Goal: Communication & Community: Answer question/provide support

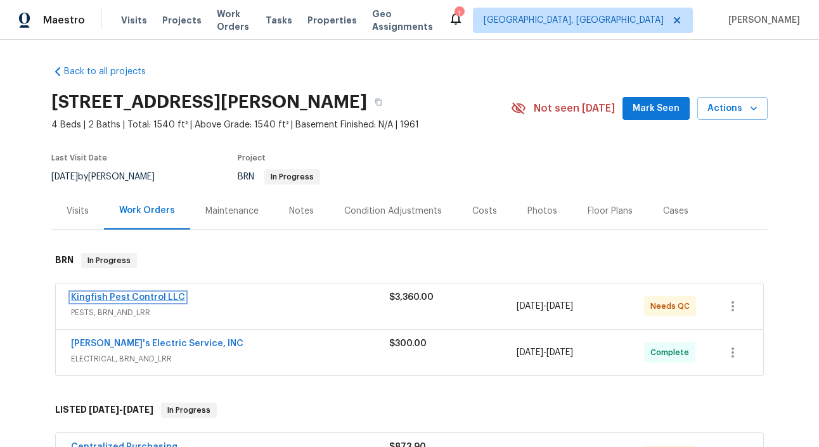
click at [133, 297] on link "Kingfish Pest Control LLC" at bounding box center [128, 297] width 114 height 9
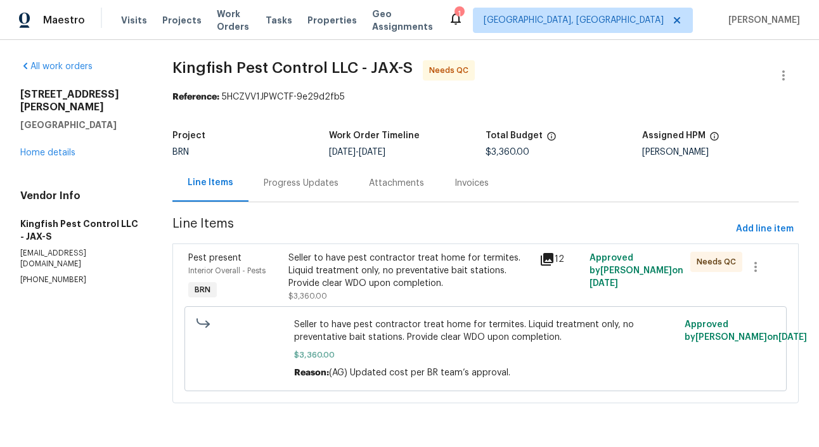
click at [305, 184] on div "Progress Updates" at bounding box center [301, 183] width 75 height 13
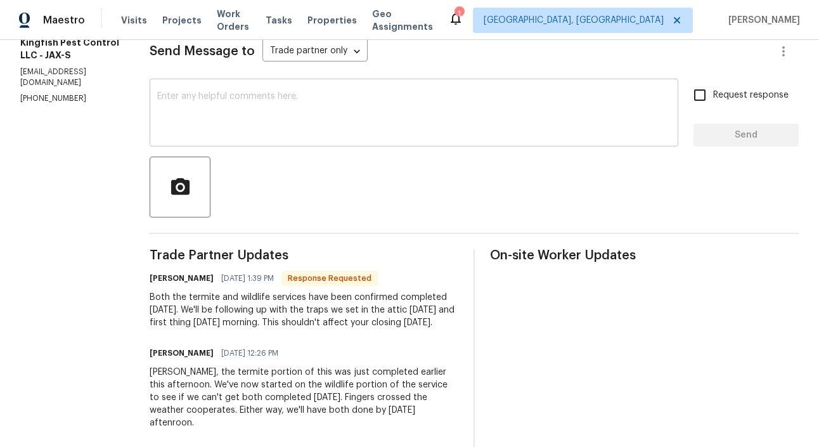
scroll to position [162, 0]
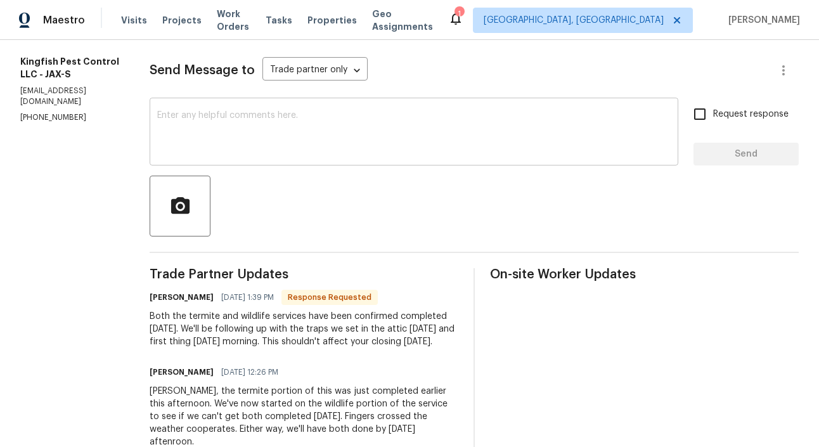
click at [259, 122] on textarea at bounding box center [414, 133] width 514 height 44
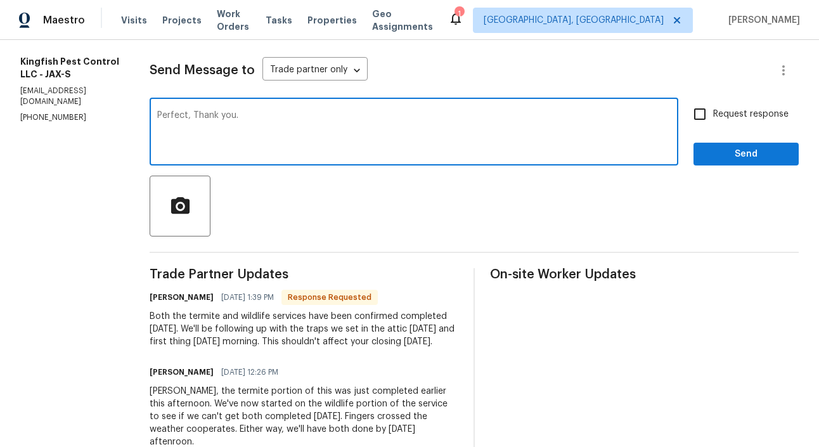
type textarea "Perfect, Thank you."
click at [703, 128] on div "Request response Send" at bounding box center [746, 133] width 105 height 65
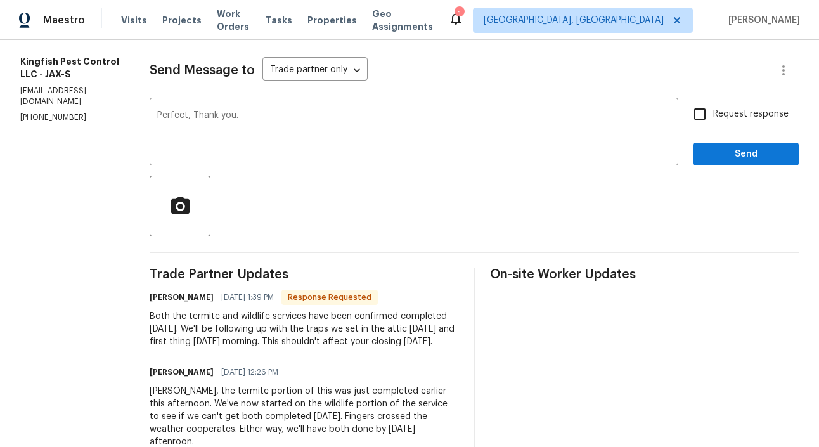
click at [703, 126] on input "Request response" at bounding box center [700, 114] width 27 height 27
checkbox input "true"
click at [736, 155] on span "Send" at bounding box center [746, 154] width 85 height 16
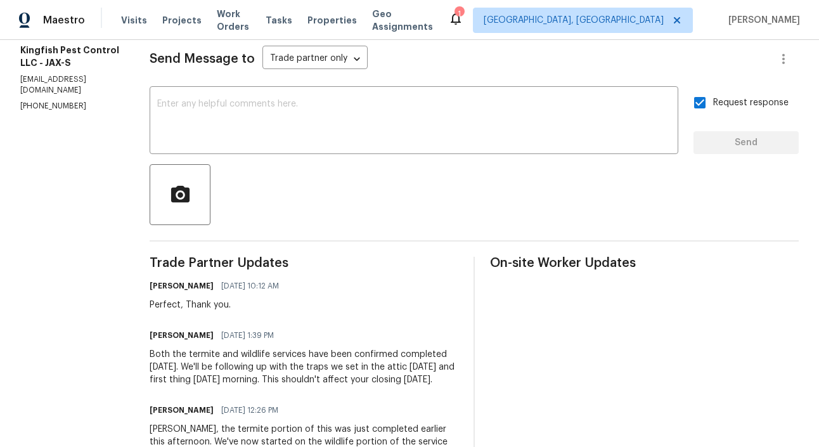
scroll to position [134, 0]
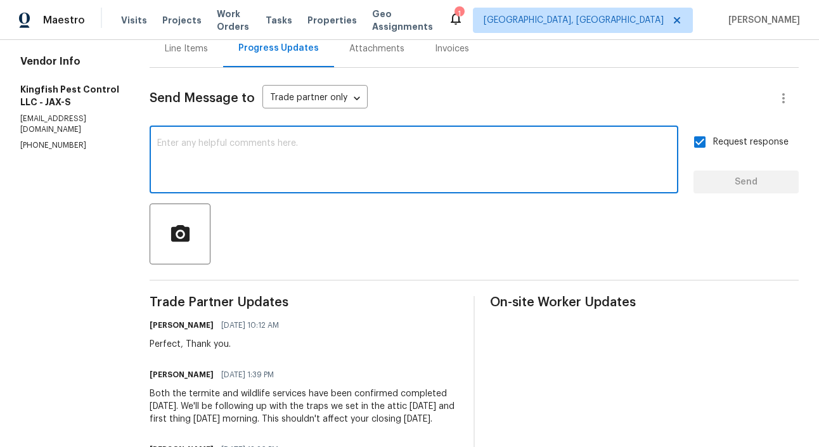
click at [176, 172] on textarea at bounding box center [414, 161] width 514 height 44
type textarea "Is it possible to"
type textarea "Is it possible to attach the clear WDO."
click at [756, 181] on span "Send" at bounding box center [746, 182] width 85 height 16
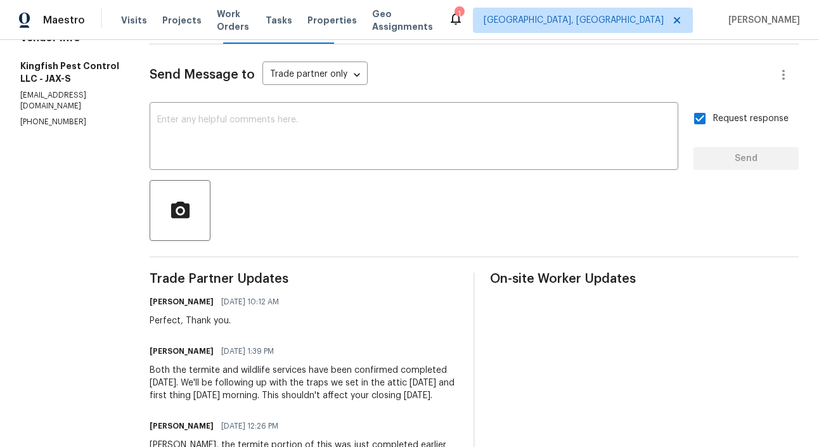
scroll to position [163, 0]
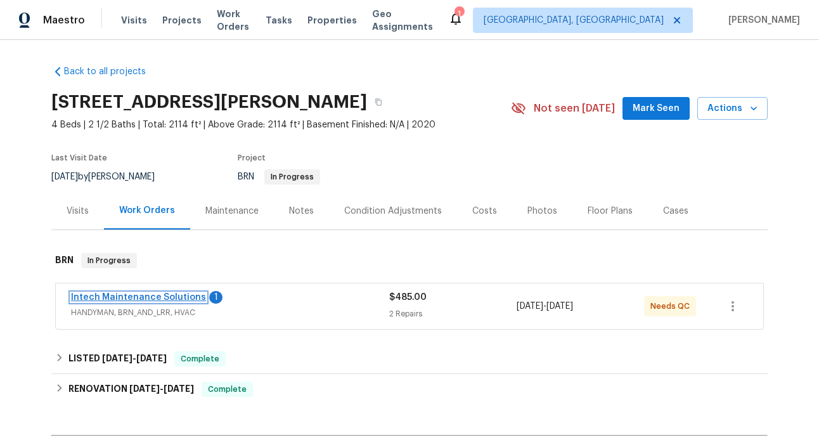
click at [145, 301] on link "Intech Maintenance Solutions" at bounding box center [138, 297] width 135 height 9
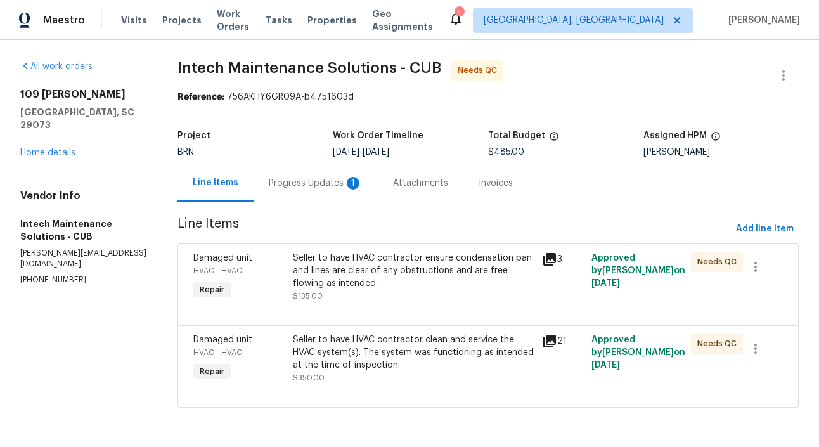
click at [320, 191] on div "Progress Updates 1" at bounding box center [316, 182] width 124 height 37
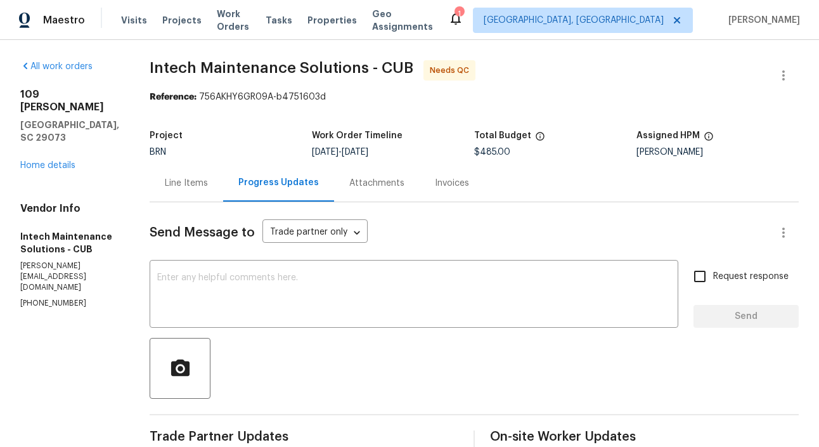
click at [155, 198] on div "Line Items" at bounding box center [187, 182] width 74 height 37
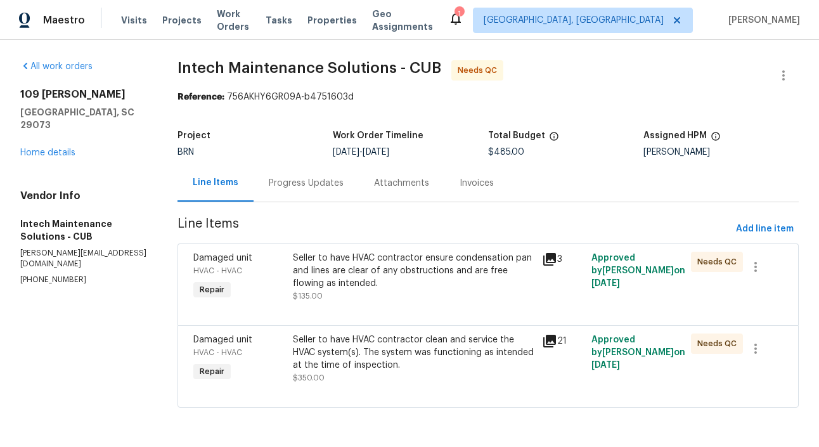
click at [289, 275] on div "Damaged unit HVAC - HVAC Repair" at bounding box center [240, 277] width 100 height 58
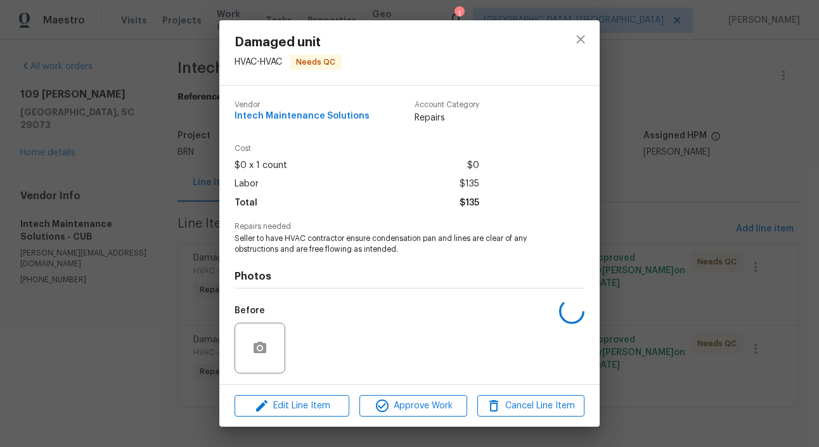
scroll to position [84, 0]
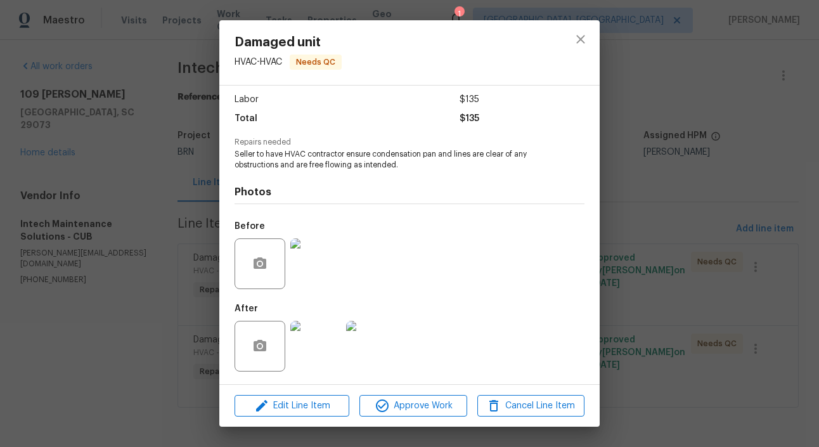
click at [318, 359] on img at bounding box center [315, 346] width 51 height 51
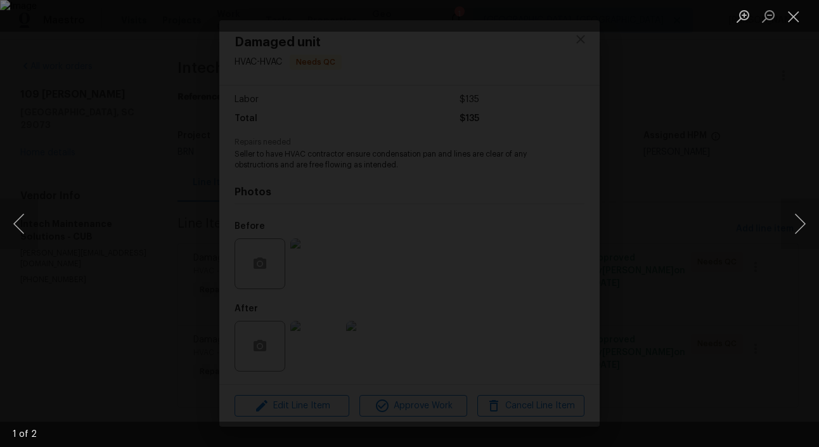
click at [171, 188] on div "Lightbox" at bounding box center [409, 223] width 819 height 447
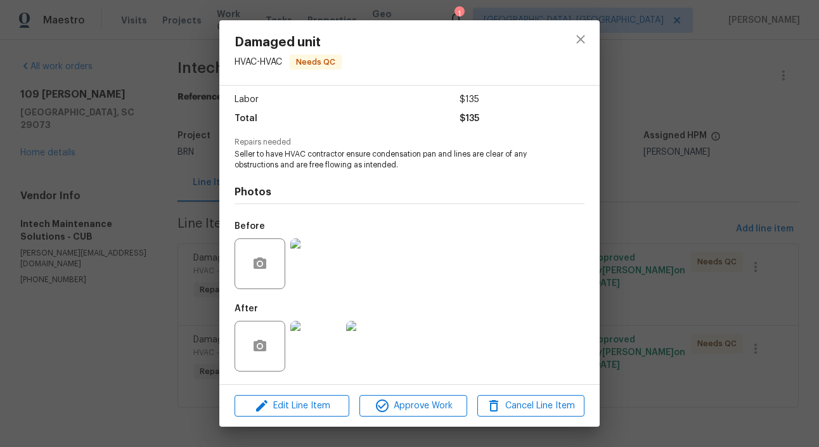
click at [320, 335] on img at bounding box center [315, 346] width 51 height 51
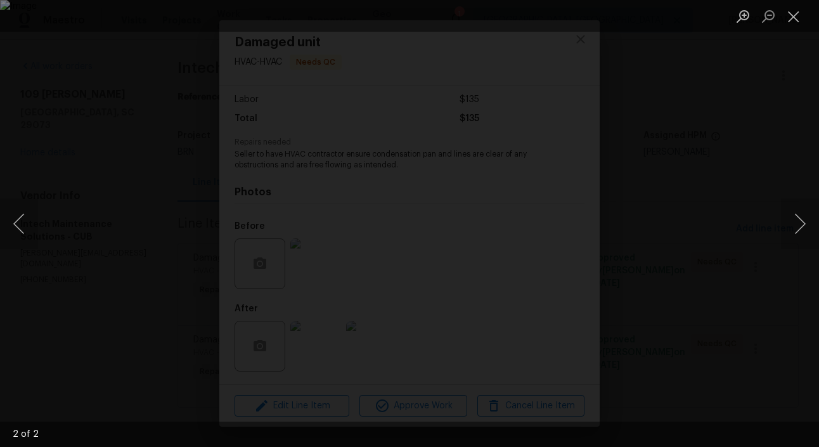
click at [165, 219] on div "Lightbox" at bounding box center [409, 223] width 819 height 447
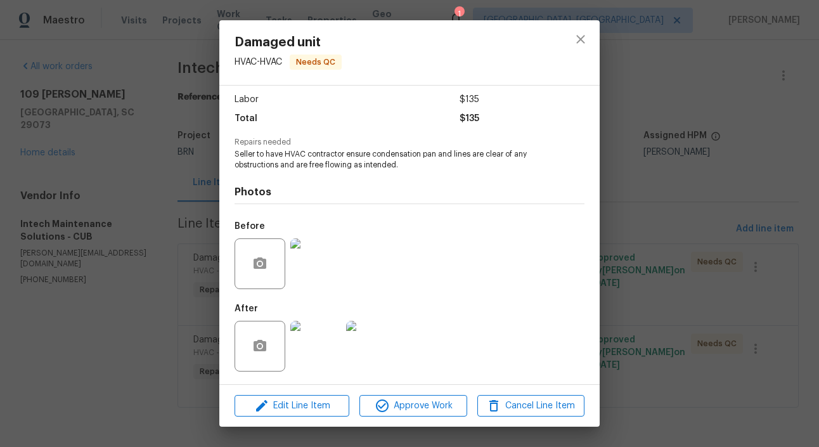
click at [165, 219] on div "Damaged unit HVAC - HVAC Needs QC Vendor Intech Maintenance Solutions Account C…" at bounding box center [409, 223] width 819 height 447
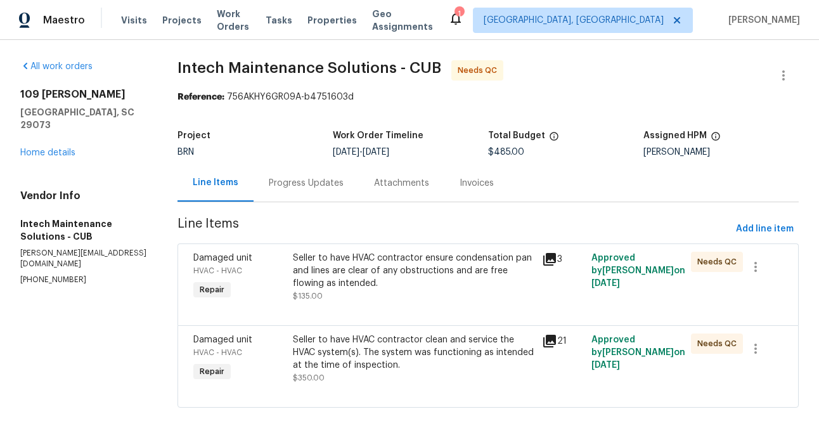
click at [304, 353] on div "Seller to have HVAC contractor clean and service the HVAC system(s). The system…" at bounding box center [413, 353] width 241 height 38
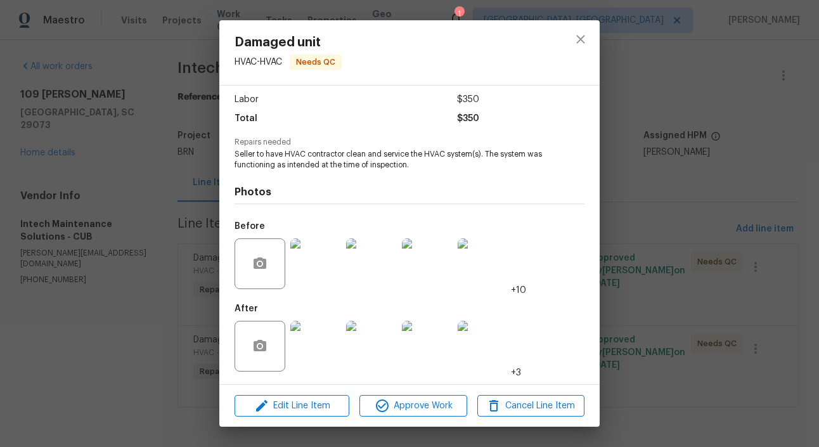
click at [300, 356] on img at bounding box center [315, 346] width 51 height 51
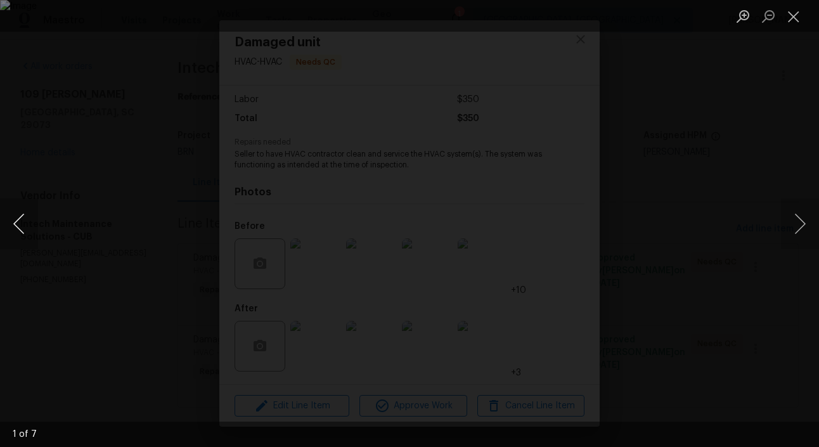
click at [16, 228] on button "Previous image" at bounding box center [19, 223] width 38 height 51
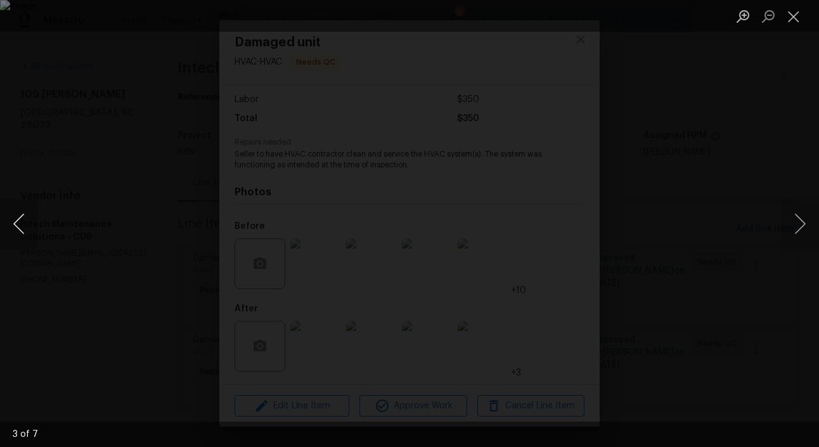
click at [16, 228] on button "Previous image" at bounding box center [19, 223] width 38 height 51
click at [81, 225] on div "Lightbox" at bounding box center [409, 223] width 819 height 447
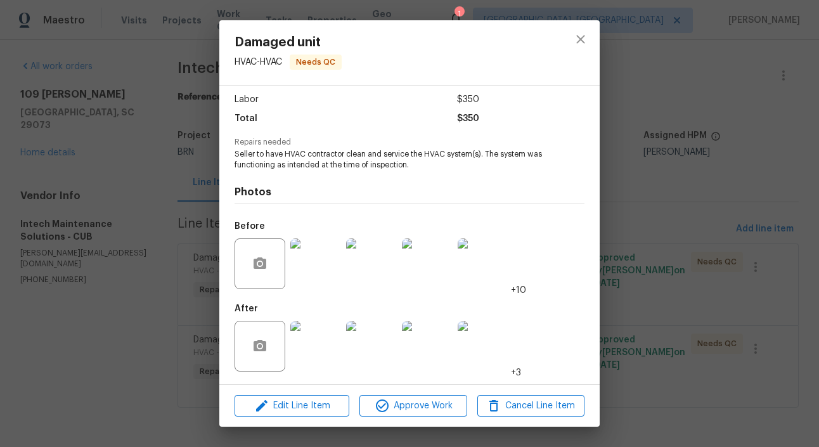
click at [313, 267] on img at bounding box center [315, 263] width 51 height 51
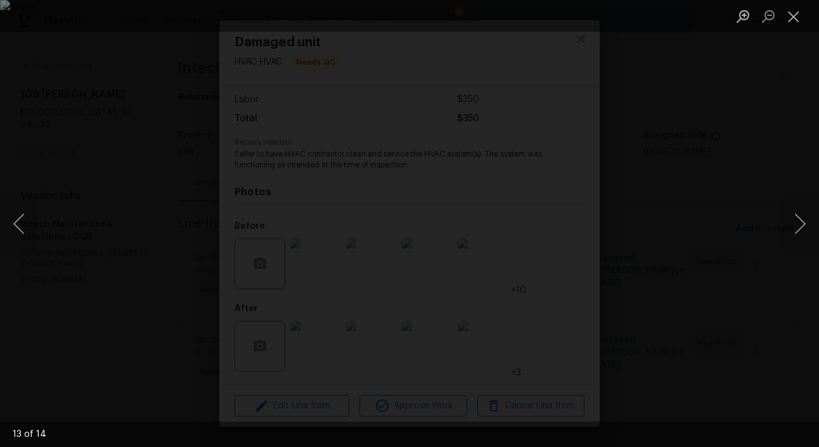
click at [119, 171] on div "Lightbox" at bounding box center [409, 223] width 819 height 447
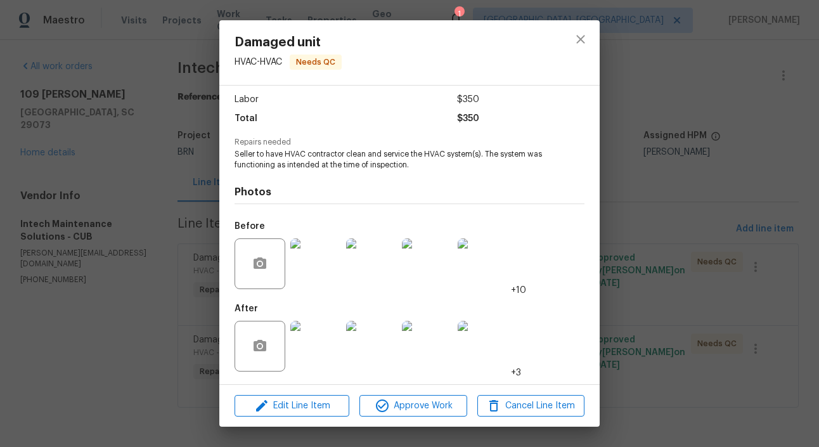
click at [122, 298] on div "Damaged unit HVAC - HVAC Needs QC Vendor Intech Maintenance Solutions Account C…" at bounding box center [409, 223] width 819 height 447
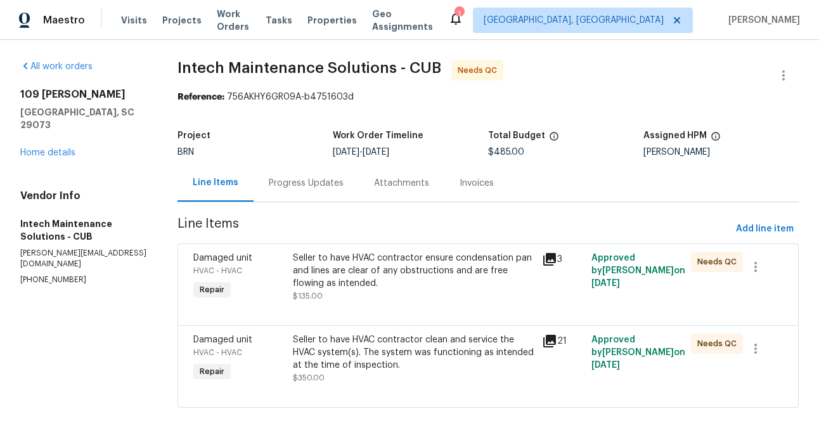
click at [313, 193] on div "Progress Updates" at bounding box center [306, 182] width 105 height 37
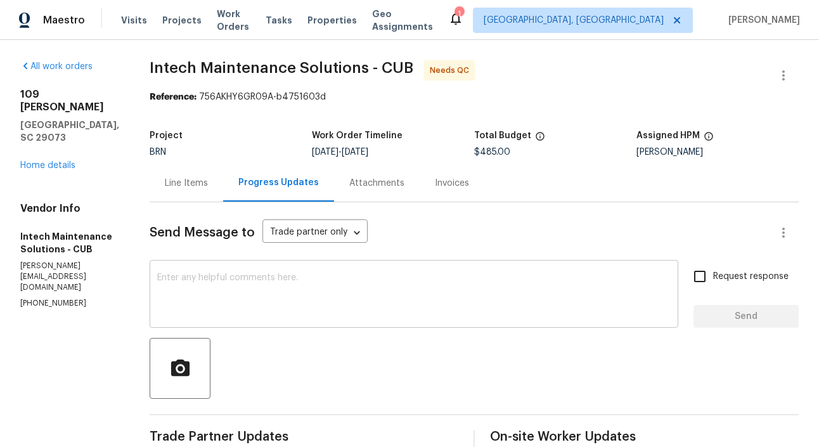
click at [205, 277] on textarea at bounding box center [414, 295] width 514 height 44
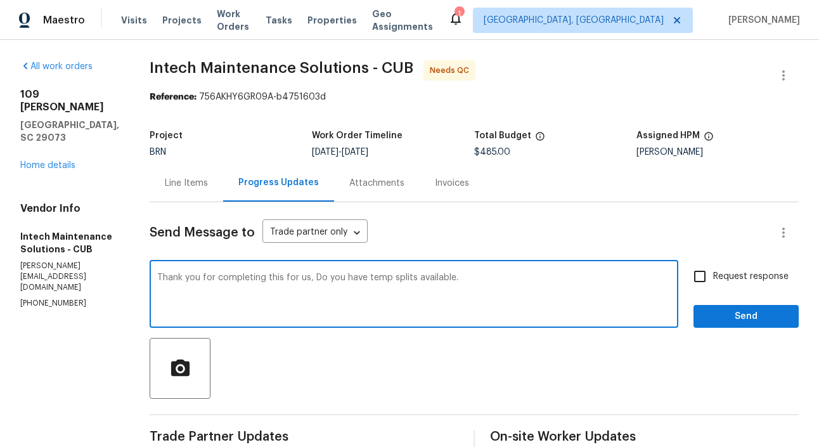
click at [428, 278] on textarea "Thank you for completing this for us, Do you have temp splits available." at bounding box center [414, 295] width 514 height 44
click at [384, 279] on textarea "Thank you for completing this for us, Do you have temp splits available." at bounding box center [414, 295] width 514 height 44
click at [390, 278] on textarea "Thank you for completing this for us, Do you have temp splits() available." at bounding box center [414, 295] width 514 height 44
paste textarea "the difference between the temperature of the air leaving your HVAC system (sup…"
click at [635, 277] on textarea "Thank you for completing this for us, Do you have temp splits(the difference be…" at bounding box center [414, 295] width 514 height 44
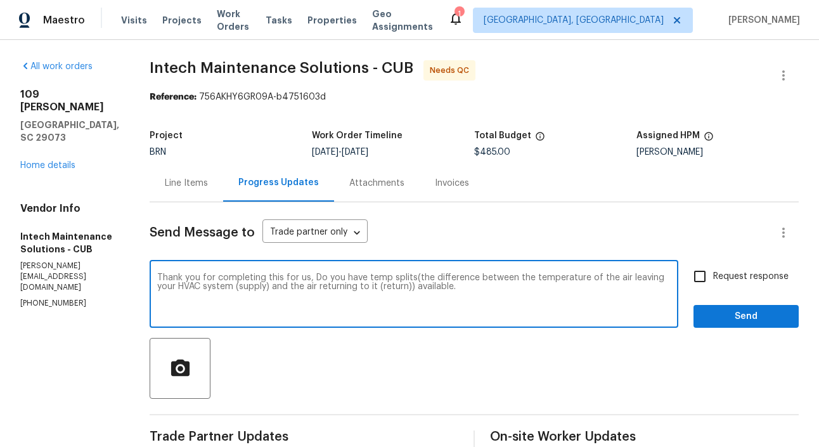
click at [635, 277] on textarea "Thank you for completing this for us, Do you have temp splits(the difference be…" at bounding box center [414, 295] width 514 height 44
click at [389, 285] on textarea "Thank you for completing this for us, Do you have temp splits(the difference be…" at bounding box center [414, 295] width 514 height 44
type textarea "Thank you for completing this for us, Do you have temp splits(the difference be…"
click at [699, 275] on input "Request response" at bounding box center [700, 276] width 27 height 27
checkbox input "true"
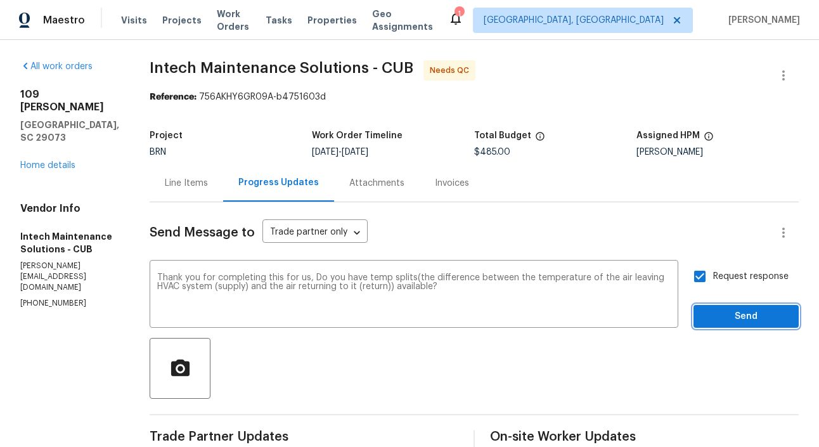
click at [760, 314] on span "Send" at bounding box center [746, 317] width 85 height 16
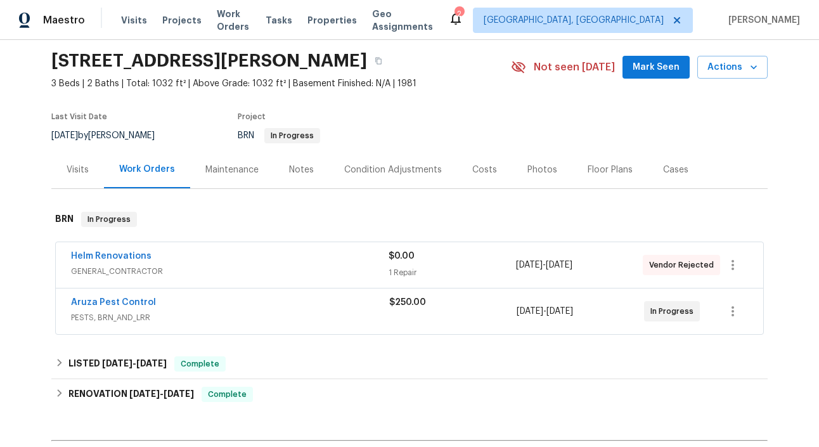
scroll to position [56, 0]
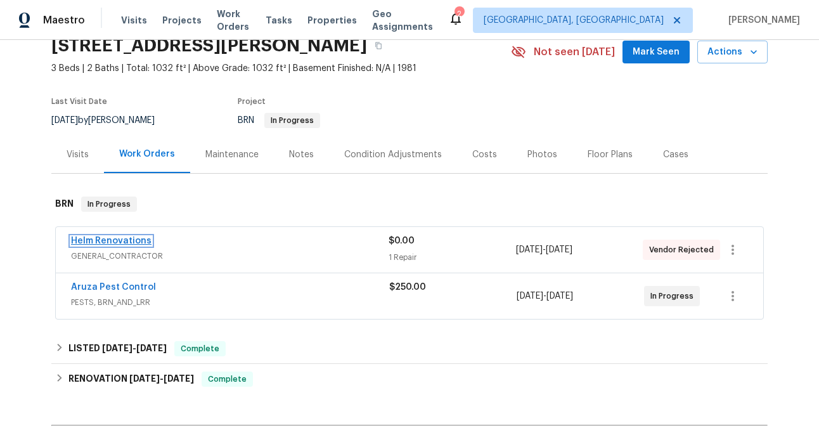
click at [110, 242] on link "Helm Renovations" at bounding box center [111, 241] width 81 height 9
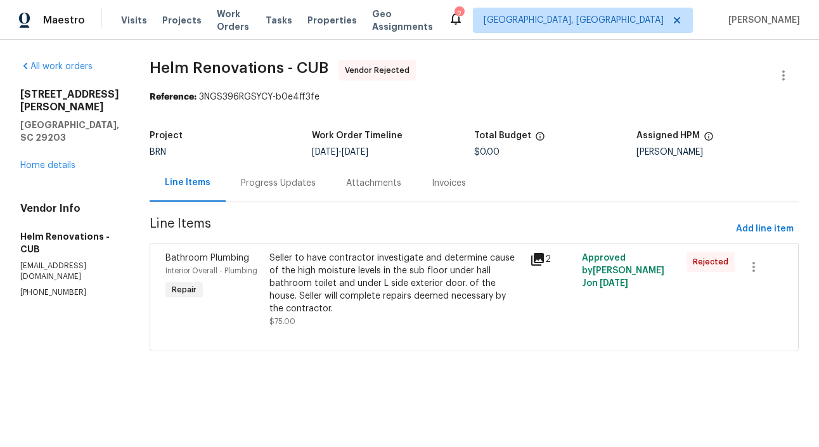
click at [292, 171] on div "Progress Updates" at bounding box center [278, 182] width 105 height 37
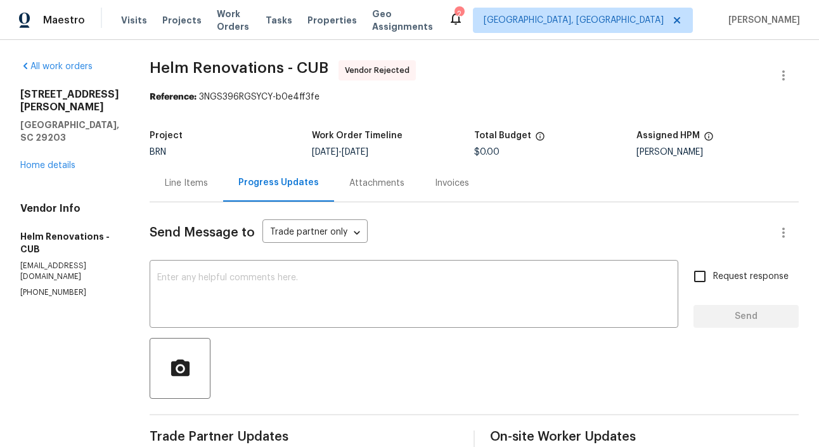
click at [217, 167] on div "Line Items" at bounding box center [187, 182] width 74 height 37
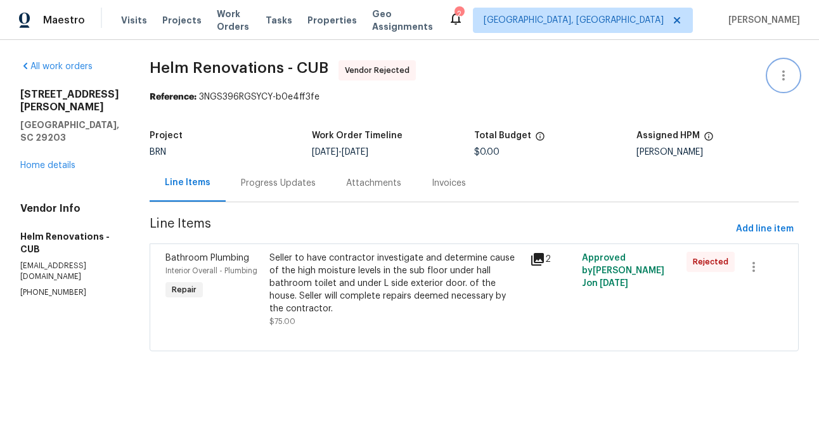
click at [783, 82] on icon "button" at bounding box center [783, 75] width 15 height 15
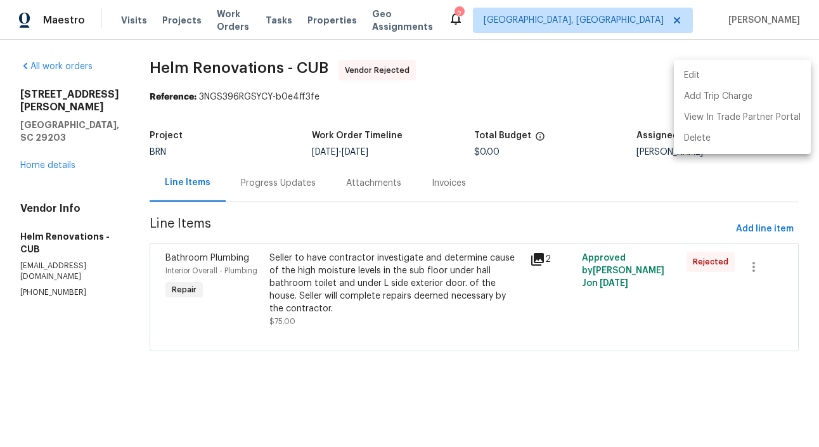
click at [698, 84] on li "Edit" at bounding box center [742, 75] width 137 height 21
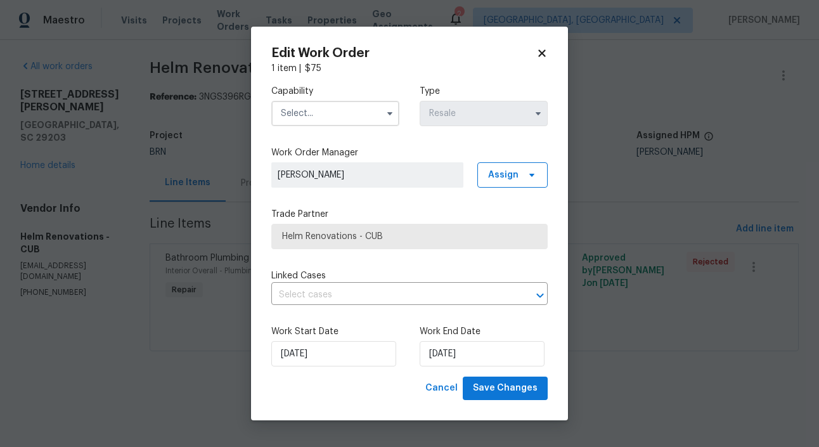
click at [349, 114] on input "text" at bounding box center [335, 113] width 128 height 25
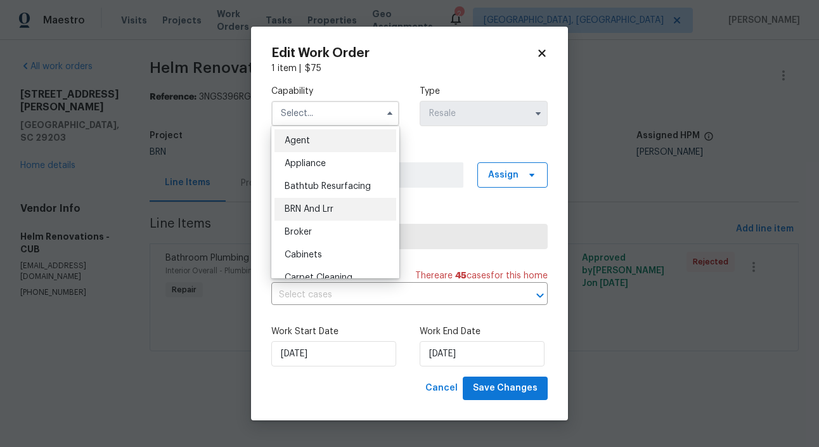
click at [330, 208] on span "BRN And Lrr" at bounding box center [309, 209] width 49 height 9
type input "BRN And Lrr"
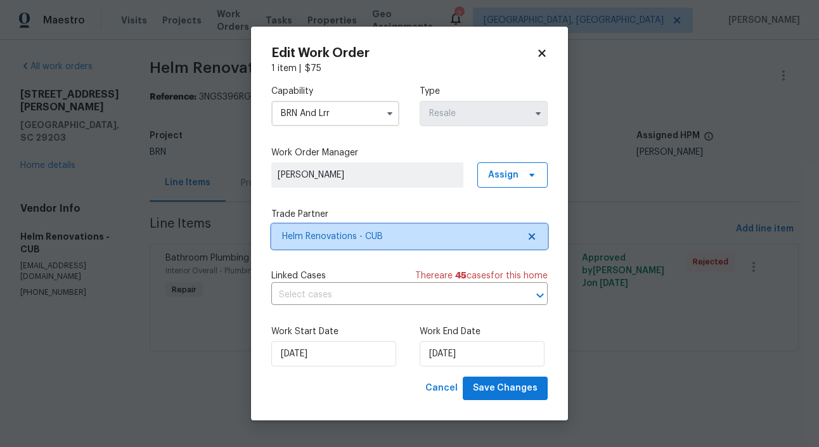
click at [445, 237] on span "Helm Renovations - CUB" at bounding box center [400, 236] width 237 height 13
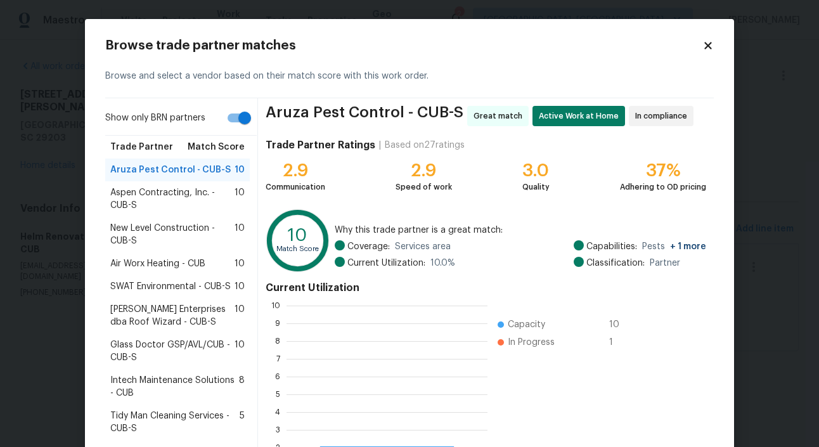
scroll to position [178, 201]
click at [182, 197] on span "Aspen Contracting, Inc. - CUB-S" at bounding box center [172, 198] width 124 height 25
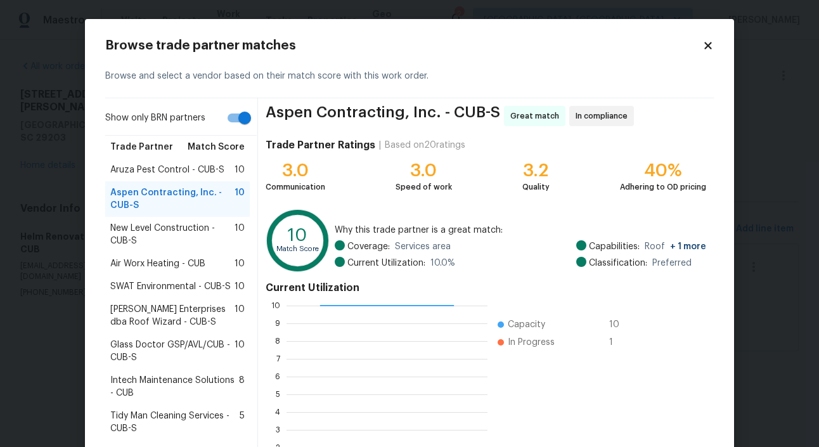
click at [171, 231] on span "New Level Construction - CUB-S" at bounding box center [172, 234] width 124 height 25
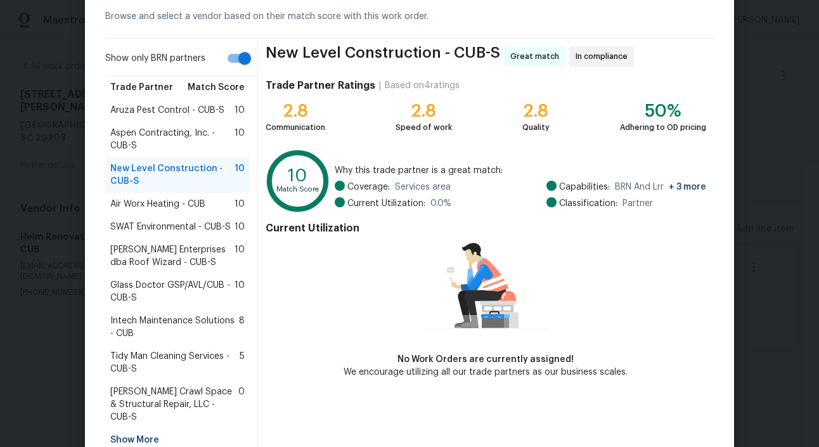
scroll to position [63, 0]
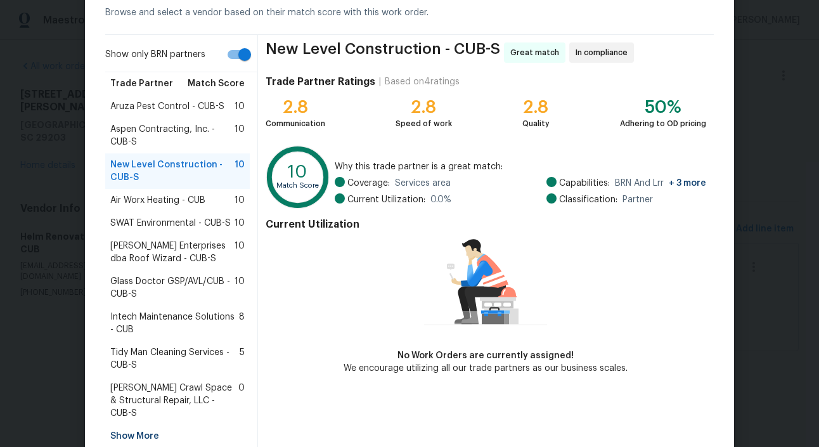
click at [181, 323] on span "Intech Maintenance Solutions - CUB" at bounding box center [174, 323] width 129 height 25
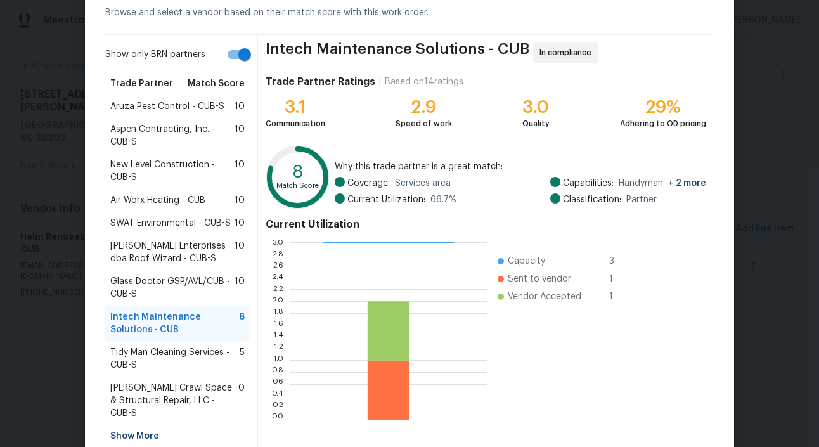
click at [172, 175] on span "New Level Construction - CUB-S" at bounding box center [172, 171] width 124 height 25
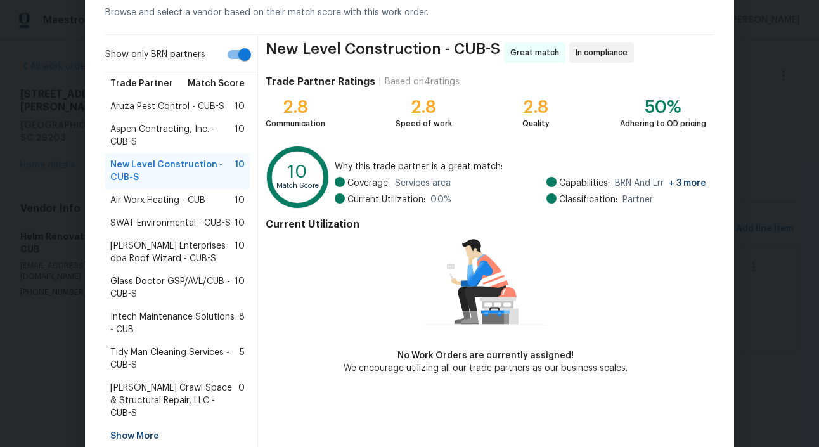
scroll to position [96, 0]
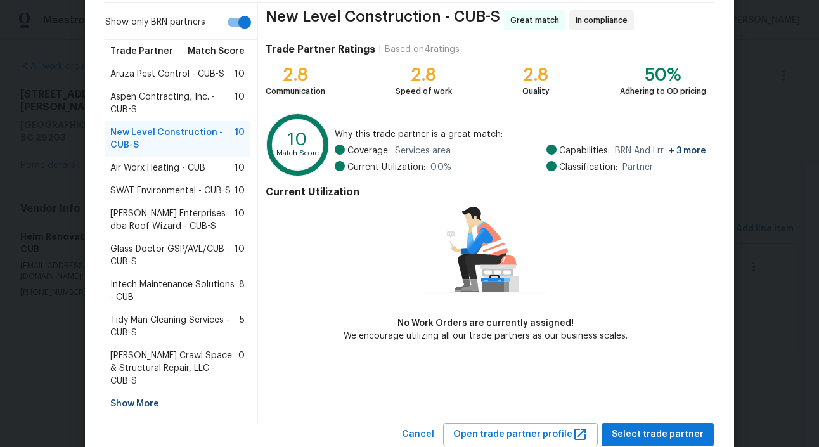
click at [152, 337] on span "Tidy Man Cleaning Services - CUB-S" at bounding box center [174, 326] width 129 height 25
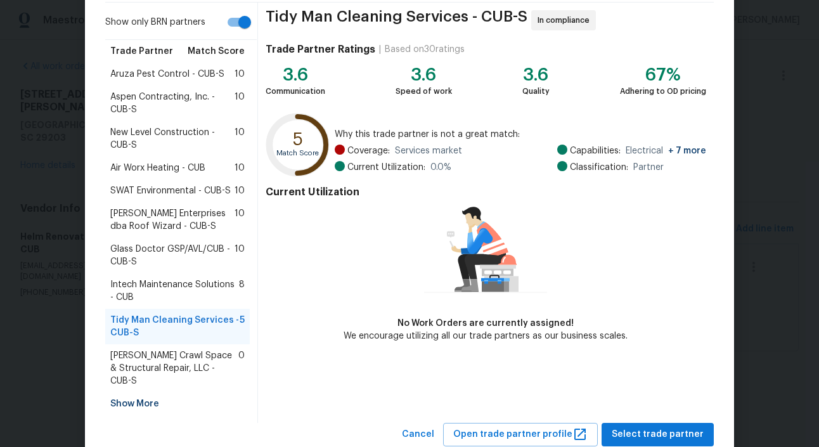
click at [139, 393] on div "Show More" at bounding box center [177, 404] width 145 height 23
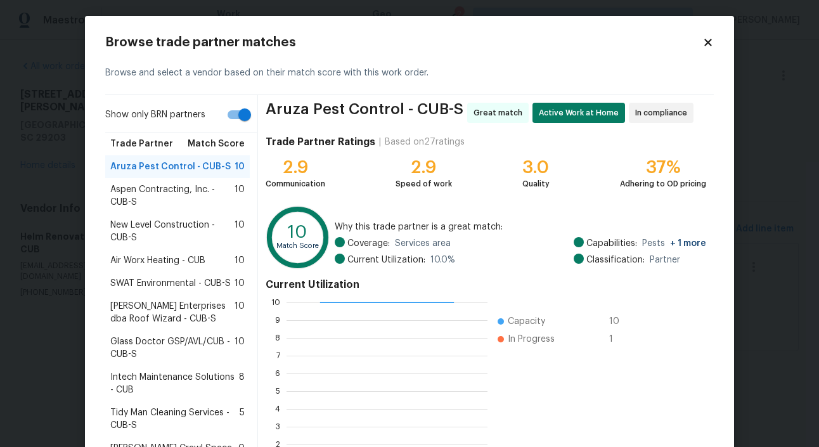
scroll to position [0, 0]
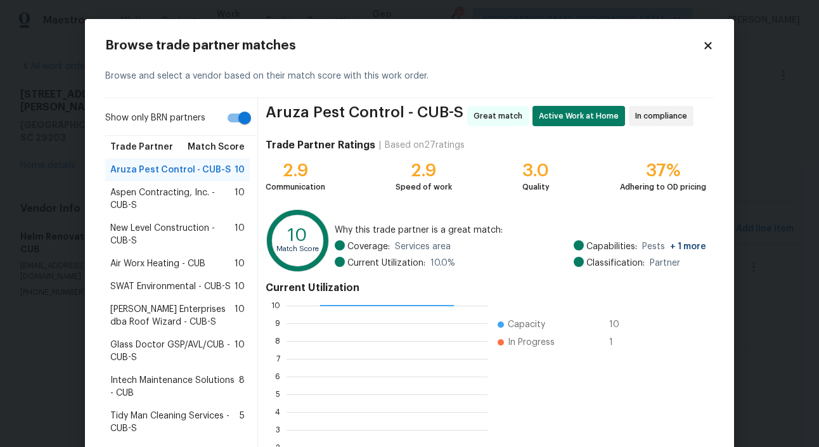
click at [164, 229] on span "New Level Construction - CUB-S" at bounding box center [172, 234] width 124 height 25
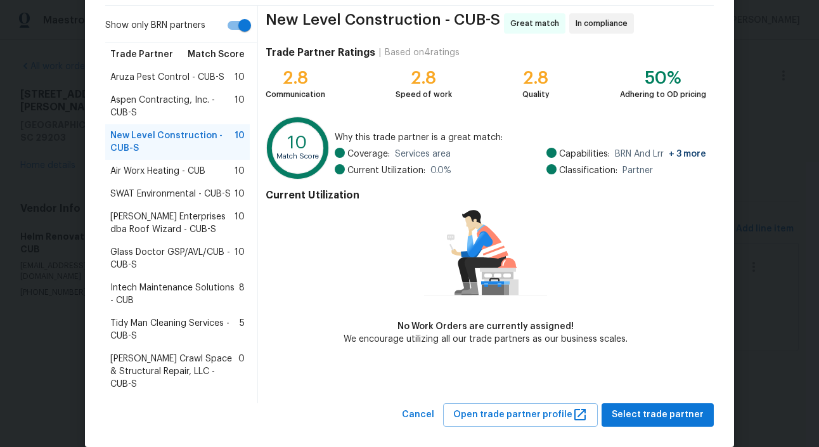
scroll to position [94, 0]
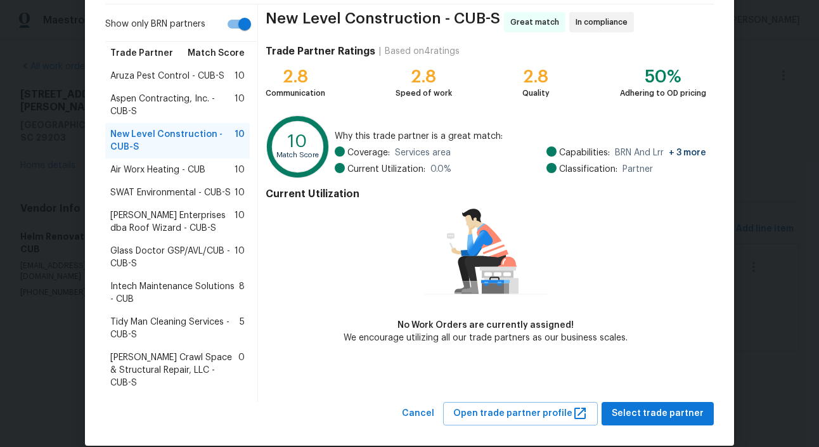
click at [173, 327] on span "Tidy Man Cleaning Services - CUB-S" at bounding box center [174, 328] width 129 height 25
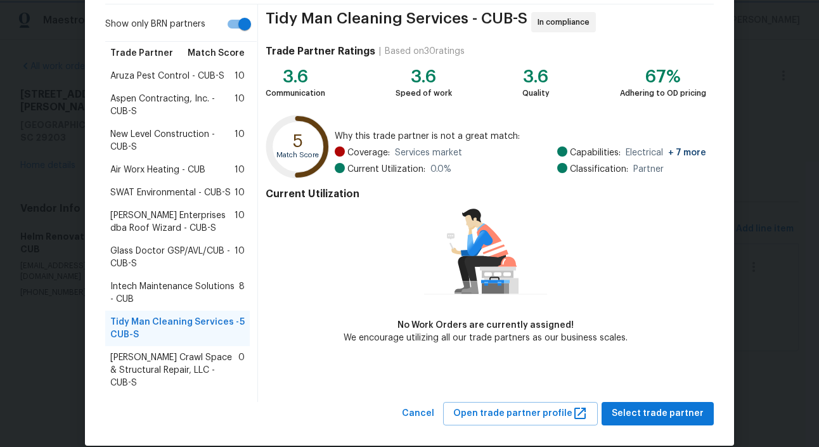
click at [52, 140] on body "Maestro Visits Projects Work Orders Tasks Properties Geo Assignments 2 Albuquer…" at bounding box center [409, 193] width 819 height 387
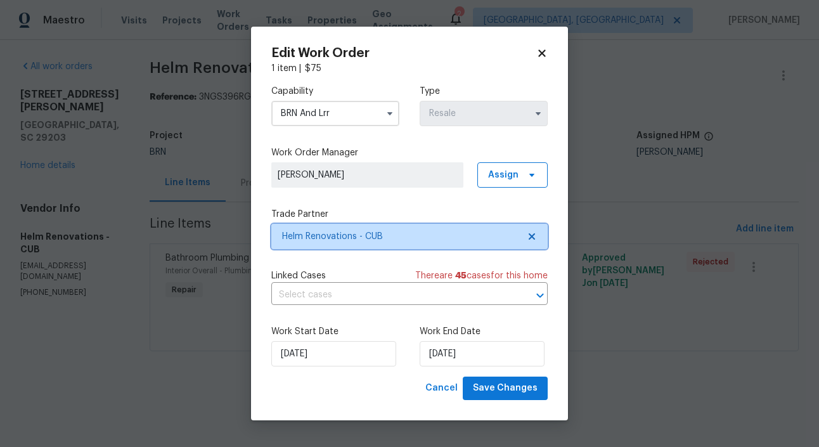
scroll to position [0, 0]
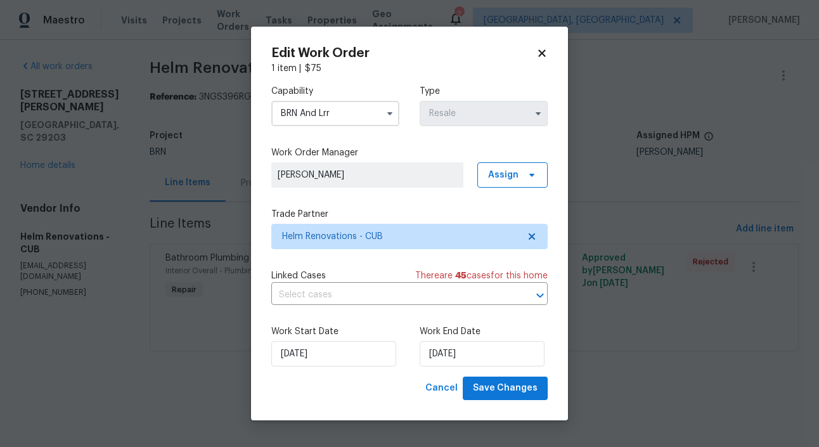
click at [146, 214] on body "Maestro Visits Projects Work Orders Tasks Properties Geo Assignments 2 Albuquer…" at bounding box center [409, 193] width 819 height 387
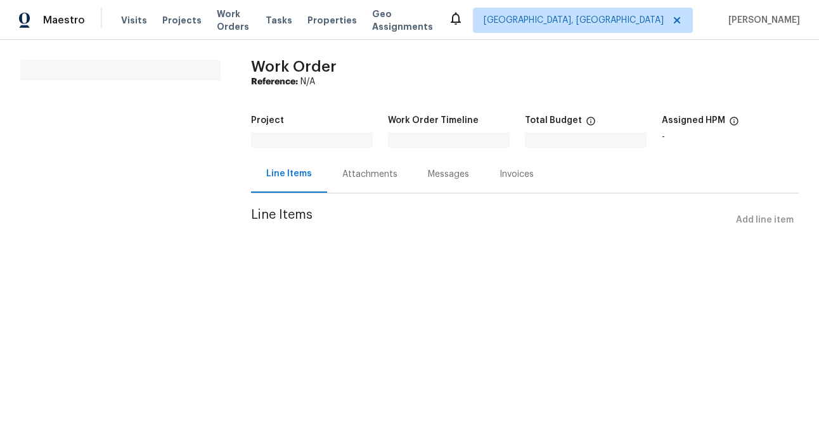
click at [347, 237] on section "Work Order Reference: N/A Project Work Order Timeline Total Budget $0.00 Assign…" at bounding box center [525, 153] width 548 height 187
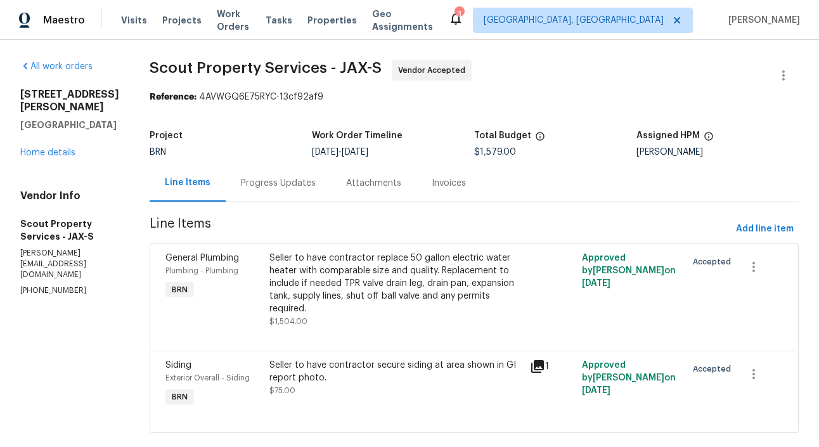
click at [283, 216] on section "Scout Property Services - JAX-S Vendor Accepted Reference: 4AVWGQ6E75RYC-13cf92…" at bounding box center [474, 254] width 649 height 388
click at [272, 183] on div "Progress Updates" at bounding box center [278, 183] width 75 height 13
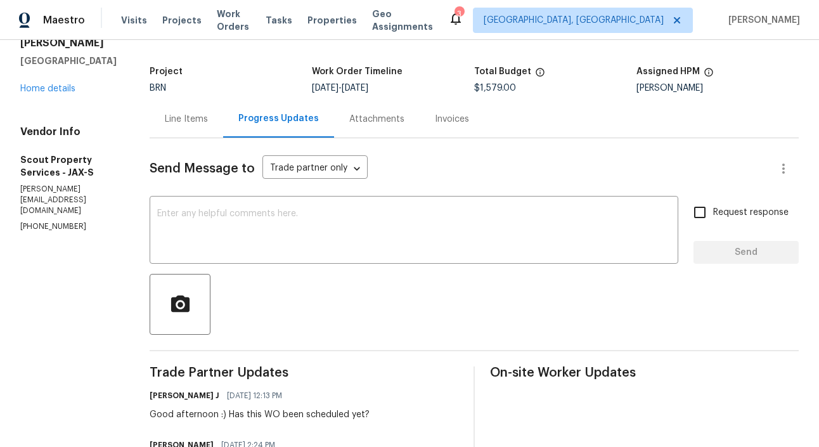
scroll to position [20, 0]
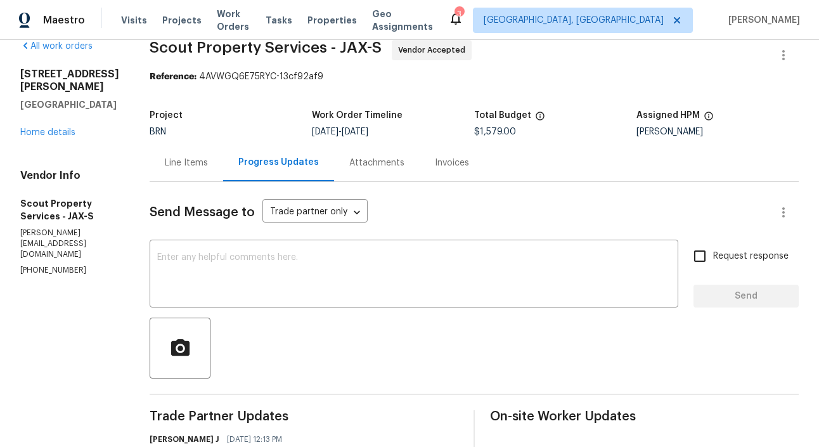
click at [51, 276] on p "[PHONE_NUMBER]" at bounding box center [69, 270] width 99 height 11
copy p "[PHONE_NUMBER]"
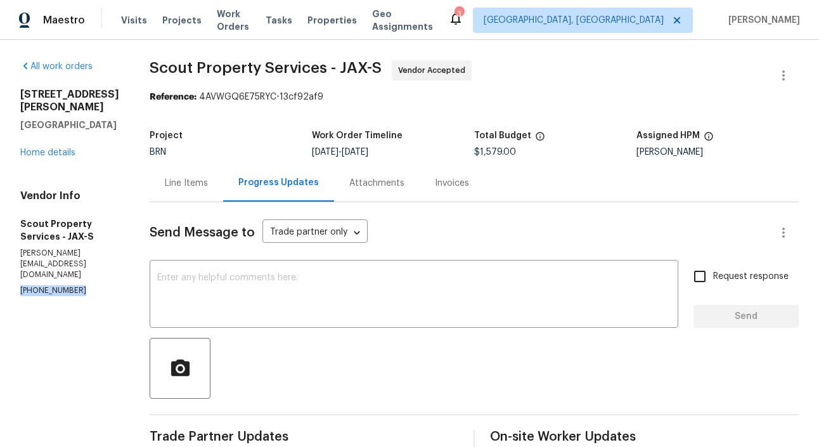
click at [87, 349] on div "All work orders [STREET_ADDRESS][PERSON_NAME] Home details Vendor Info Scout Pr…" at bounding box center [409, 356] width 819 height 632
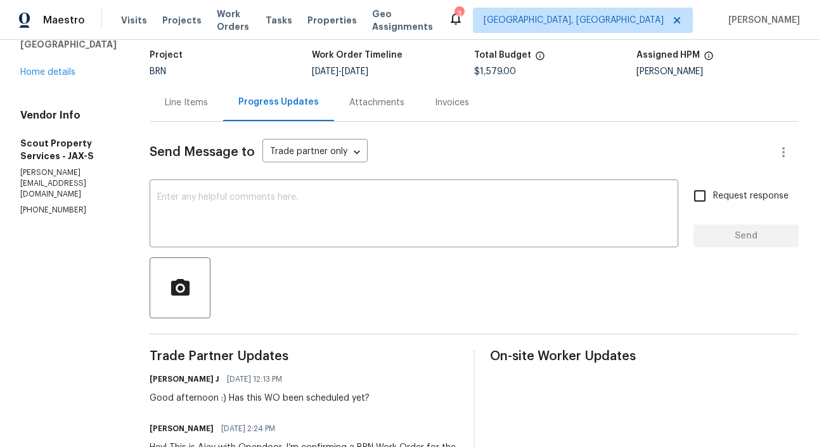
scroll to position [124, 0]
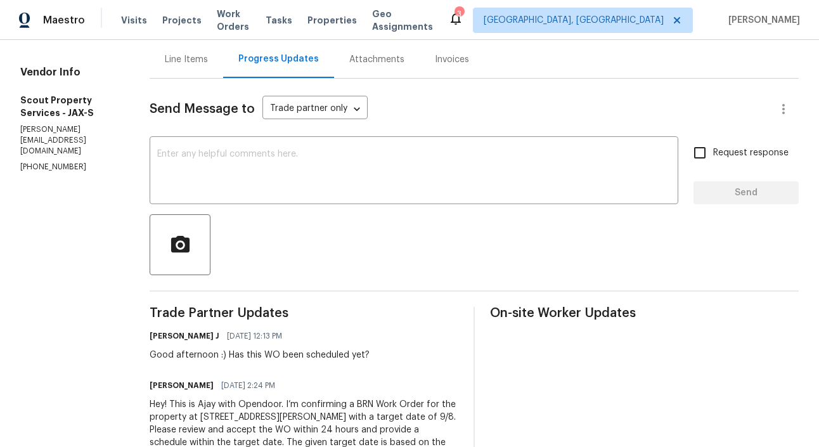
click at [56, 172] on p "[PHONE_NUMBER]" at bounding box center [69, 167] width 99 height 11
copy p "[PHONE_NUMBER]"
click at [195, 181] on textarea at bounding box center [414, 172] width 514 height 44
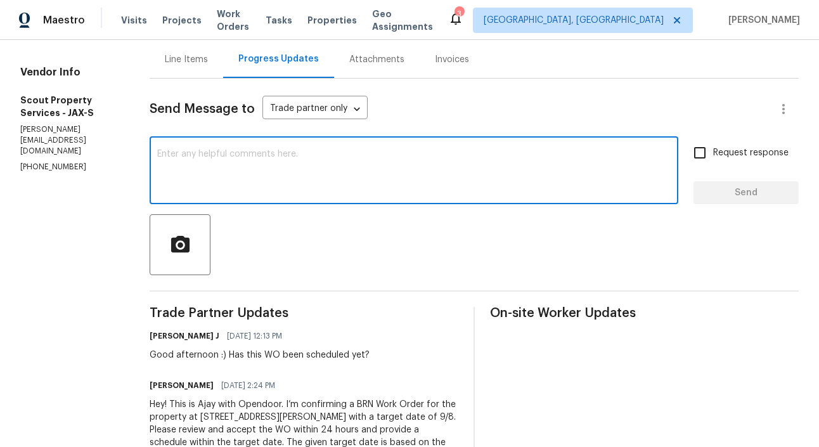
paste textarea "[PHONE_NUMBER]"
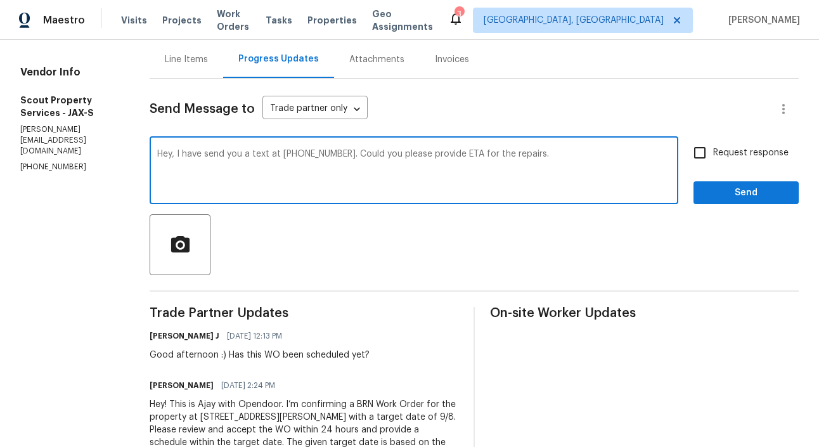
type textarea "Hey, I have send you a text at [PHONE_NUMBER]. Could you please provide ETA for…"
click at [705, 151] on input "Request response" at bounding box center [700, 153] width 27 height 27
checkbox input "true"
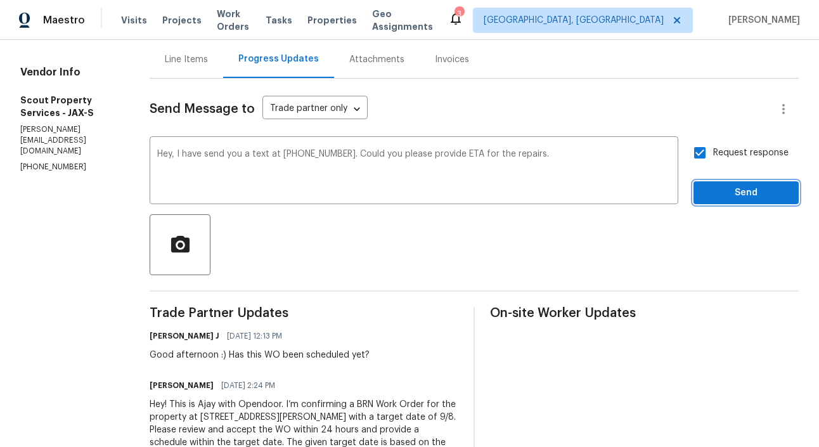
click at [763, 191] on span "Send" at bounding box center [746, 193] width 85 height 16
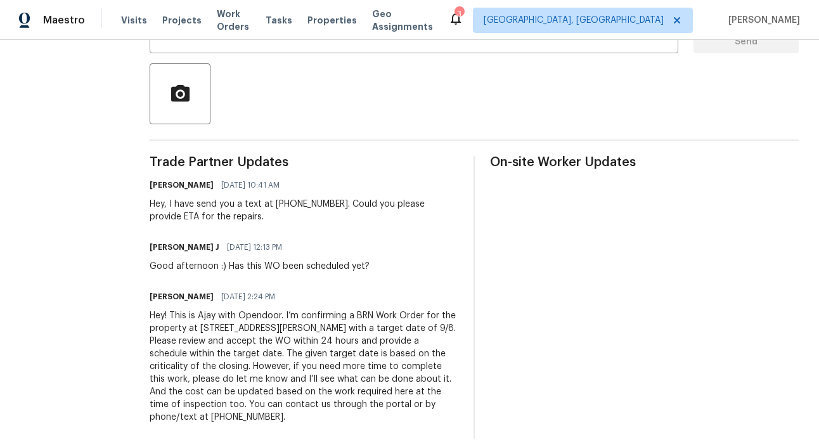
scroll to position [0, 0]
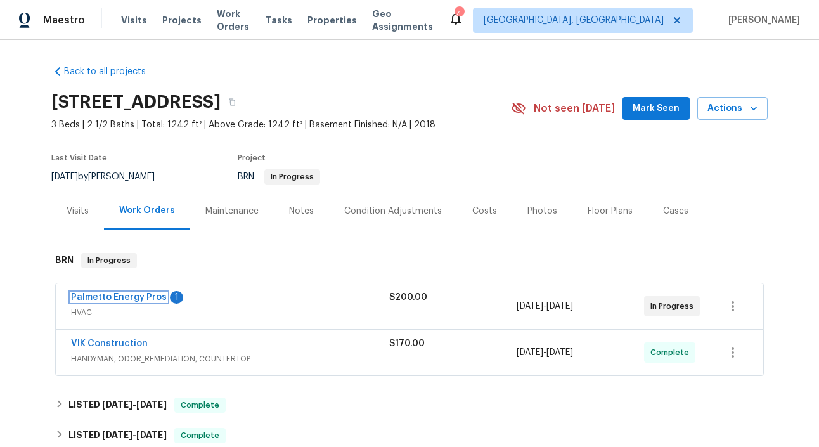
click at [134, 296] on link "Palmetto Energy Pros" at bounding box center [119, 297] width 96 height 9
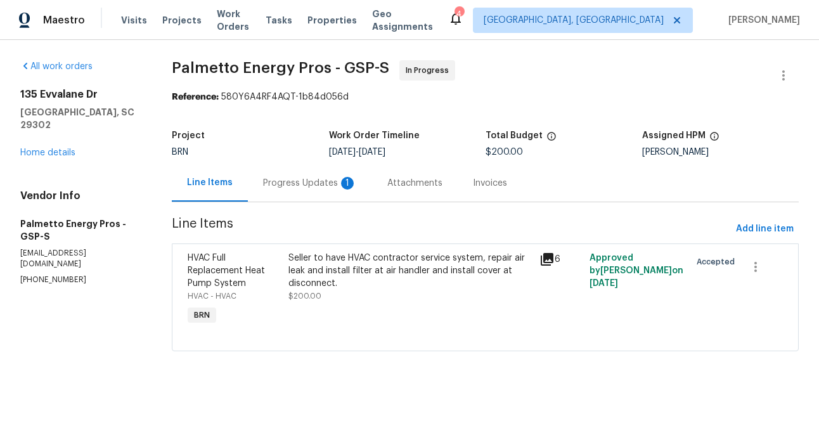
click at [332, 185] on div "Progress Updates 1" at bounding box center [310, 183] width 94 height 13
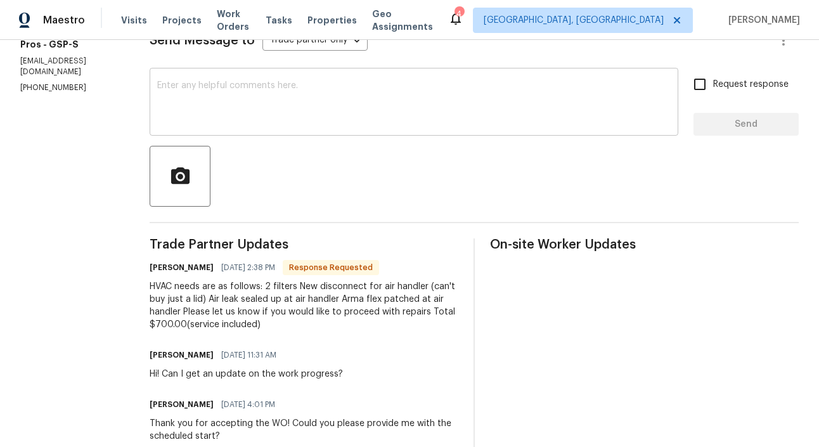
scroll to position [86, 0]
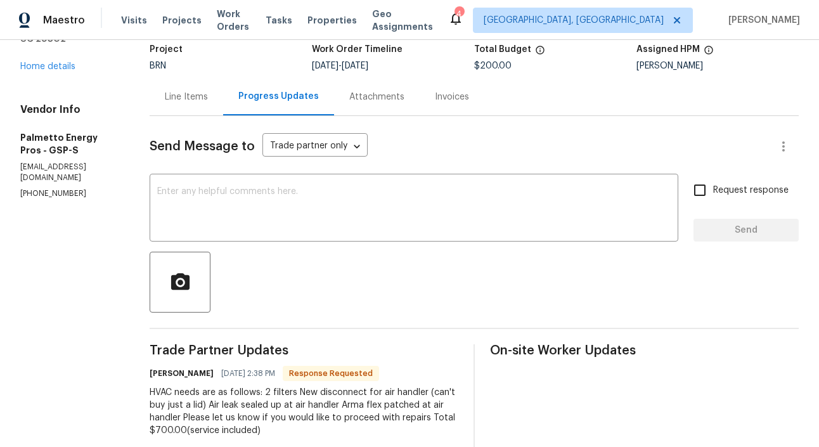
click at [193, 108] on div "Line Items" at bounding box center [187, 96] width 74 height 37
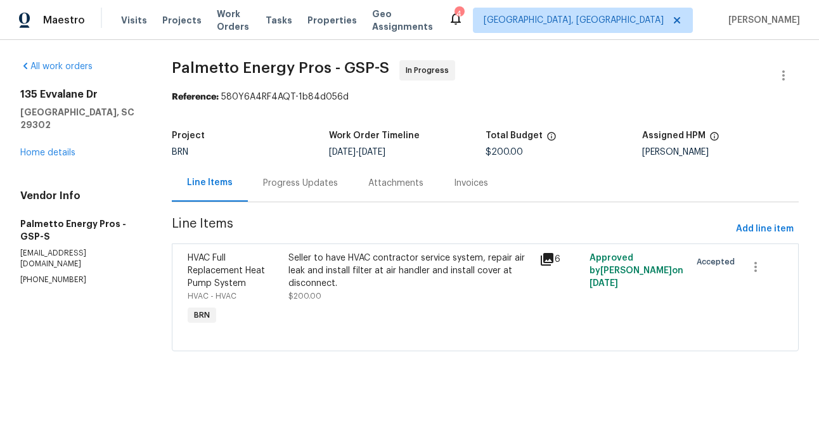
click at [304, 187] on div "Progress Updates" at bounding box center [300, 183] width 75 height 13
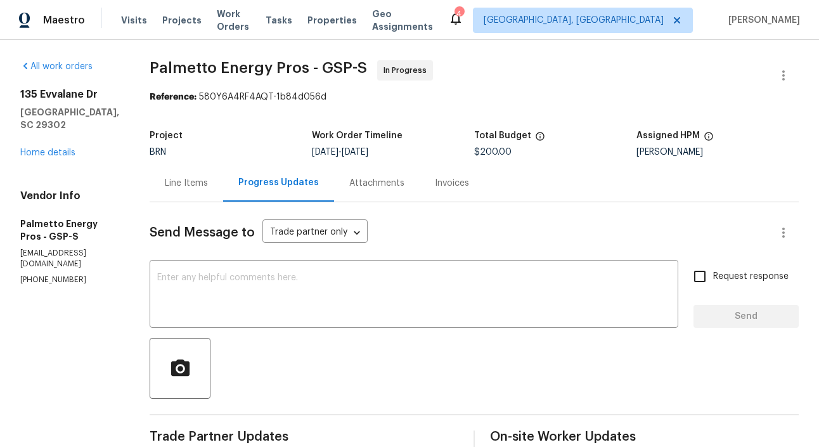
scroll to position [10, 0]
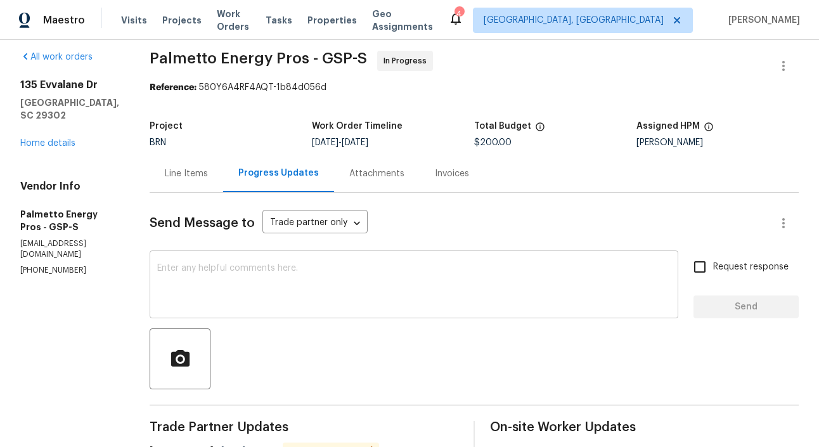
click at [246, 287] on textarea at bounding box center [414, 286] width 514 height 44
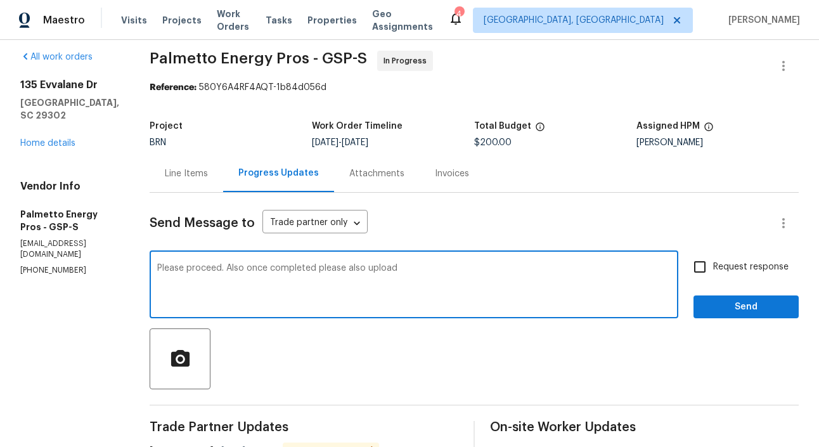
paste textarea "Temp split (the difference between the temperature of the air leaving your HVAC…"
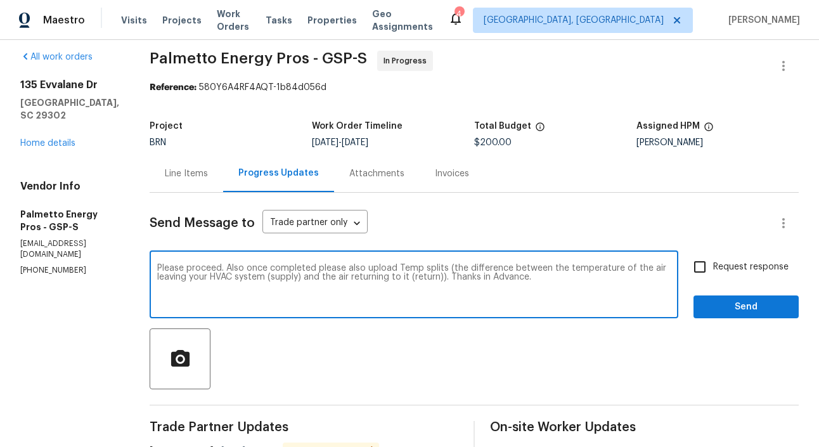
type textarea "Please proceed. Also once completed please also upload Temp splits (the differe…"
click at [702, 263] on input "Request response" at bounding box center [700, 267] width 27 height 27
checkbox input "true"
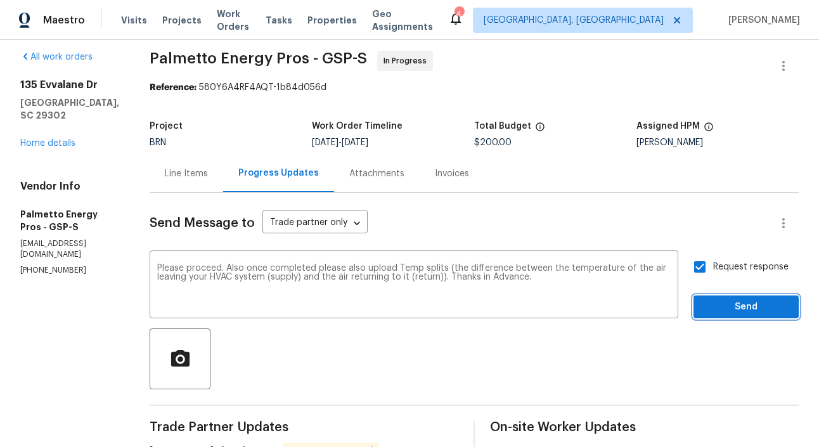
click at [742, 304] on span "Send" at bounding box center [746, 307] width 85 height 16
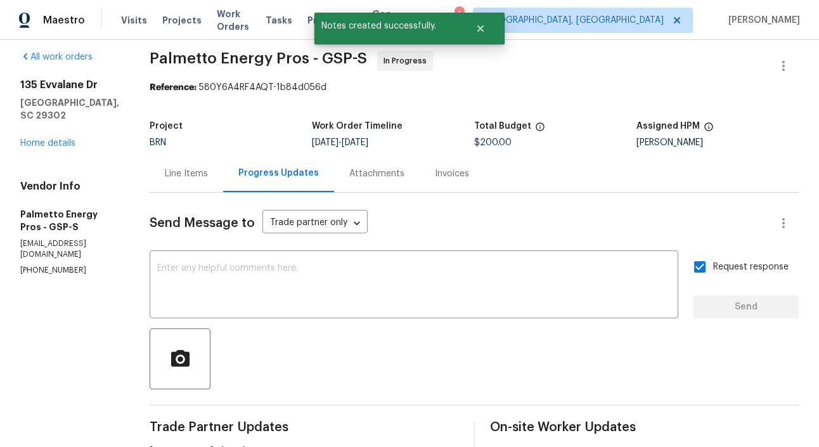
click at [207, 174] on div "Line Items" at bounding box center [186, 173] width 43 height 13
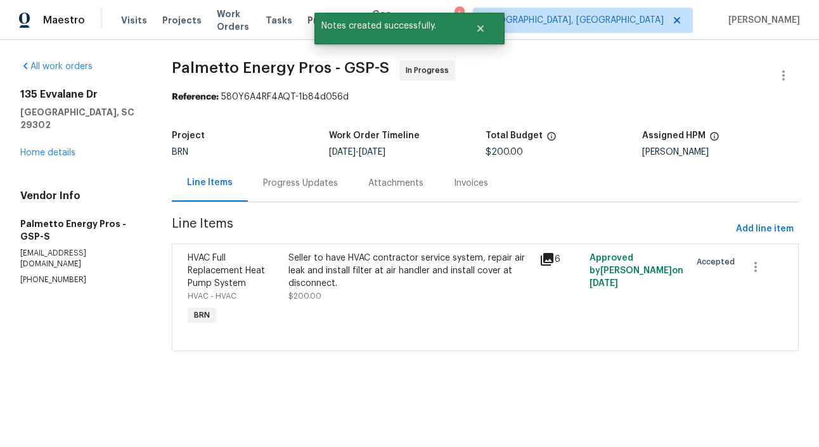
click at [291, 279] on div "Seller to have HVAC contractor service system, repair air leak and install filt…" at bounding box center [410, 271] width 243 height 38
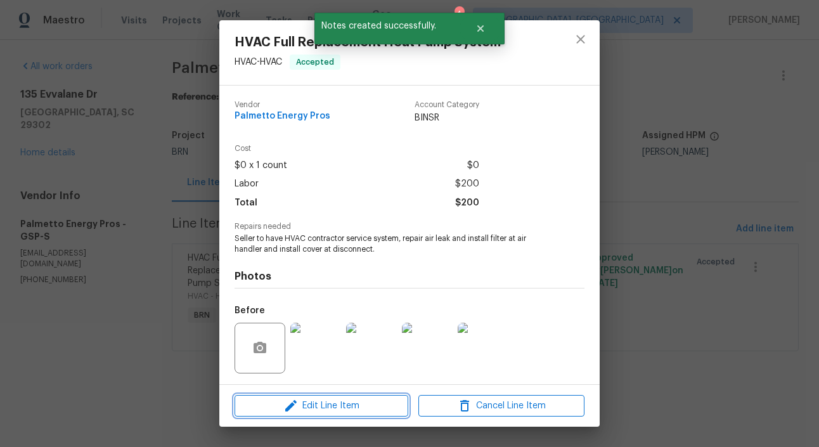
click at [353, 408] on span "Edit Line Item" at bounding box center [321, 406] width 166 height 16
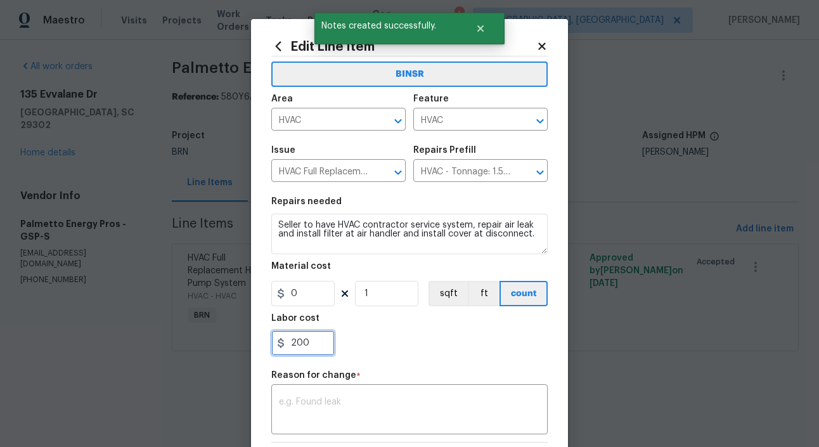
click at [305, 341] on input "200" at bounding box center [302, 342] width 63 height 25
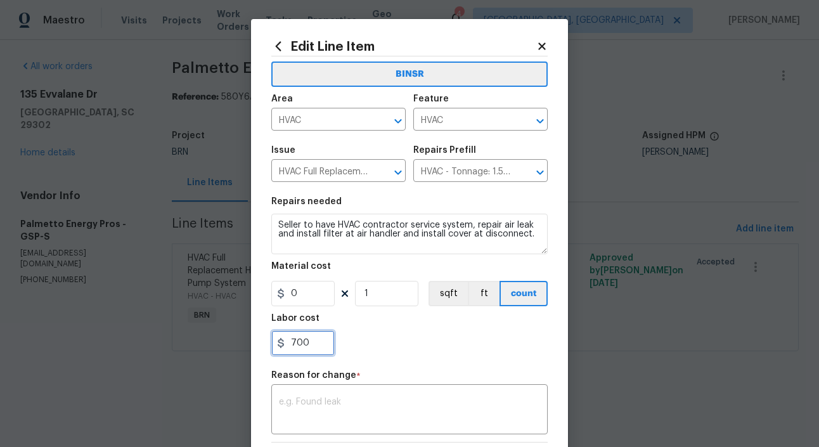
type input "700"
click at [346, 386] on div "Reason for change *" at bounding box center [409, 379] width 276 height 16
click at [311, 396] on div "x ​" at bounding box center [409, 410] width 276 height 47
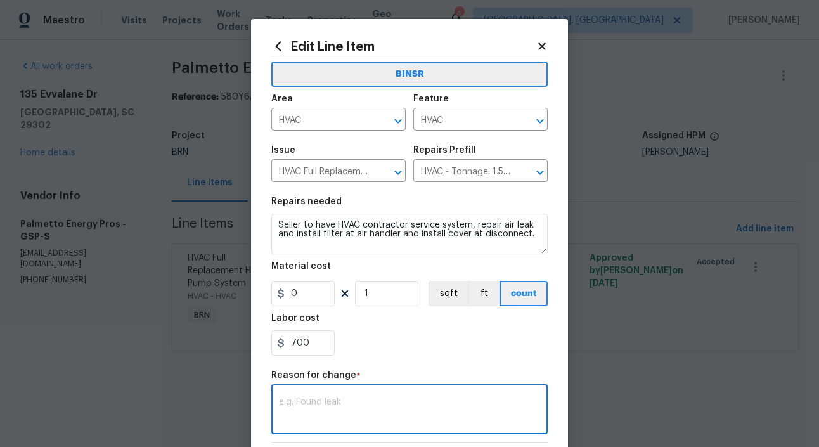
paste textarea "(RK) Updated per vendors final cost."
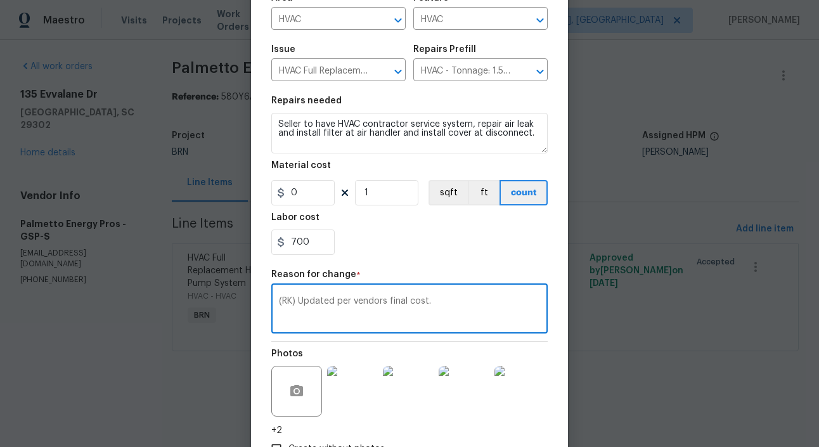
scroll to position [190, 0]
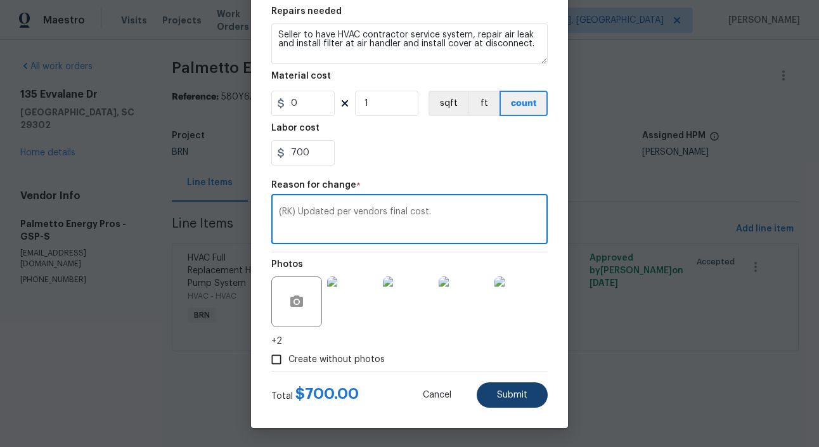
type textarea "(RK) Updated per vendors final cost."
click at [533, 386] on button "Submit" at bounding box center [512, 394] width 71 height 25
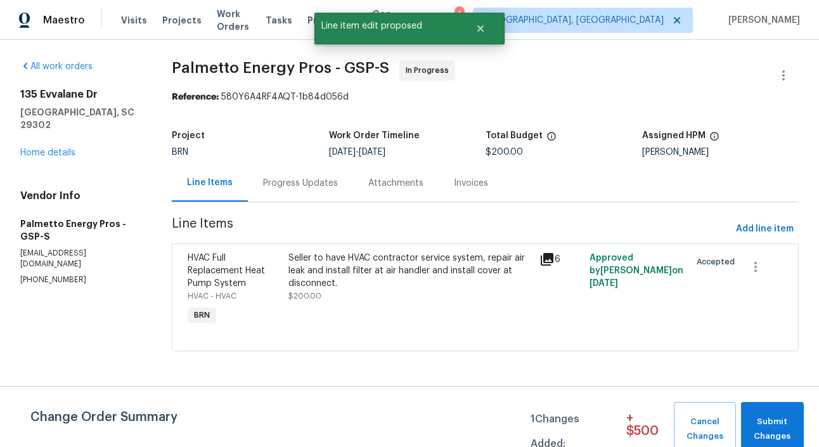
scroll to position [0, 0]
click at [775, 423] on span "Submit Changes" at bounding box center [773, 429] width 50 height 29
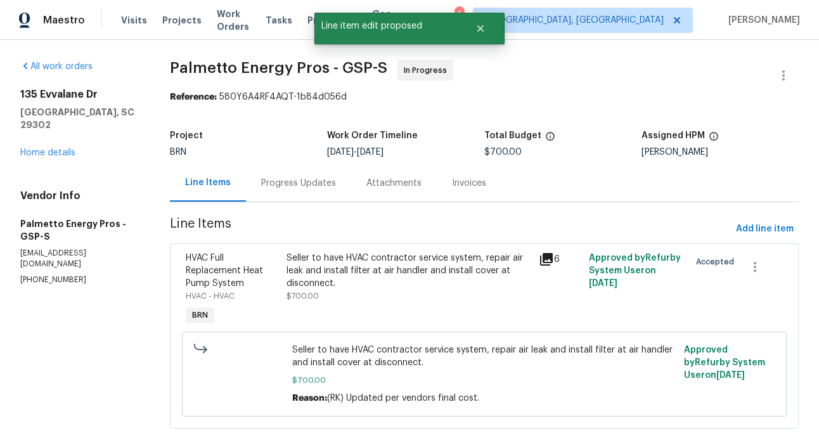
click at [305, 181] on div "Progress Updates" at bounding box center [298, 183] width 75 height 13
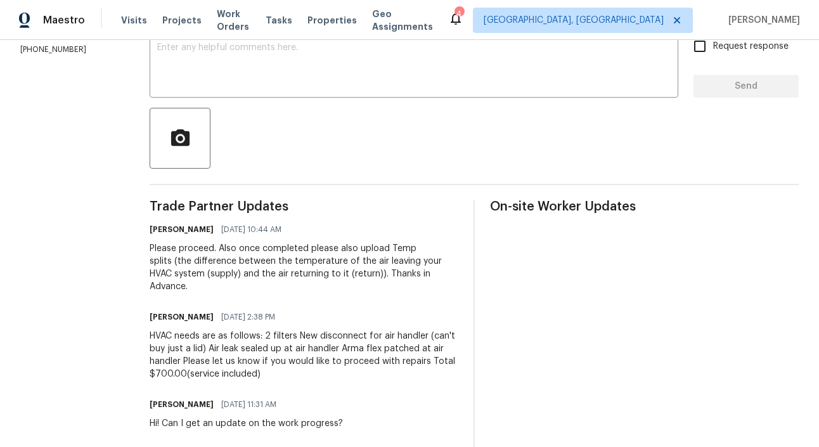
scroll to position [233, 0]
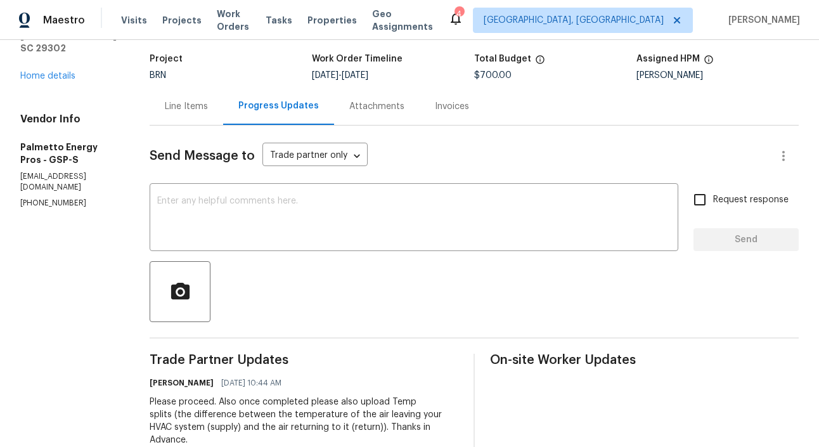
click at [206, 124] on div "Line Items" at bounding box center [187, 106] width 74 height 37
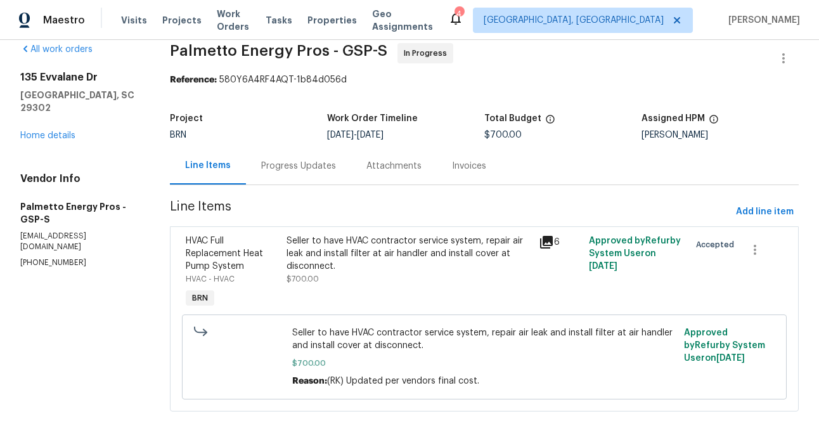
scroll to position [18, 0]
click at [291, 261] on div "Seller to have HVAC contractor service system, repair air leak and install filt…" at bounding box center [409, 254] width 244 height 38
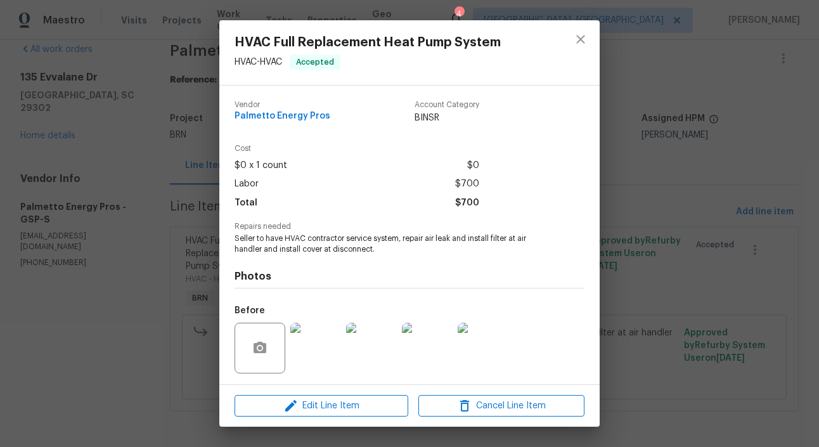
scroll to position [84, 0]
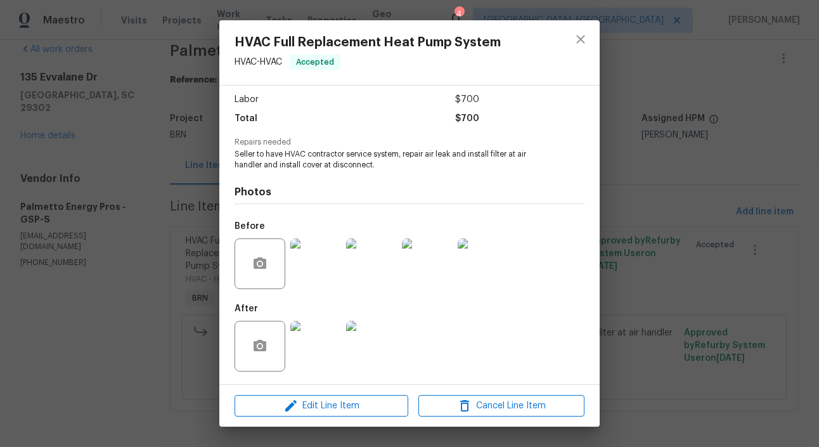
click at [320, 268] on img at bounding box center [315, 263] width 51 height 51
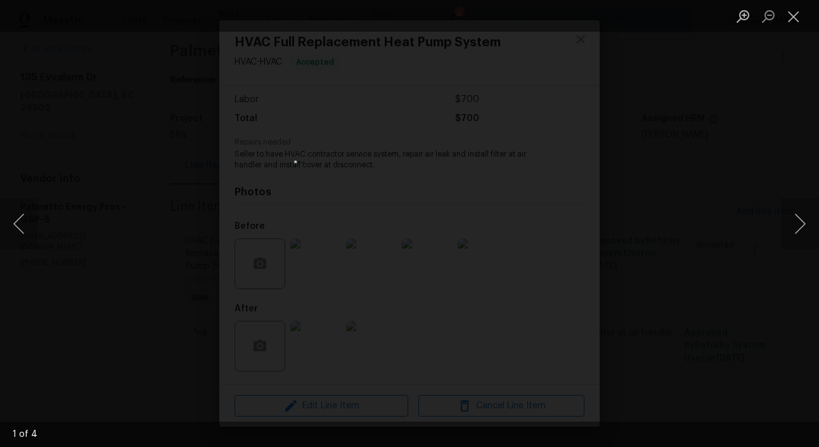
click at [183, 273] on div "Lightbox" at bounding box center [409, 223] width 819 height 447
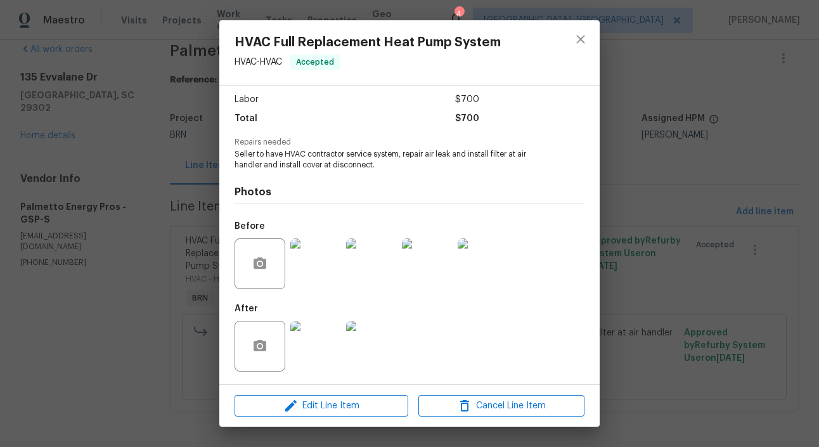
click at [317, 358] on img at bounding box center [315, 346] width 51 height 51
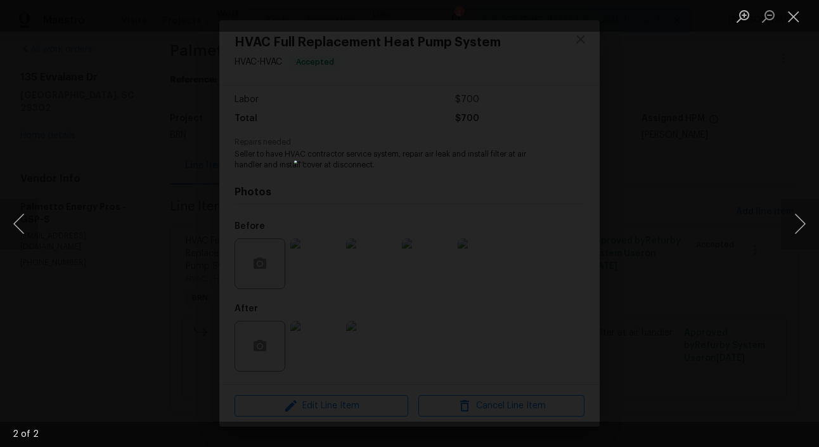
click at [185, 198] on div "Lightbox" at bounding box center [409, 223] width 819 height 447
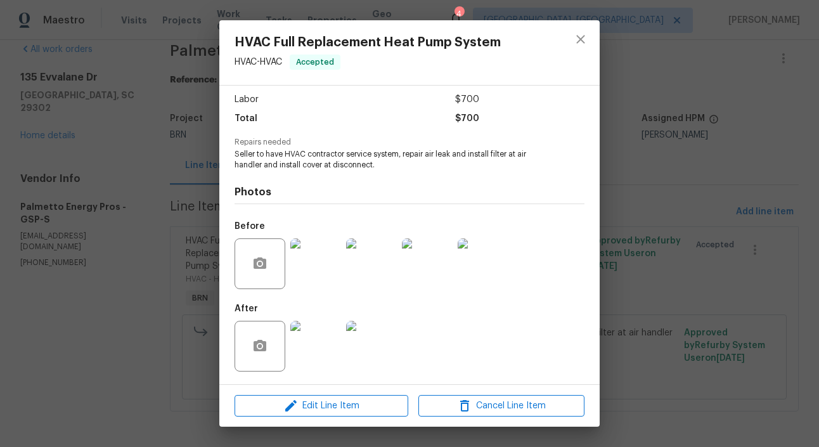
click at [167, 238] on div "HVAC Full Replacement Heat Pump System HVAC - HVAC Accepted Vendor Palmetto Ene…" at bounding box center [409, 223] width 819 height 447
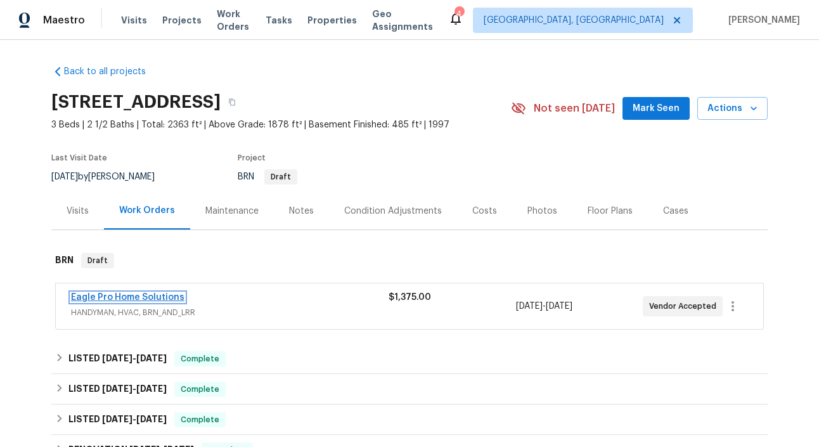
click at [140, 296] on link "Eagle Pro Home Solutions" at bounding box center [128, 297] width 114 height 9
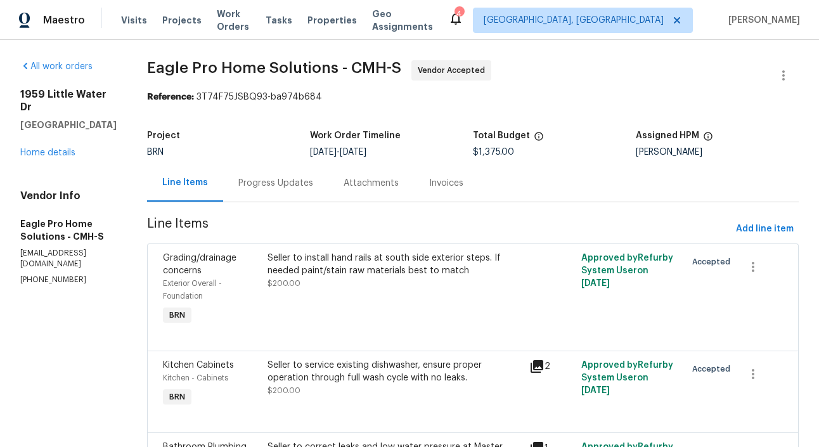
click at [307, 197] on div "Progress Updates" at bounding box center [275, 182] width 105 height 37
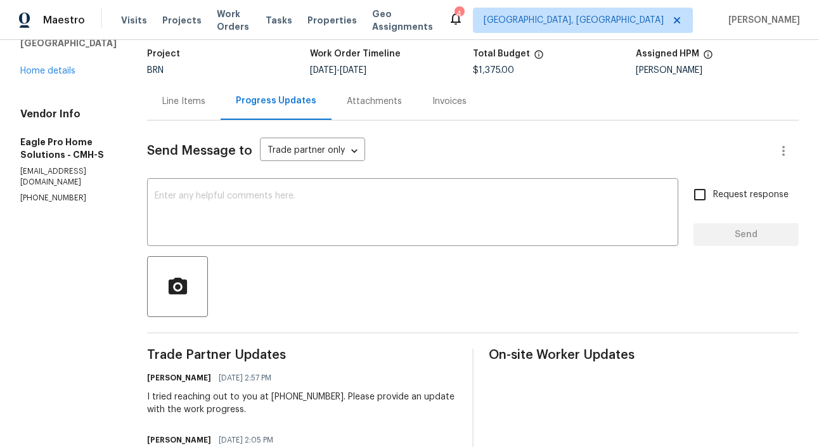
scroll to position [67, 0]
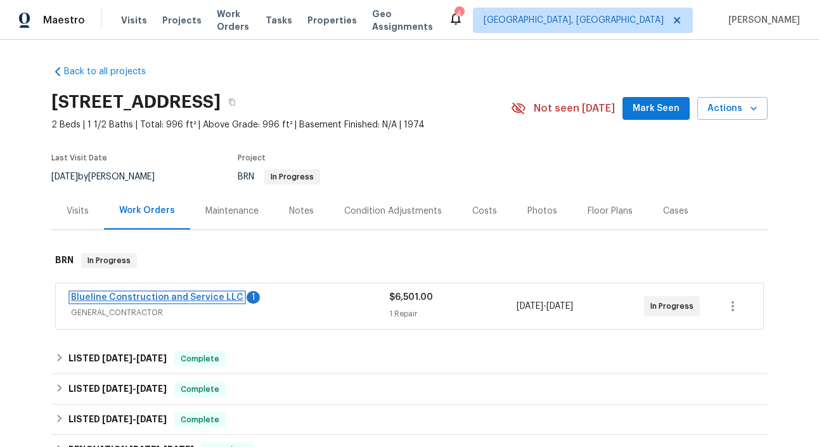
click at [214, 299] on link "Blueline Construction and Service LLC" at bounding box center [157, 297] width 172 height 9
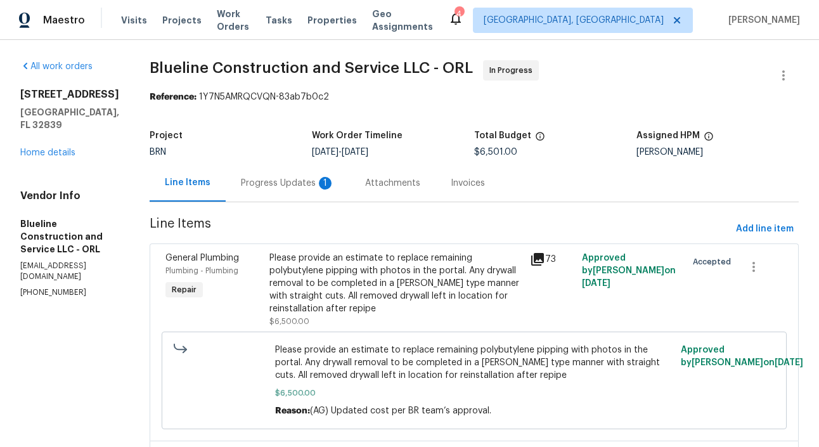
click at [315, 198] on div "Progress Updates 1" at bounding box center [288, 182] width 124 height 37
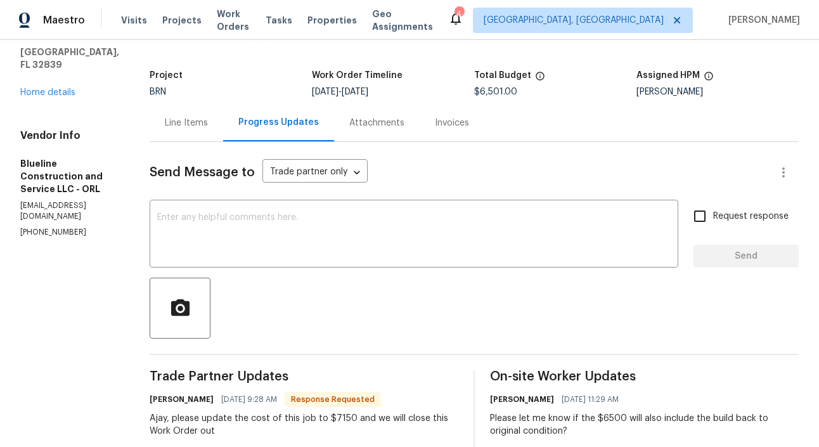
scroll to position [11, 0]
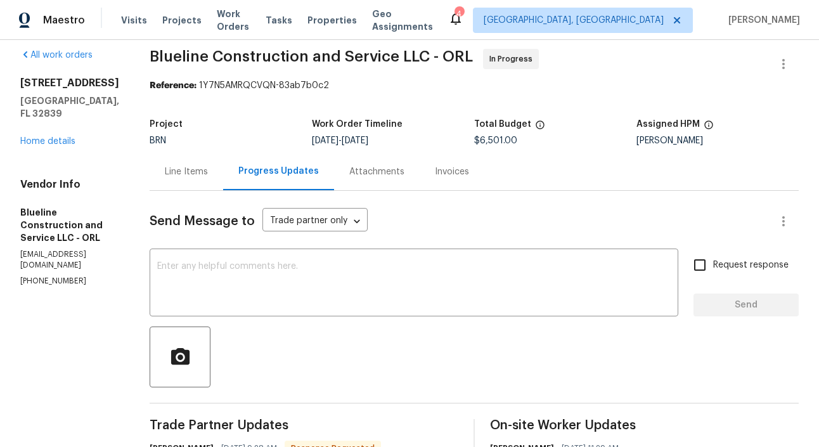
click at [217, 162] on div "Line Items" at bounding box center [187, 171] width 74 height 37
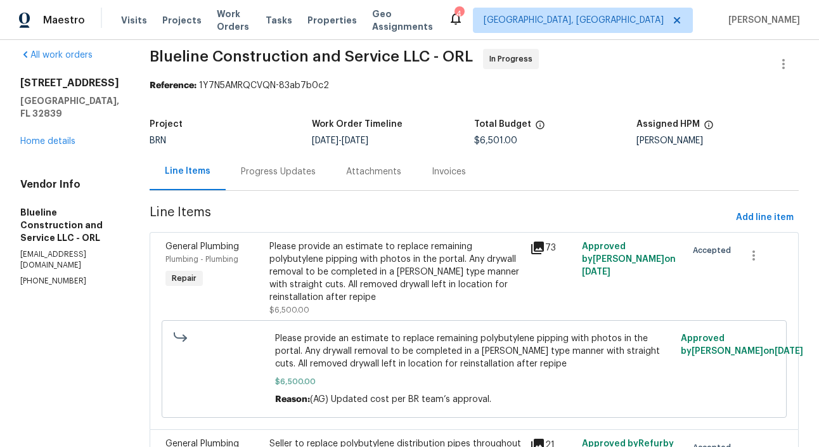
click at [266, 282] on div "General Plumbing Plumbing - Plumbing Repair" at bounding box center [214, 279] width 104 height 84
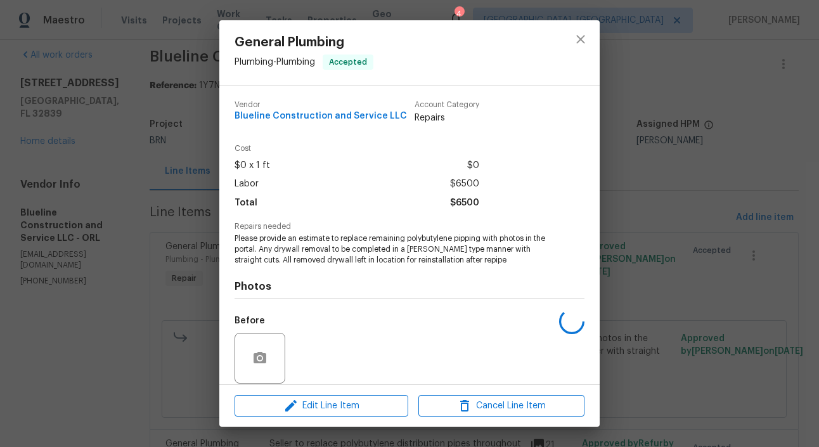
click at [283, 282] on h4 "Photos" at bounding box center [410, 286] width 350 height 13
click at [349, 408] on span "Edit Line Item" at bounding box center [321, 406] width 166 height 16
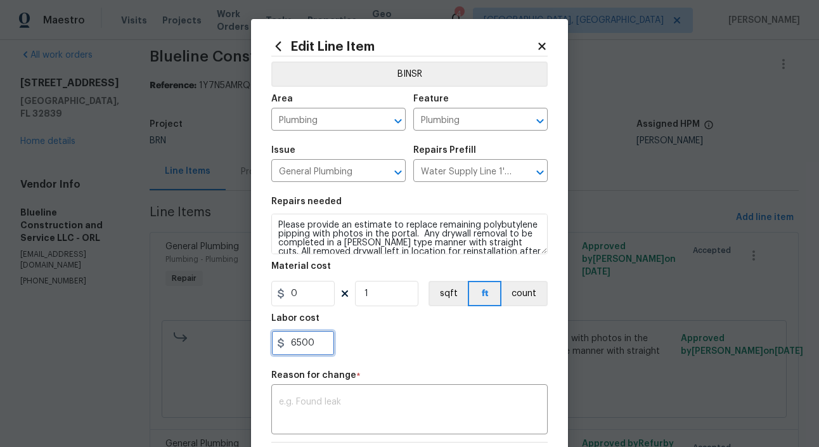
click at [301, 346] on input "6500" at bounding box center [302, 342] width 63 height 25
type input "7150"
click at [359, 393] on div "x ​" at bounding box center [409, 410] width 276 height 47
paste textarea "(RK) Updated cost per BR team’s approval."
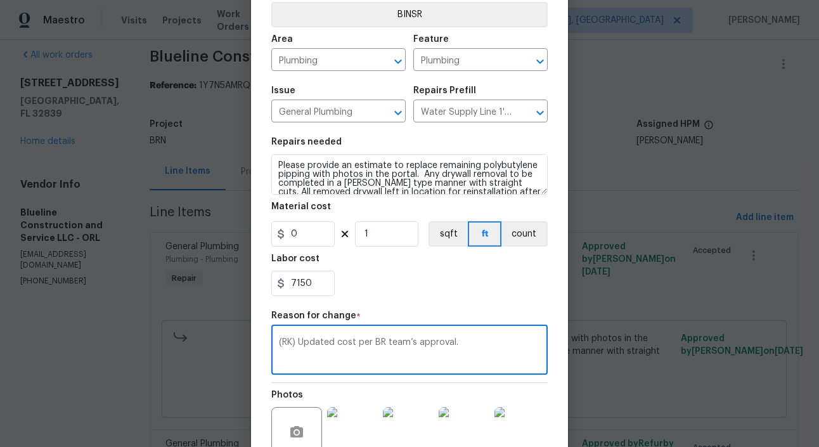
scroll to position [176, 0]
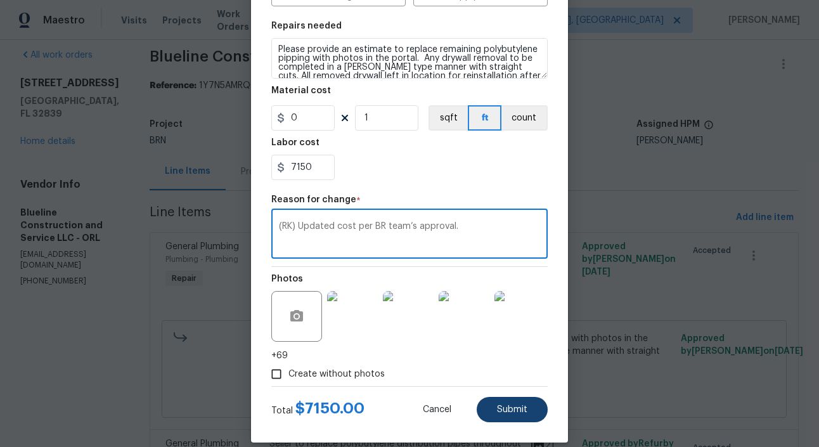
type textarea "(RK) Updated cost per BR team’s approval."
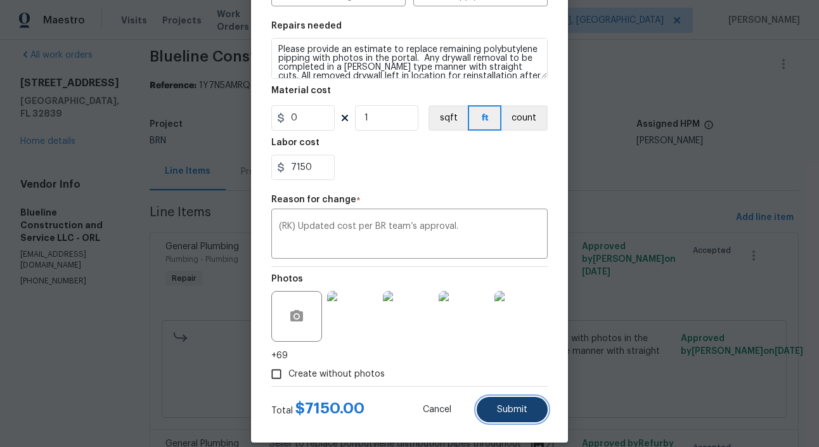
click at [516, 408] on span "Submit" at bounding box center [512, 410] width 30 height 10
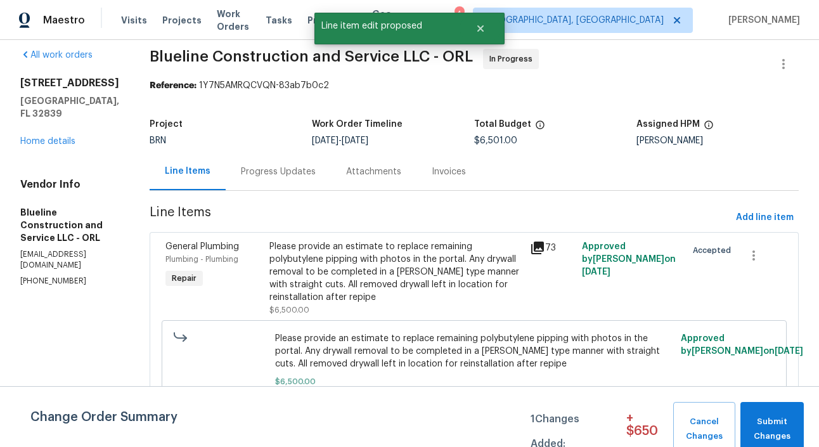
scroll to position [0, 0]
click at [789, 426] on span "Submit Changes" at bounding box center [772, 429] width 51 height 29
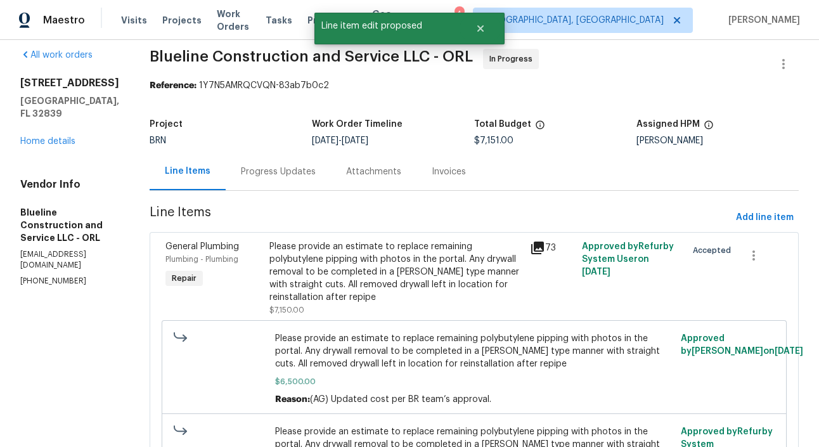
click at [280, 162] on div "Progress Updates" at bounding box center [278, 171] width 105 height 37
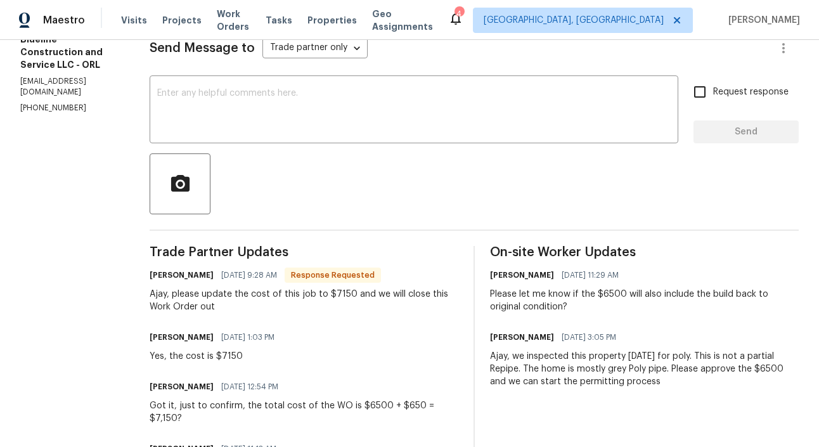
scroll to position [110, 0]
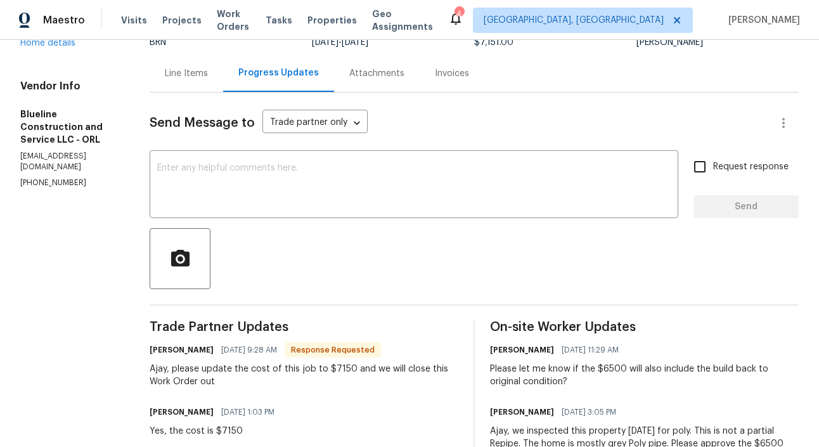
click at [207, 76] on div "Line Items" at bounding box center [186, 73] width 43 height 13
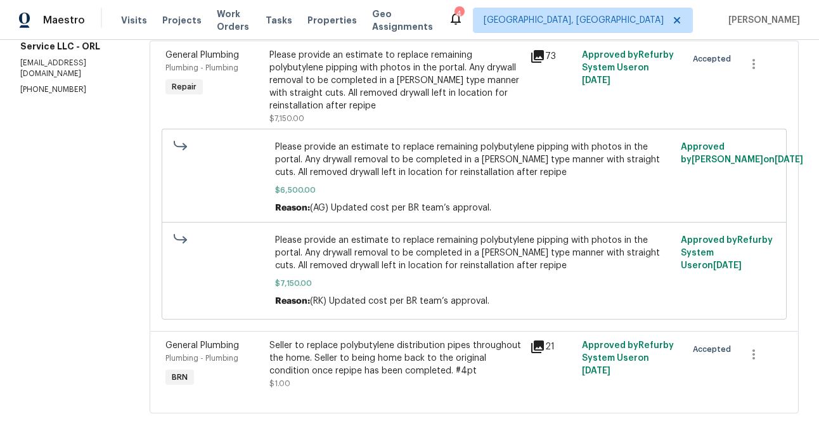
scroll to position [207, 0]
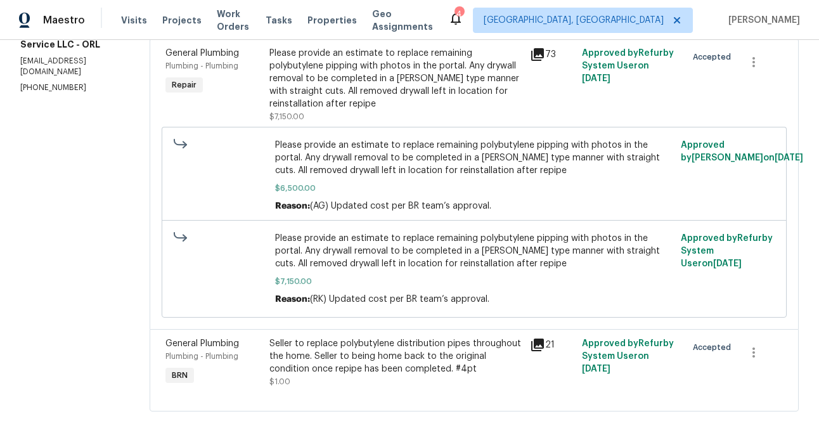
click at [302, 372] on div "Seller to replace polybutylene distribution pipes throughout the home. Seller t…" at bounding box center [395, 356] width 253 height 38
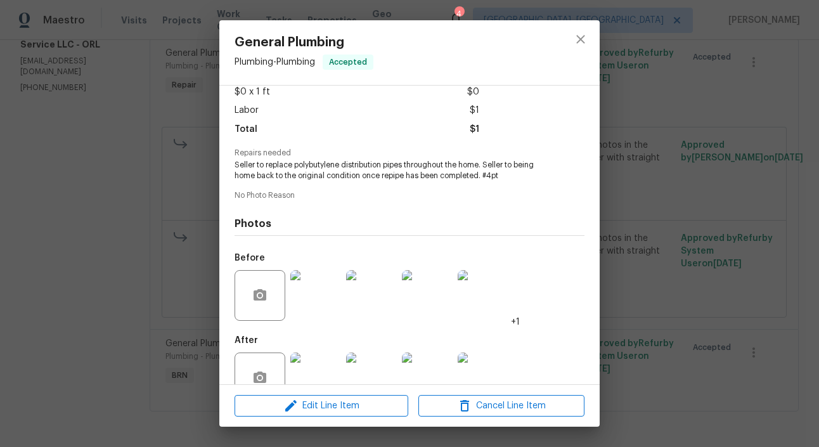
scroll to position [0, 0]
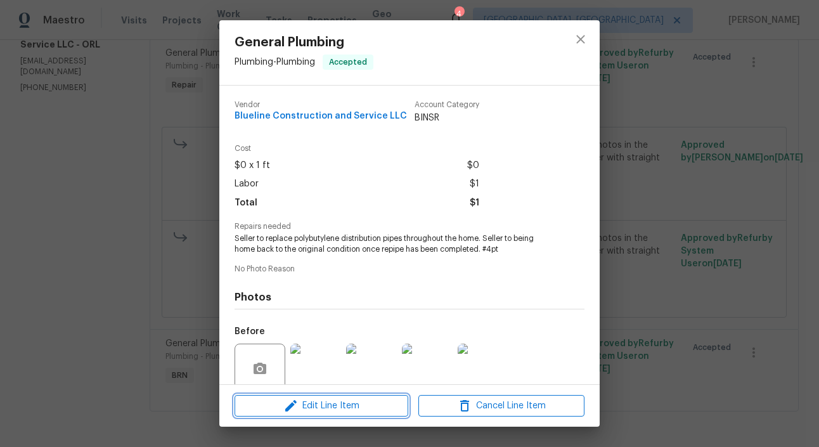
click at [338, 410] on span "Edit Line Item" at bounding box center [321, 406] width 166 height 16
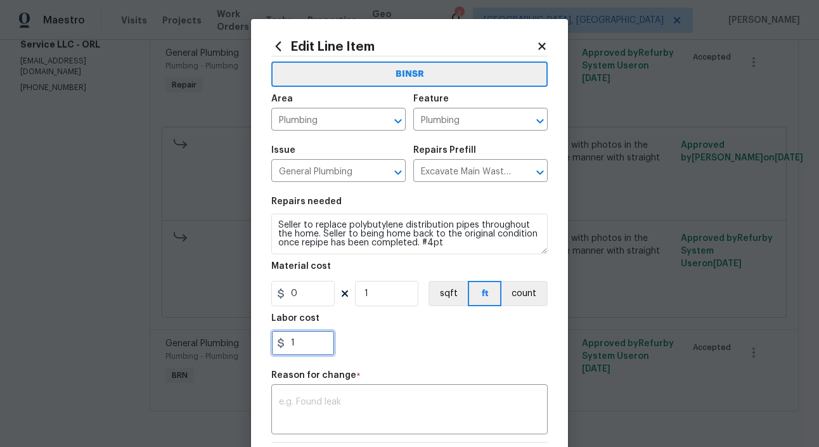
click at [304, 350] on input "1" at bounding box center [302, 342] width 63 height 25
type input "6"
click at [150, 241] on body "Maestro Visits Projects Work Orders Tasks Properties Geo Assignments 4 Albuquer…" at bounding box center [409, 223] width 819 height 447
type input "0"
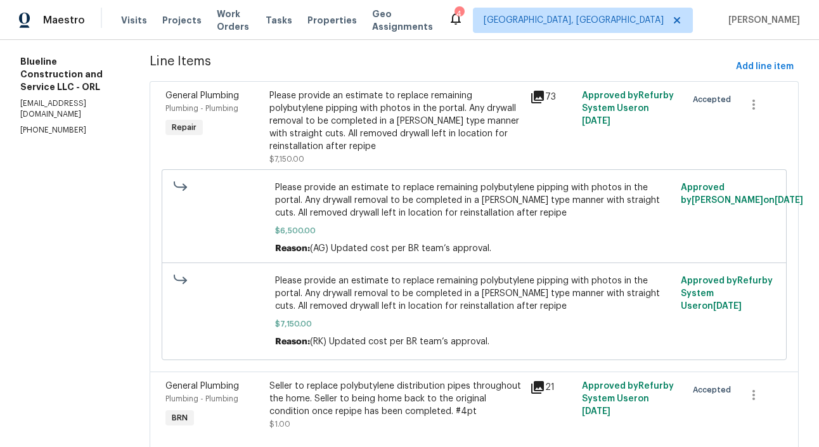
scroll to position [159, 0]
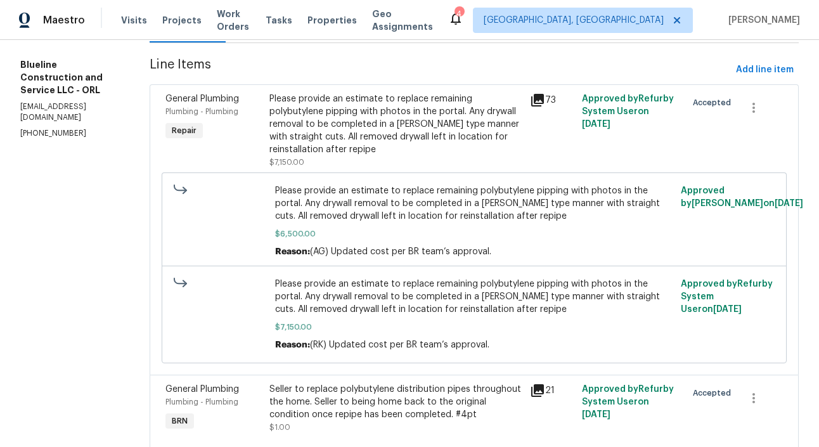
click at [266, 145] on div "General Plumbing Plumbing - Plumbing Repair" at bounding box center [214, 131] width 104 height 84
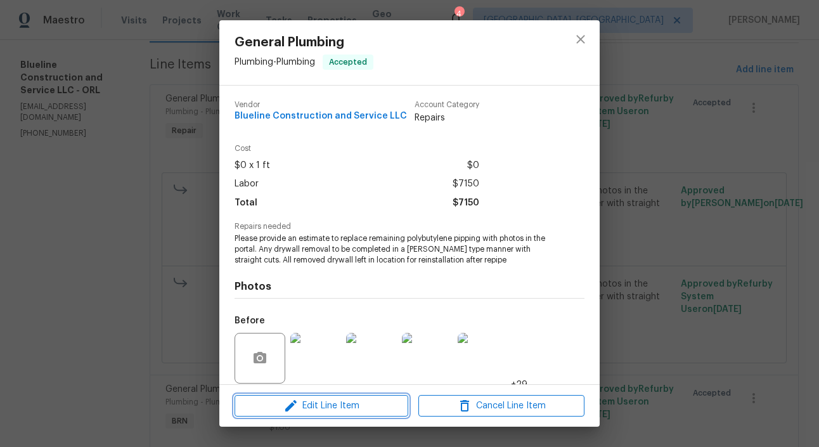
click at [331, 398] on span "Edit Line Item" at bounding box center [321, 406] width 166 height 16
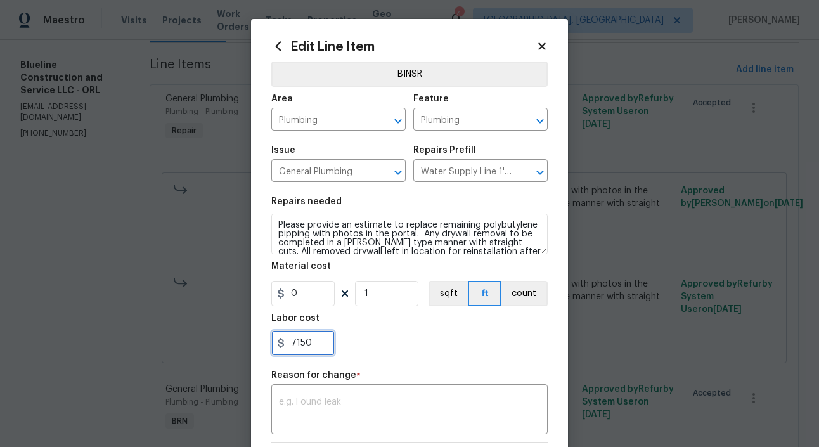
click at [310, 342] on input "7150" at bounding box center [302, 342] width 63 height 25
type input "6500"
click at [318, 401] on textarea at bounding box center [409, 411] width 261 height 27
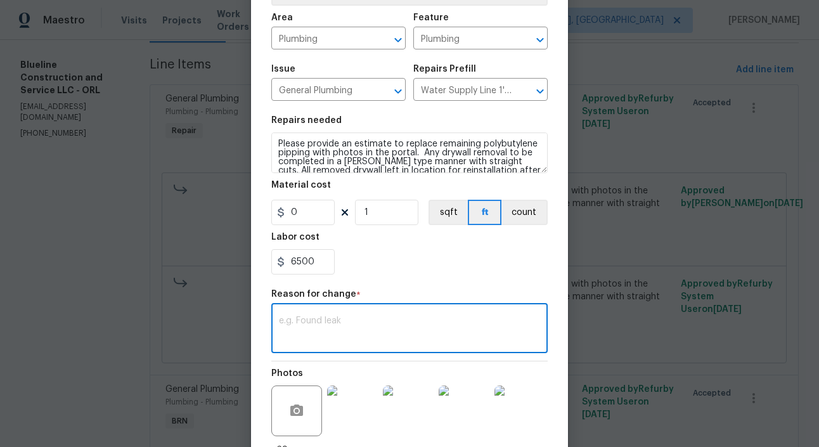
scroll to position [190, 0]
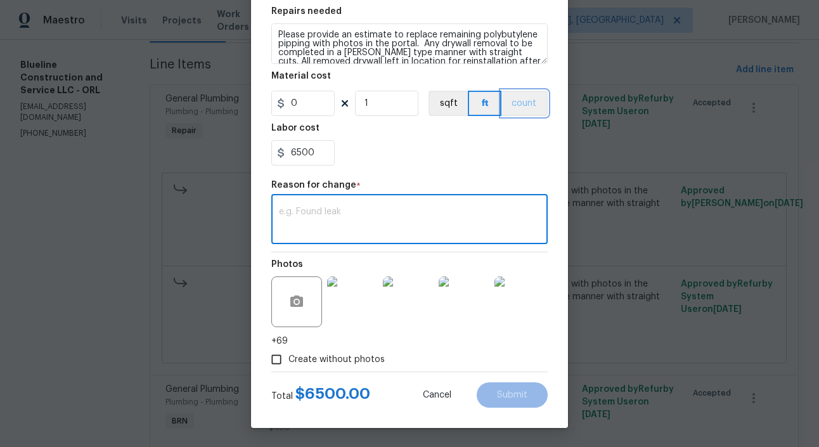
click at [524, 102] on button "count" at bounding box center [525, 103] width 46 height 25
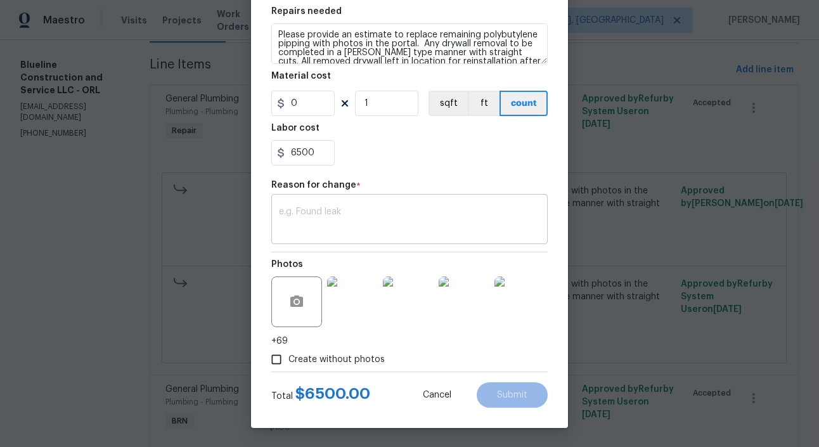
click at [331, 226] on textarea at bounding box center [409, 220] width 261 height 27
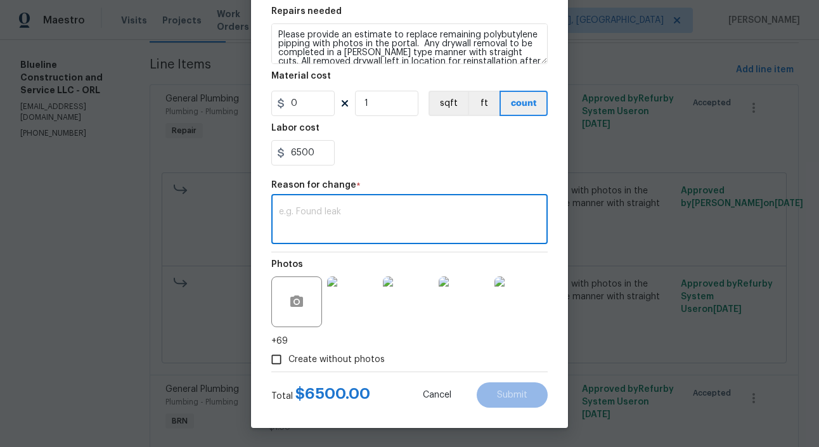
click at [402, 221] on textarea at bounding box center [409, 220] width 261 height 27
paste textarea "(RK) Updated cost per BR team’s approval."
type textarea "(RK) Updated cost per BR team’s approval."
click at [526, 394] on span "Submit" at bounding box center [512, 396] width 30 height 10
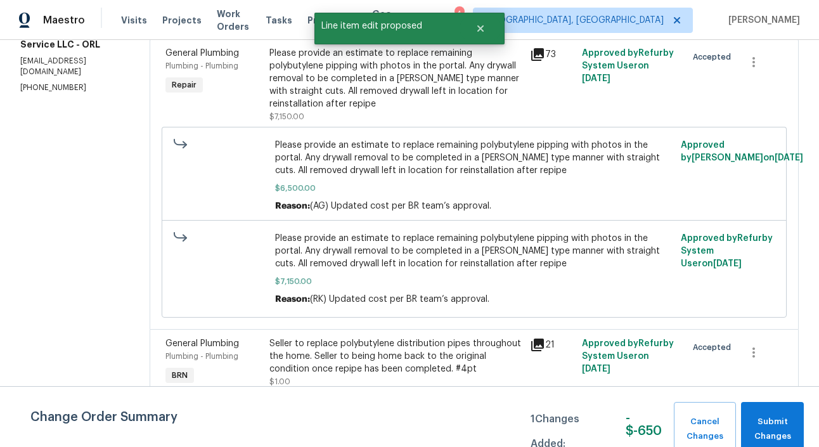
scroll to position [301, 0]
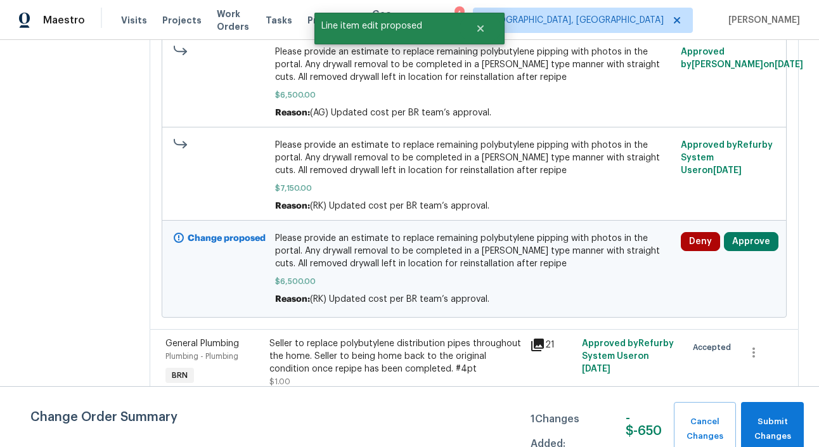
click at [301, 348] on div "Seller to replace polybutylene distribution pipes throughout the home. Seller t…" at bounding box center [395, 356] width 253 height 38
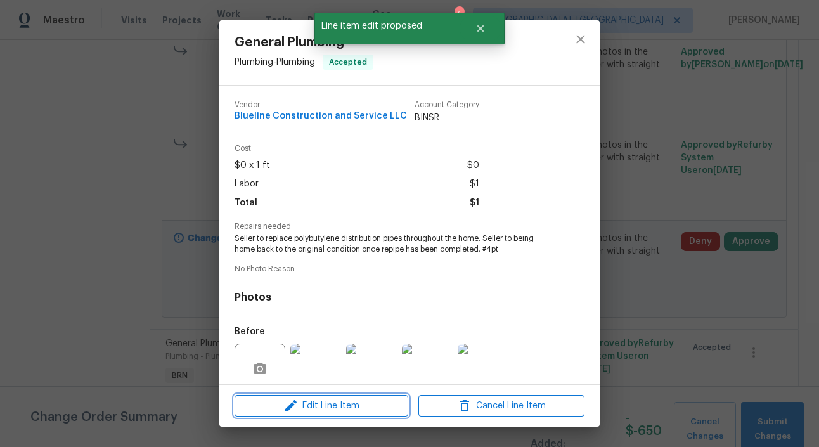
click at [342, 399] on span "Edit Line Item" at bounding box center [321, 406] width 166 height 16
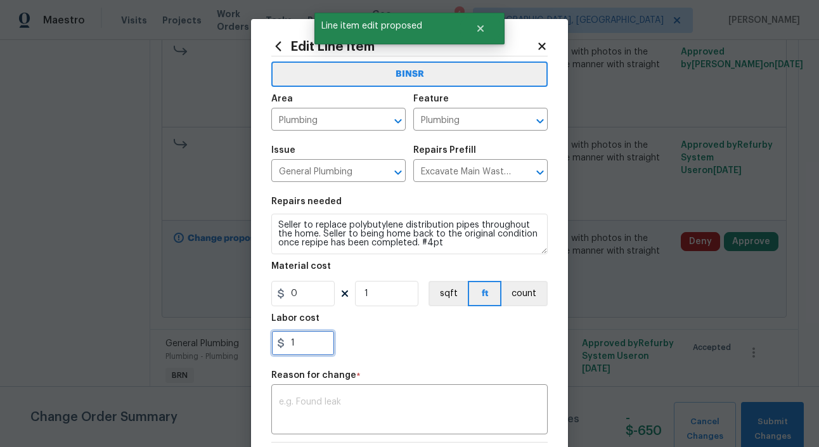
click at [304, 346] on input "1" at bounding box center [302, 342] width 63 height 25
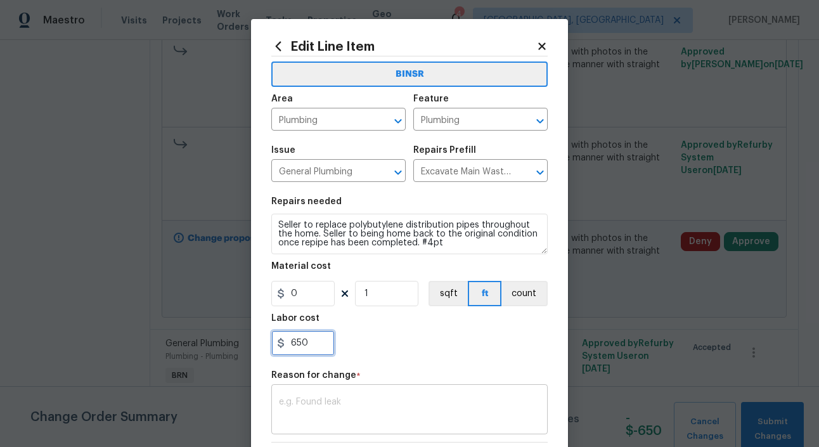
type input "650"
click at [337, 417] on textarea at bounding box center [409, 411] width 261 height 27
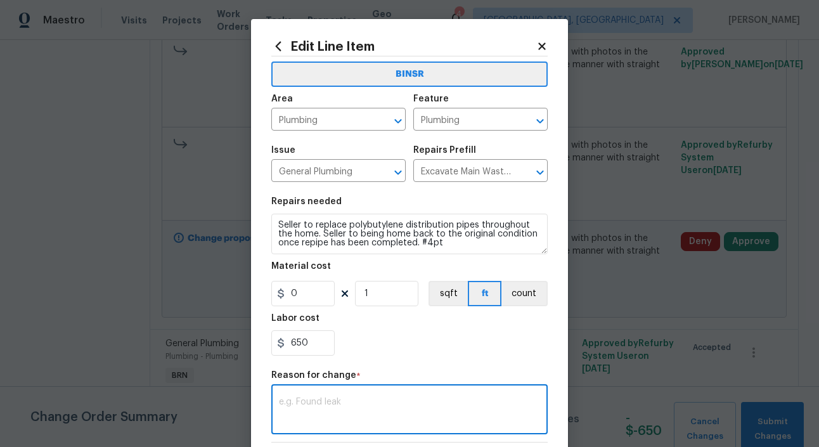
paste textarea "(RK) Updated cost per BR team’s approval."
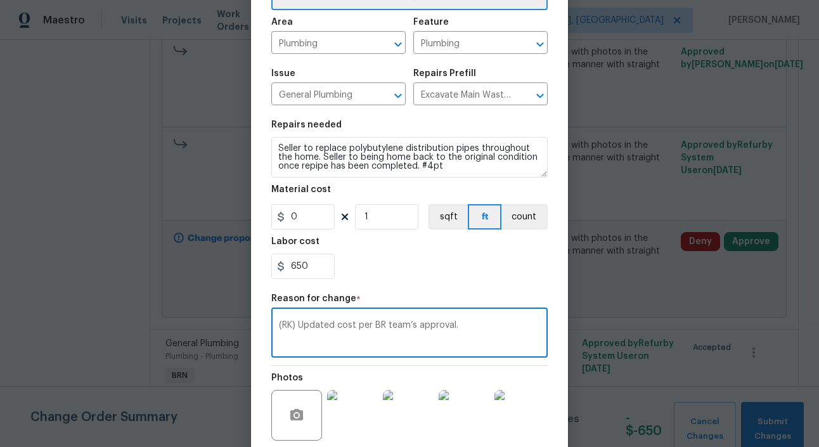
scroll to position [169, 0]
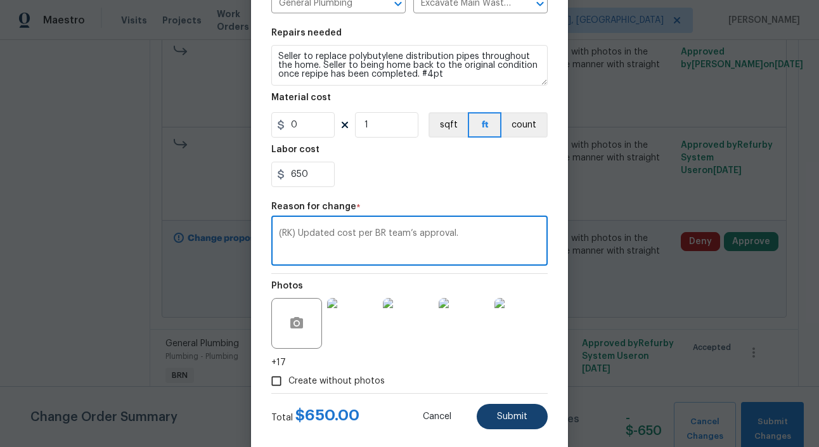
type textarea "(RK) Updated cost per BR team’s approval."
click at [518, 410] on button "Submit" at bounding box center [512, 416] width 71 height 25
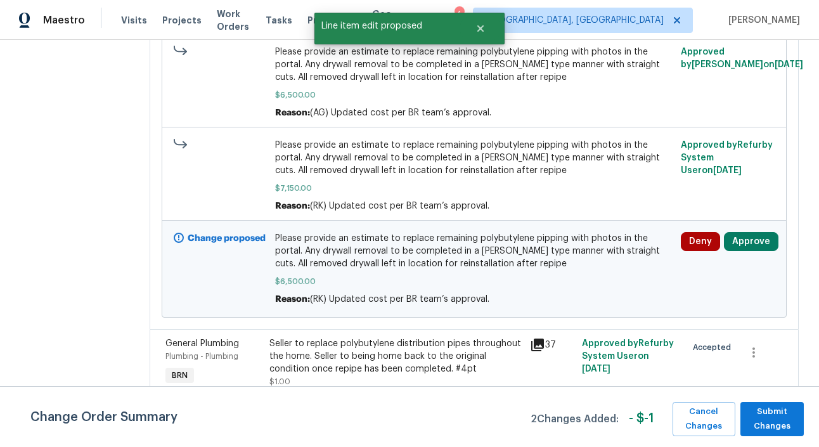
scroll to position [0, 0]
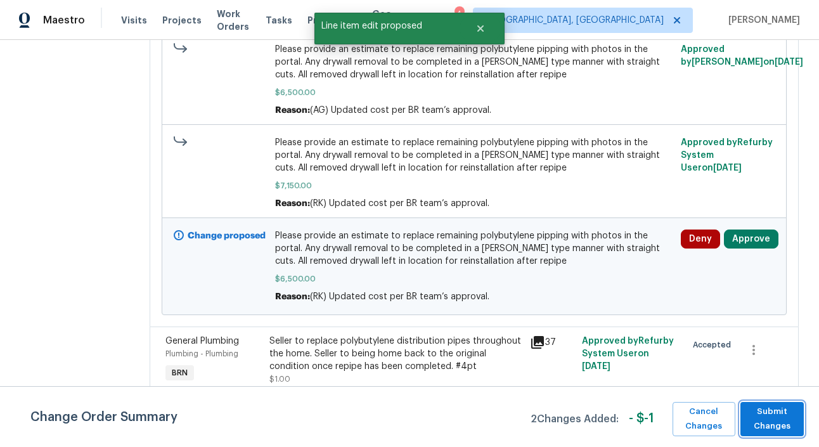
click at [756, 406] on span "Submit Changes" at bounding box center [772, 419] width 51 height 29
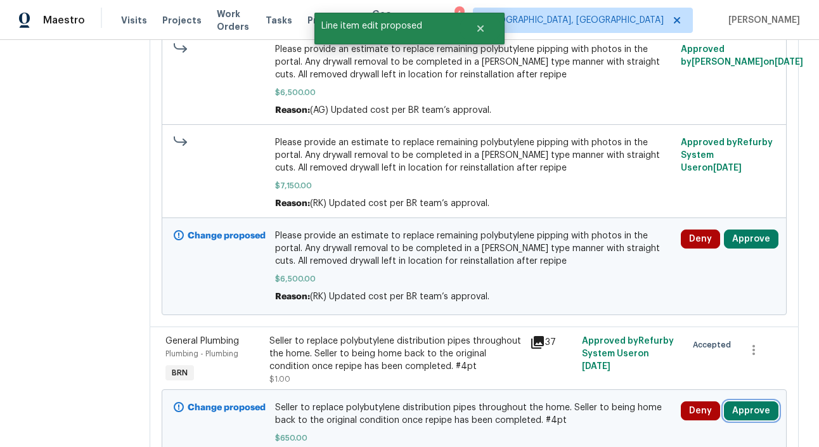
click at [757, 412] on button "Approve" at bounding box center [751, 410] width 55 height 19
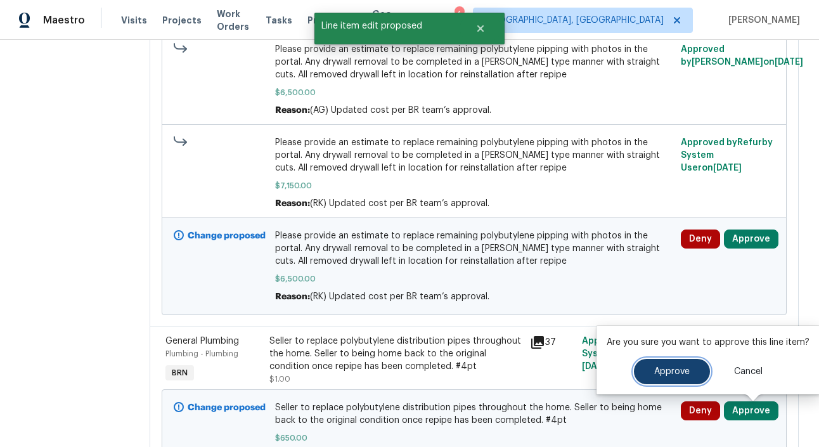
click at [670, 367] on span "Approve" at bounding box center [672, 372] width 36 height 10
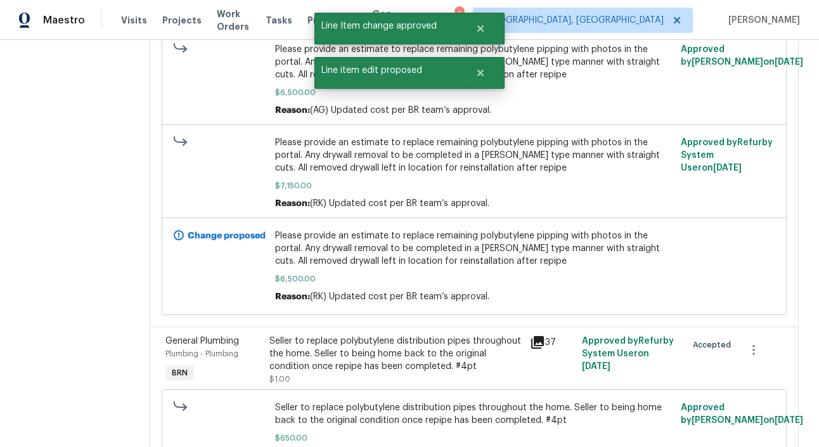
click at [755, 245] on div at bounding box center [727, 266] width 101 height 81
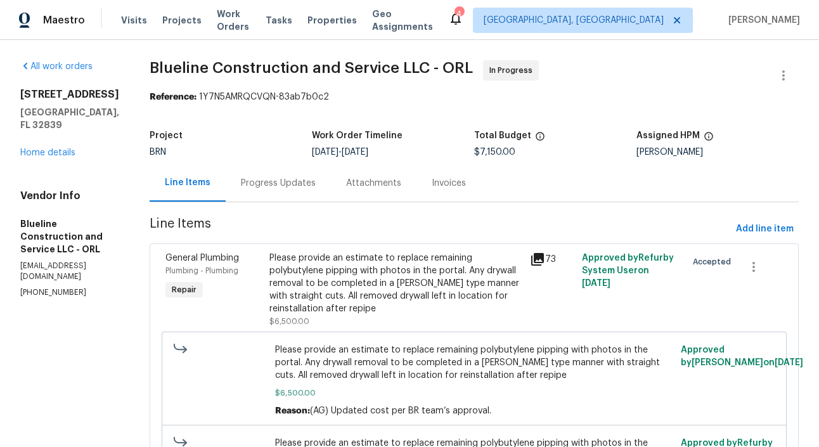
click at [298, 191] on div "Progress Updates" at bounding box center [278, 182] width 105 height 37
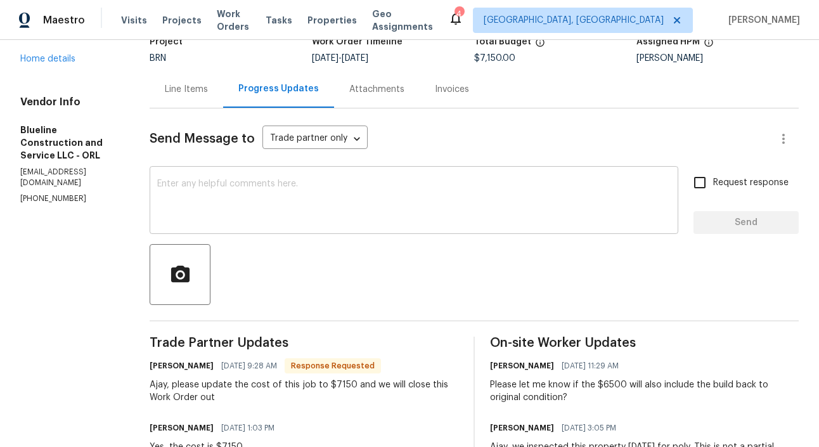
scroll to position [108, 0]
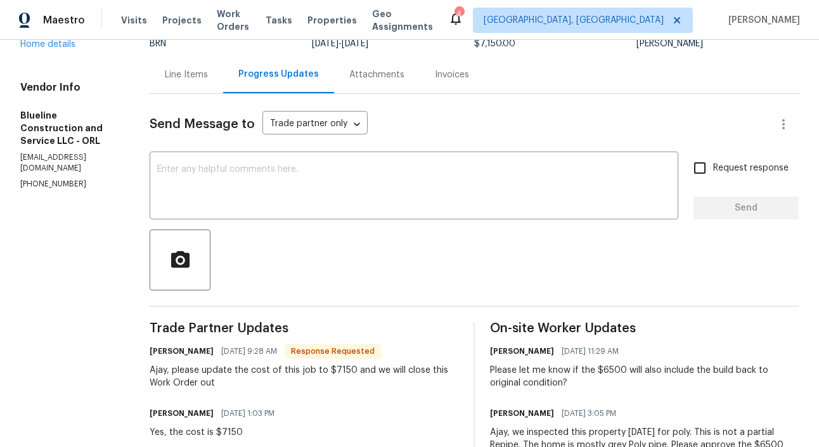
click at [179, 350] on h6 "Chris Brown" at bounding box center [182, 351] width 64 height 13
copy h6 "Chris"
click at [233, 185] on textarea at bounding box center [414, 187] width 514 height 44
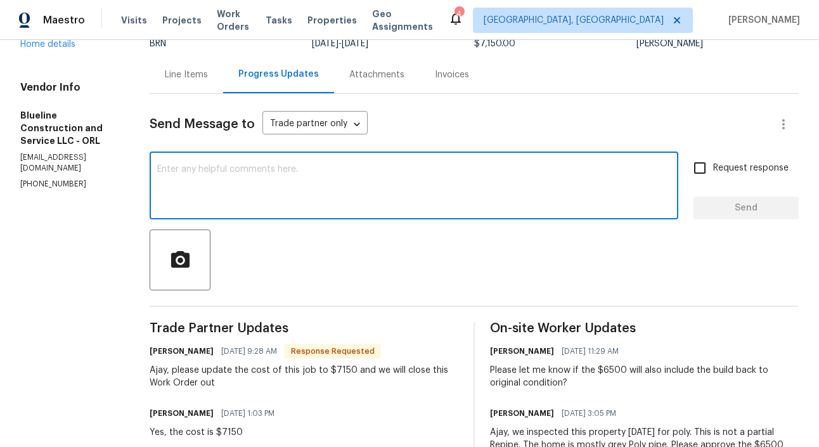
paste textarea "Chris"
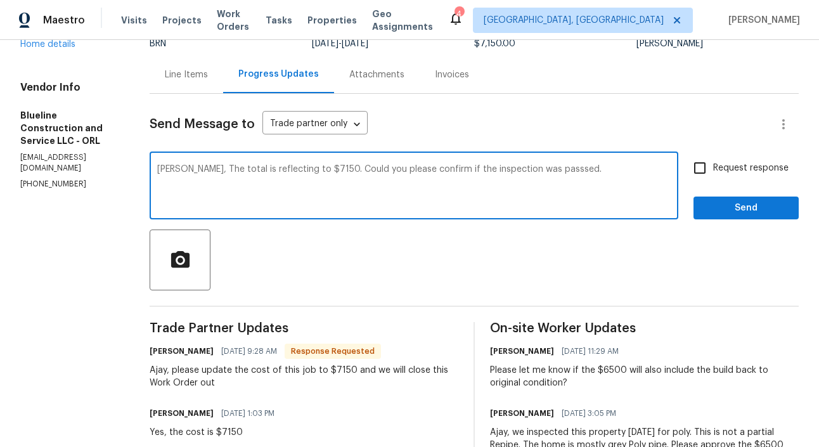
click at [552, 173] on textarea "Chris, The total is reflecting to $7150. Could you please confirm if the inspec…" at bounding box center [414, 187] width 514 height 44
type textarea "Chris, The total is reflecting to $7150. Could you please confirm if the inspec…"
click at [704, 168] on input "Request response" at bounding box center [700, 168] width 27 height 27
checkbox input "true"
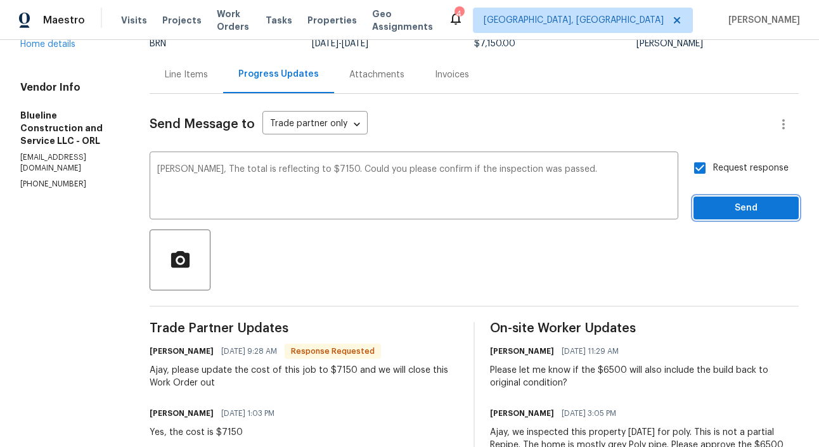
click at [746, 204] on span "Send" at bounding box center [746, 208] width 85 height 16
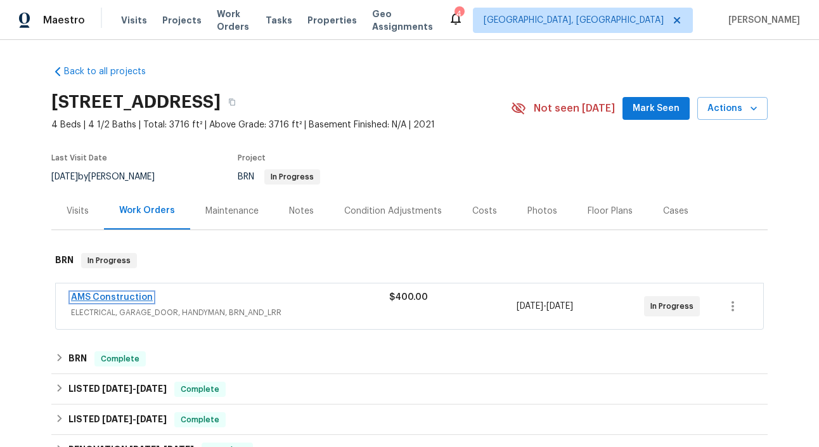
click at [112, 293] on link "AMS Construction" at bounding box center [112, 297] width 82 height 9
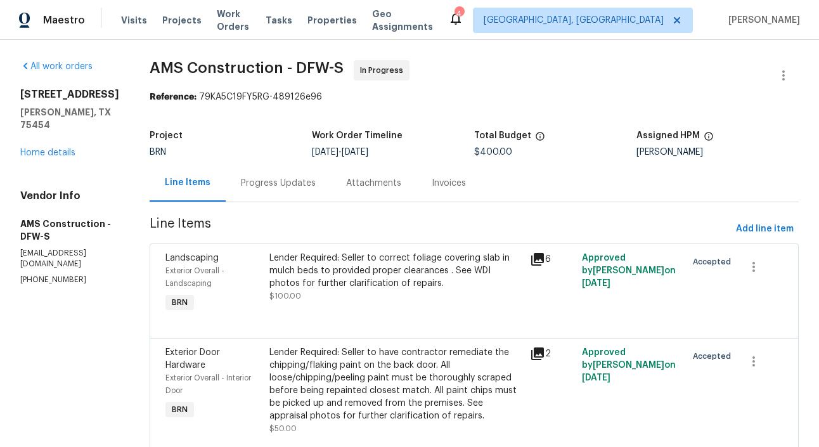
click at [264, 193] on div "Progress Updates" at bounding box center [278, 182] width 105 height 37
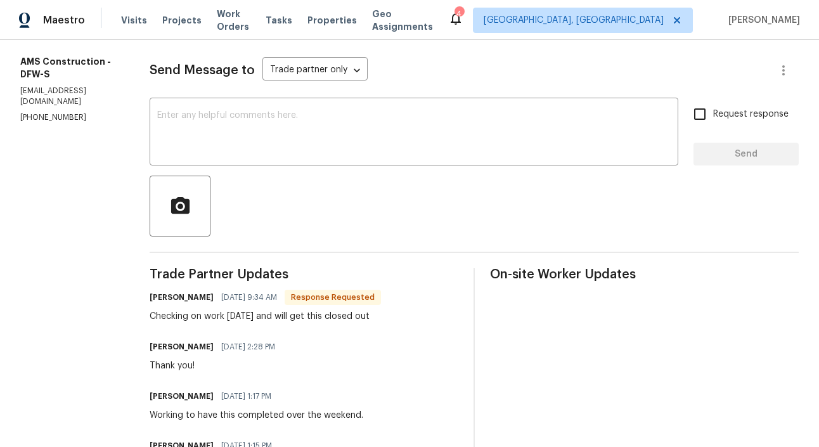
scroll to position [167, 0]
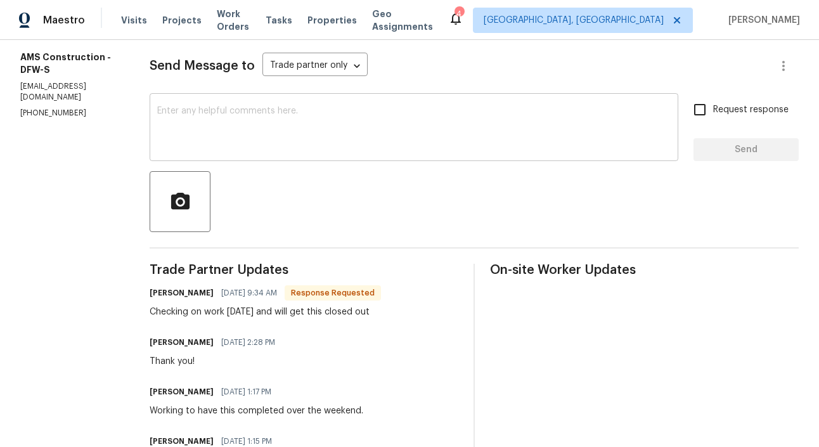
click at [204, 105] on div "x ​" at bounding box center [414, 128] width 529 height 65
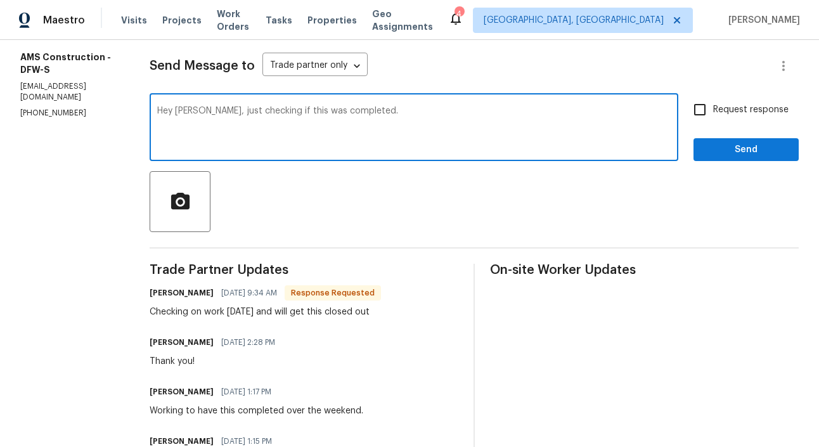
type textarea "Hey [PERSON_NAME], just checking if this was completed."
click at [722, 124] on div "Request response Send" at bounding box center [746, 128] width 105 height 65
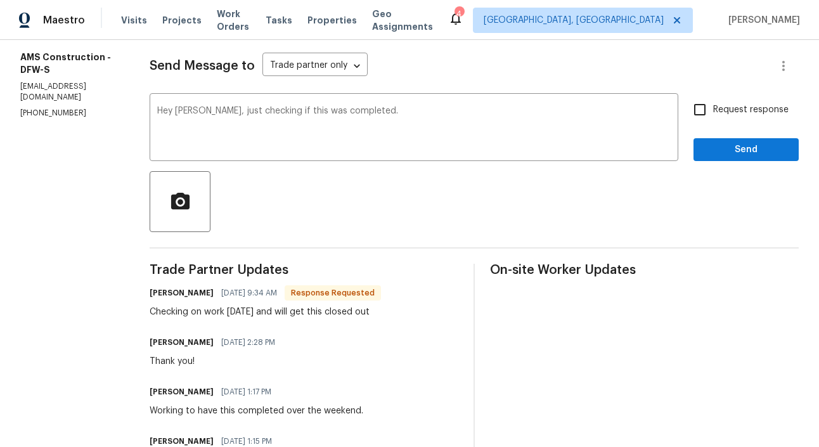
click at [687, 105] on div "Hey [PERSON_NAME], just checking if this was completed. x ​ Request response Se…" at bounding box center [474, 128] width 649 height 65
click at [707, 112] on input "Request response" at bounding box center [700, 109] width 27 height 27
checkbox input "true"
click at [744, 145] on span "Send" at bounding box center [746, 150] width 85 height 16
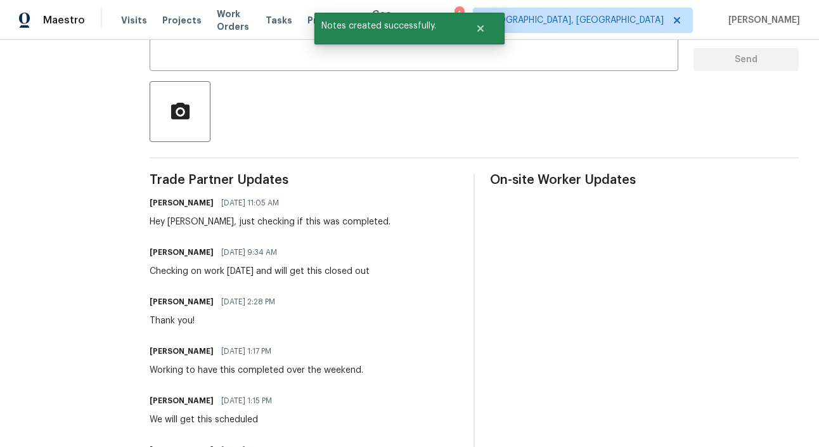
scroll to position [264, 0]
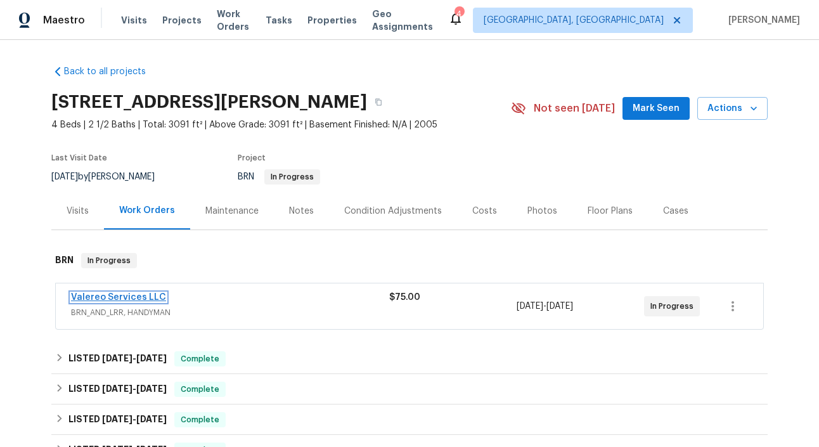
click at [133, 296] on link "Valereo Services LLC" at bounding box center [118, 297] width 95 height 9
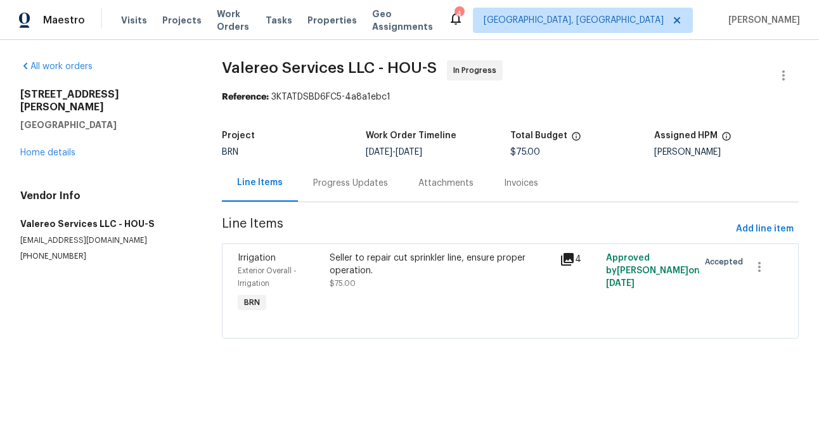
click at [341, 193] on div "Progress Updates" at bounding box center [350, 182] width 105 height 37
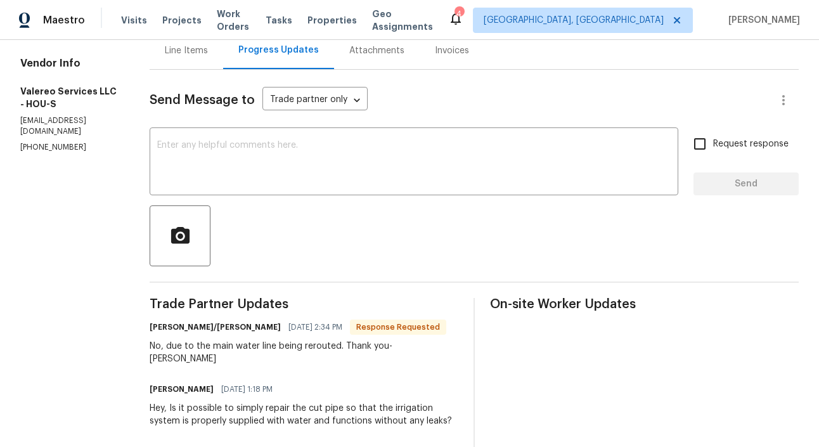
scroll to position [137, 0]
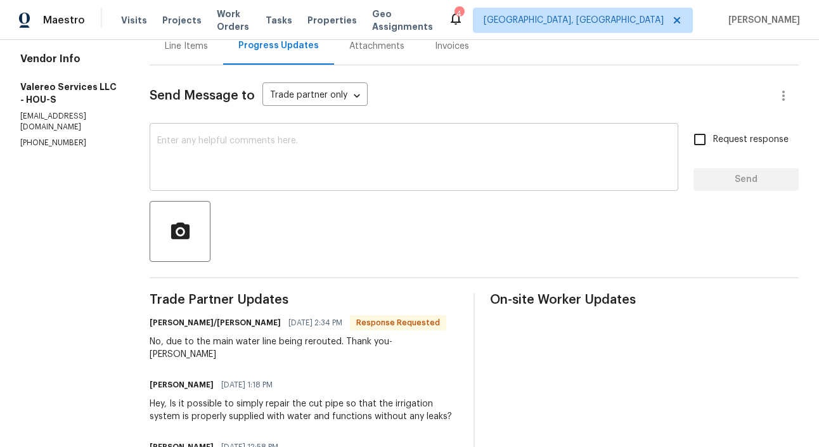
click at [244, 186] on div "x ​" at bounding box center [414, 158] width 529 height 65
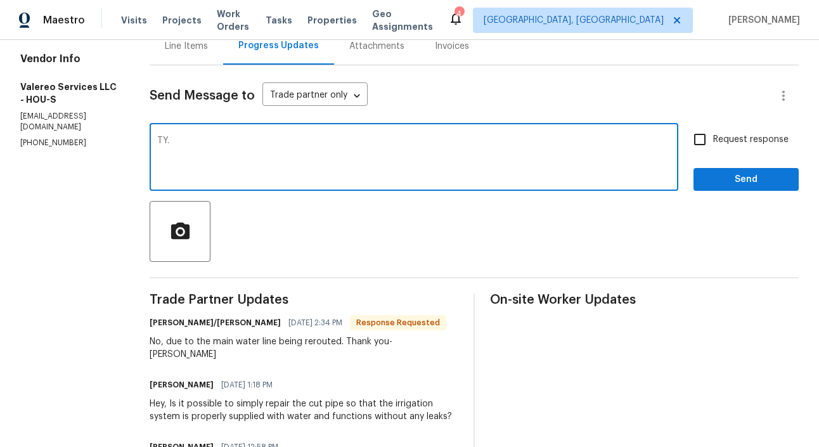
type textarea "TY."
click at [705, 141] on input "Request response" at bounding box center [700, 139] width 27 height 27
checkbox input "true"
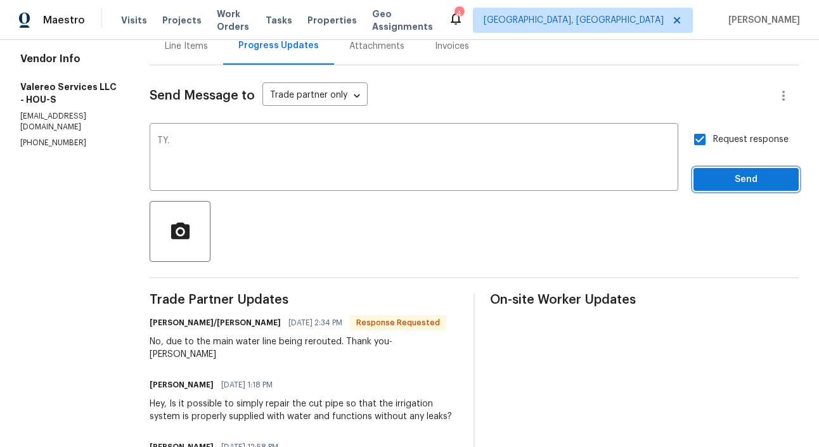
click at [756, 191] on button "Send" at bounding box center [746, 179] width 105 height 23
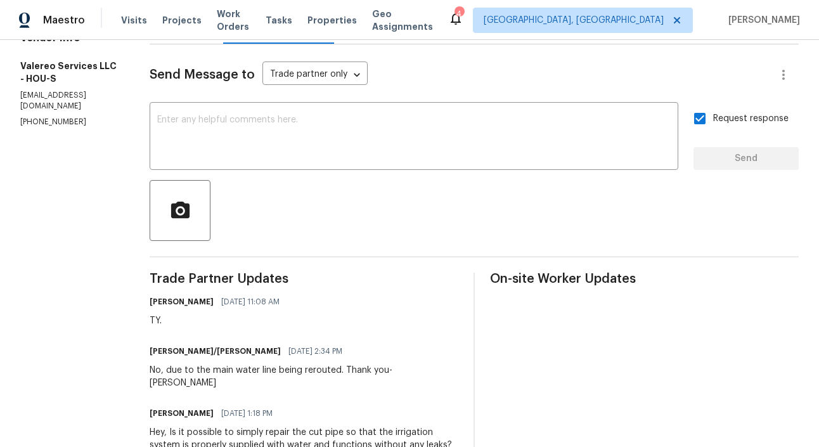
scroll to position [161, 0]
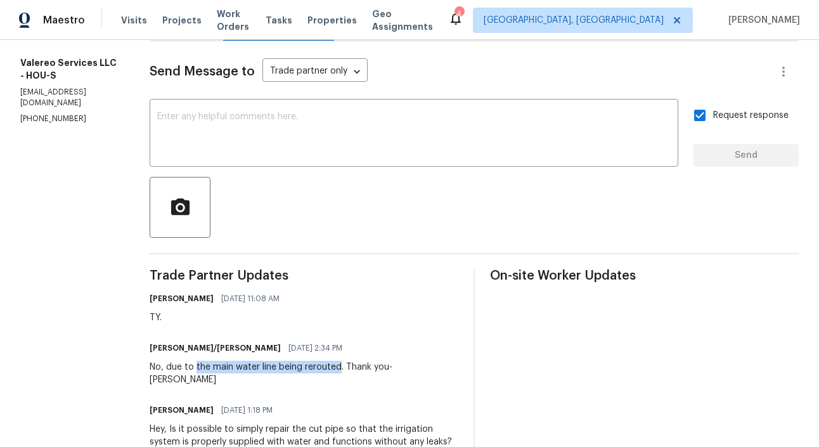
drag, startPoint x: 183, startPoint y: 368, endPoint x: 327, endPoint y: 365, distance: 143.3
click at [327, 365] on div "No, due to the main water line being rerouted. Thank you- Kelly" at bounding box center [304, 373] width 309 height 25
copy div "the main water line being rerouted"
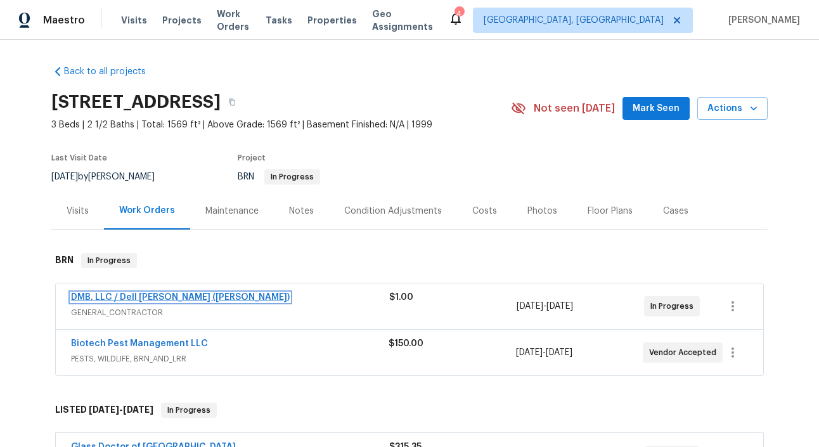
click at [157, 296] on link "DMB, LLC / Dell [PERSON_NAME] ([PERSON_NAME])" at bounding box center [180, 297] width 219 height 9
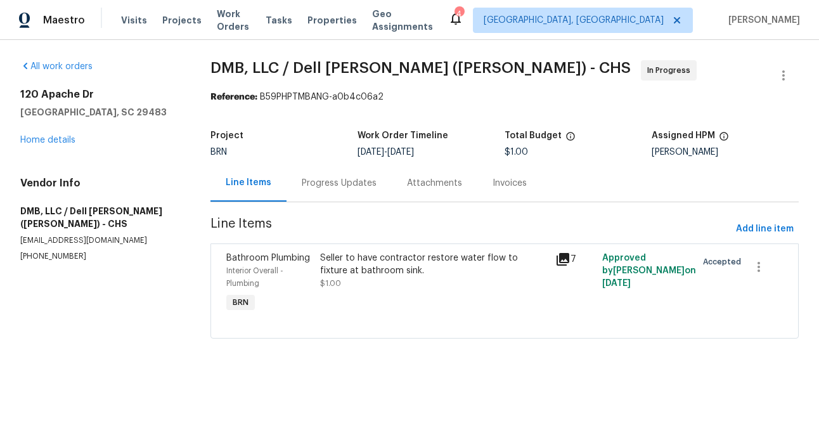
click at [327, 185] on div "Progress Updates" at bounding box center [339, 183] width 75 height 13
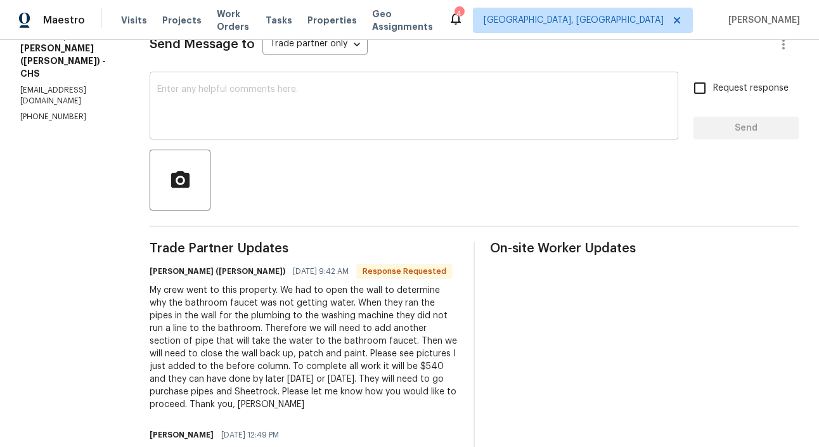
scroll to position [181, 0]
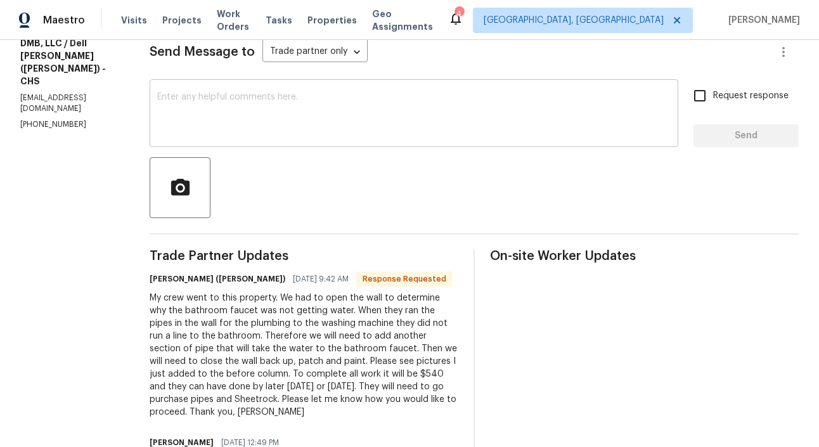
click at [192, 103] on textarea at bounding box center [414, 115] width 514 height 44
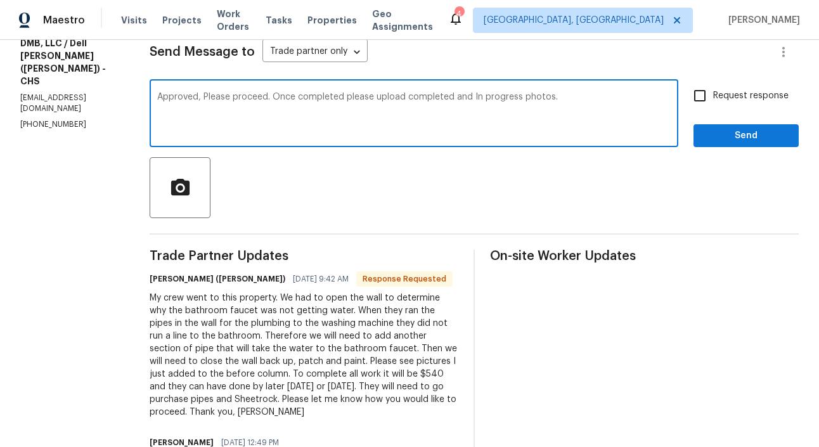
type textarea "Approved, Please proceed. Once completed please upload completed and In progres…"
click at [713, 93] on input "Request response" at bounding box center [700, 95] width 27 height 27
checkbox input "true"
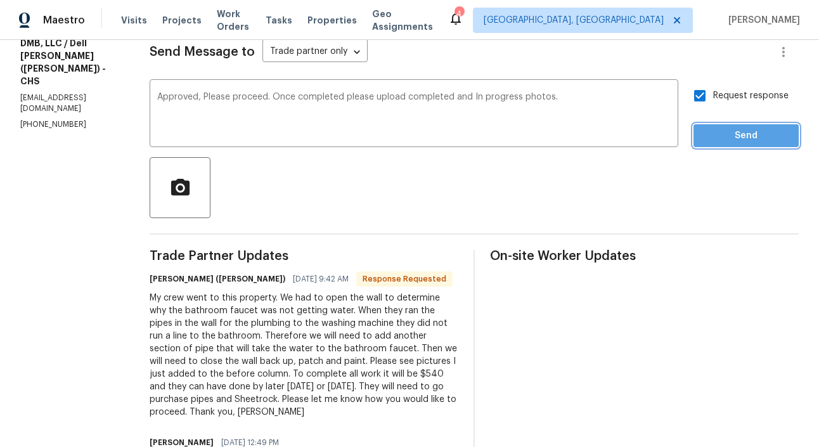
click at [732, 128] on span "Send" at bounding box center [746, 136] width 85 height 16
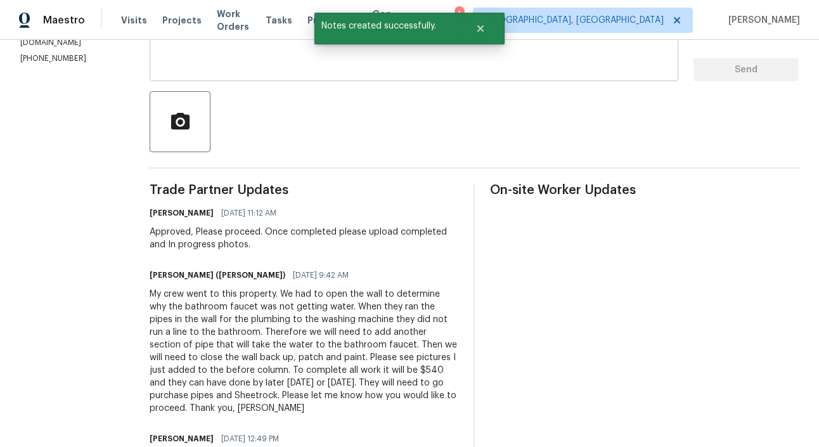
scroll to position [257, 0]
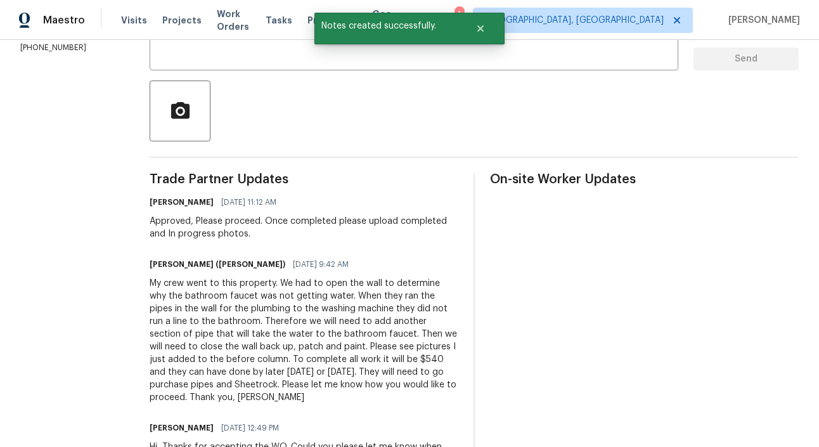
click at [312, 361] on div "My crew went to this property. We had to open the wall to determine why the bat…" at bounding box center [304, 340] width 309 height 127
copy div "540"
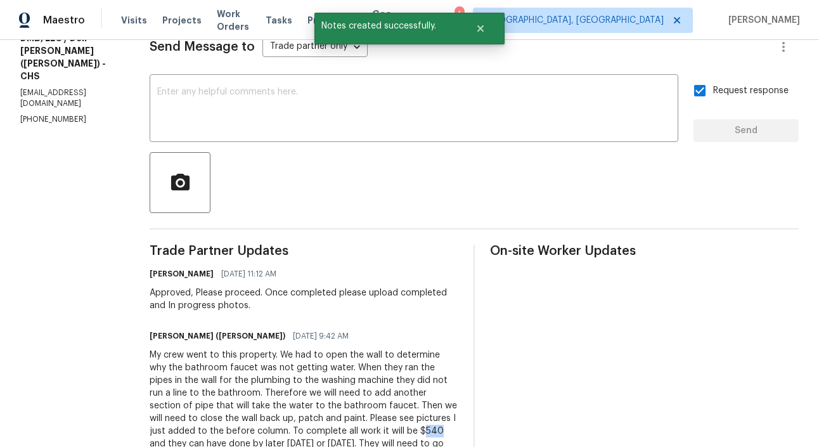
scroll to position [102, 0]
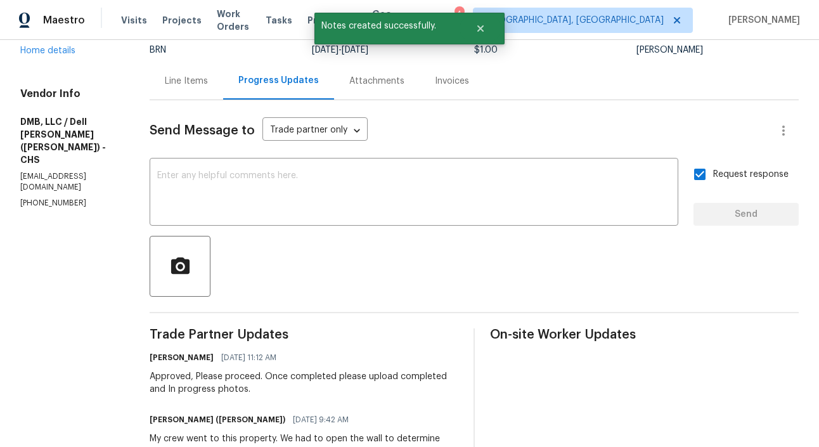
click at [171, 89] on div "Line Items" at bounding box center [187, 80] width 74 height 37
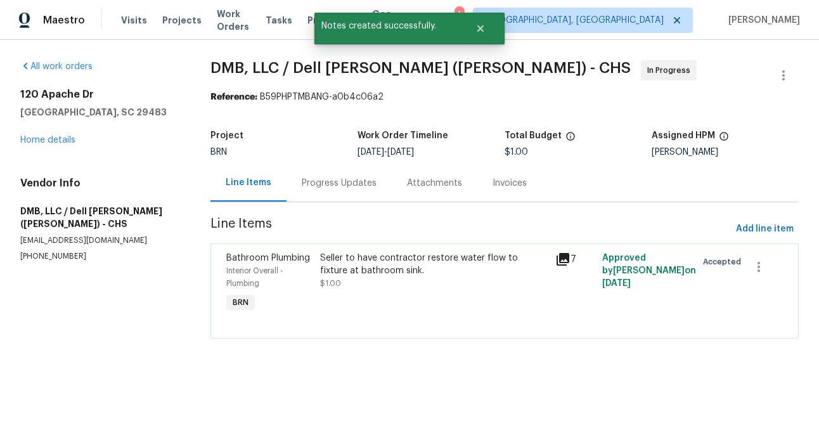
click at [314, 268] on div "Bathroom Plumbing Interior Overall - Plumbing BRN" at bounding box center [270, 283] width 94 height 71
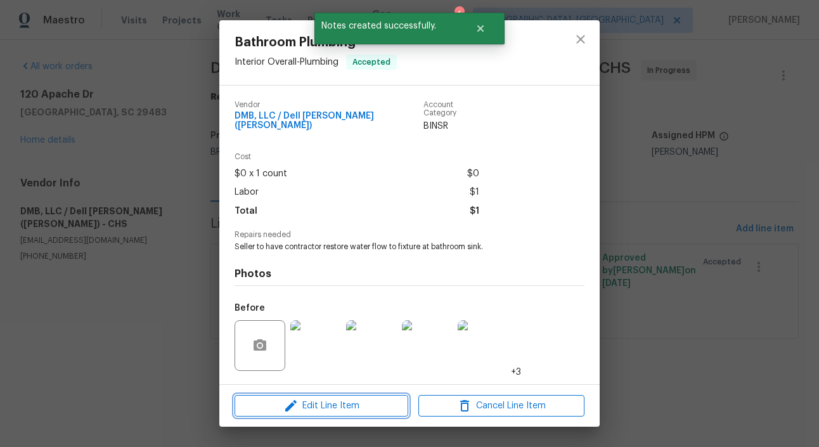
click at [335, 396] on button "Edit Line Item" at bounding box center [322, 406] width 174 height 22
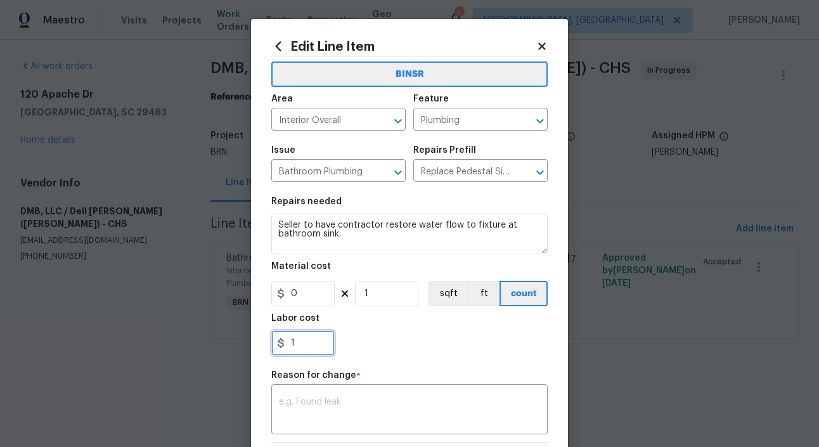
click at [302, 338] on input "1" at bounding box center [302, 342] width 63 height 25
paste input "540"
type input "540"
click at [327, 393] on div "x ​" at bounding box center [409, 410] width 276 height 47
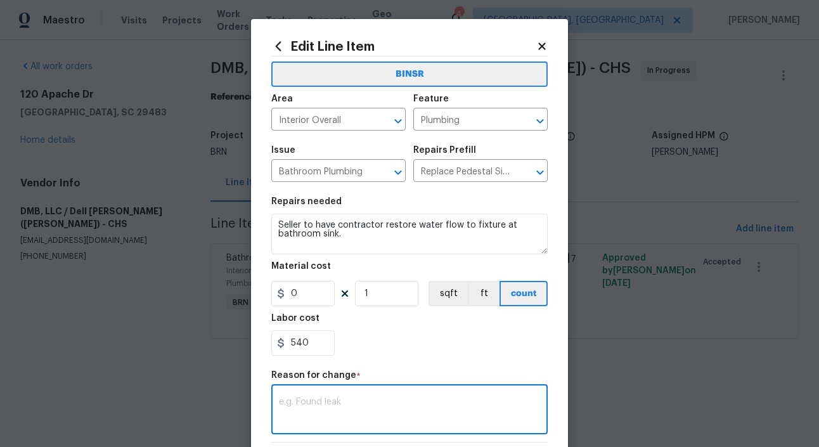
paste textarea "(RK) Updated per vendors final cost."
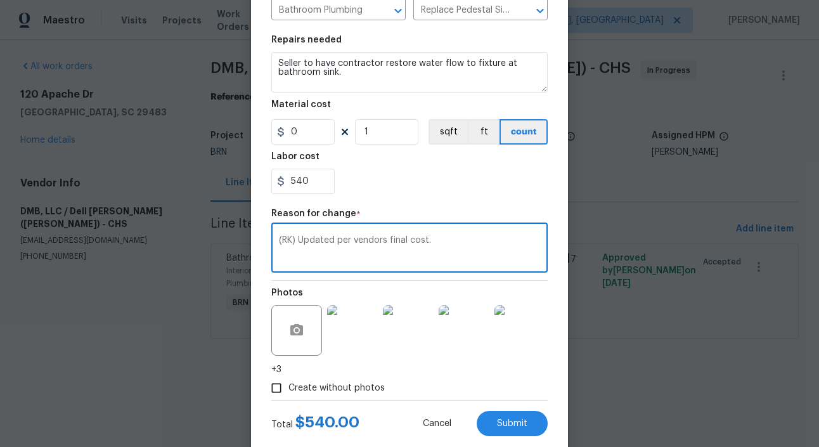
scroll to position [190, 0]
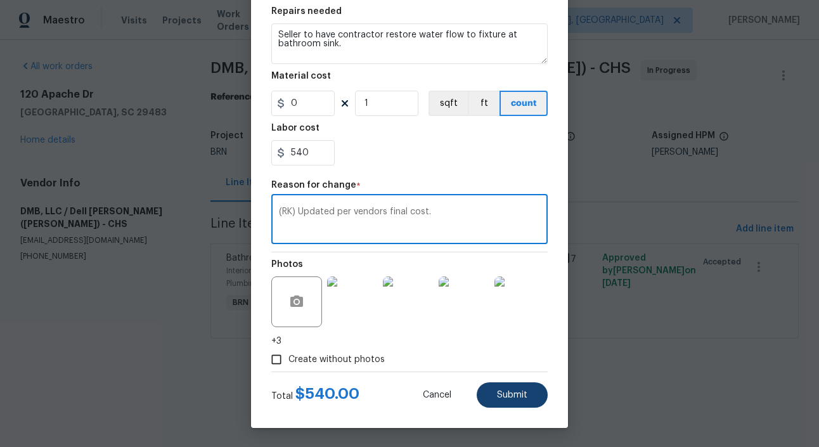
type textarea "(RK) Updated per vendors final cost."
click at [513, 394] on span "Submit" at bounding box center [512, 396] width 30 height 10
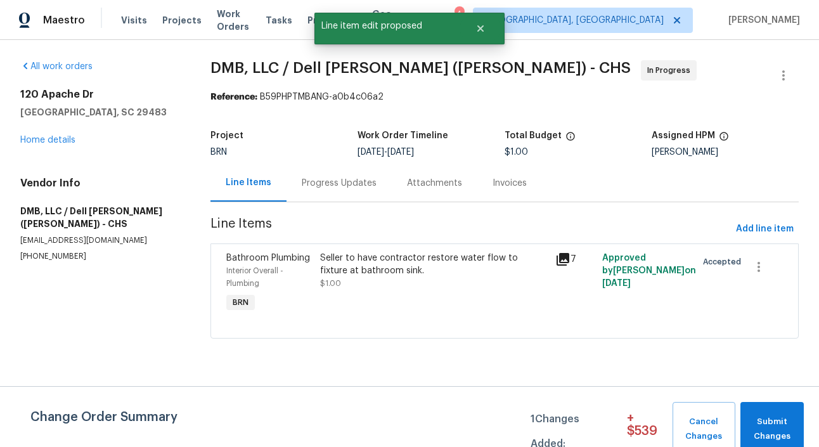
scroll to position [0, 0]
click at [754, 428] on span "Submit Changes" at bounding box center [772, 429] width 51 height 29
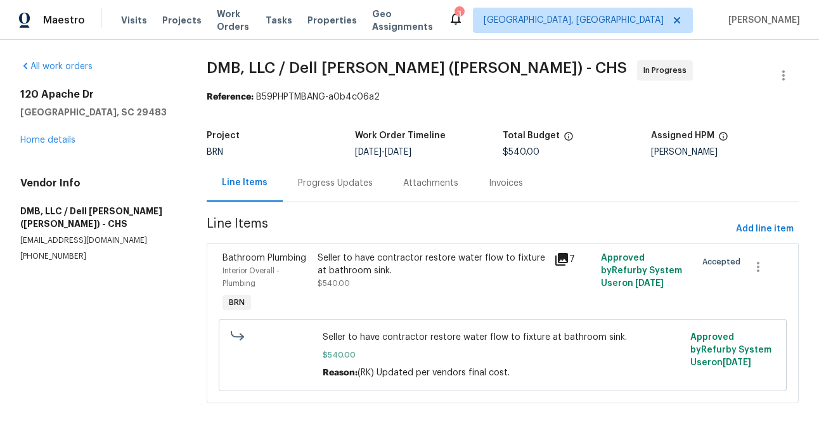
click at [43, 146] on div "All work orders 120 Apache Dr Summerville, SC 29483 Home details Vendor Info DM…" at bounding box center [98, 161] width 156 height 202
click at [58, 139] on link "Home details" at bounding box center [47, 140] width 55 height 9
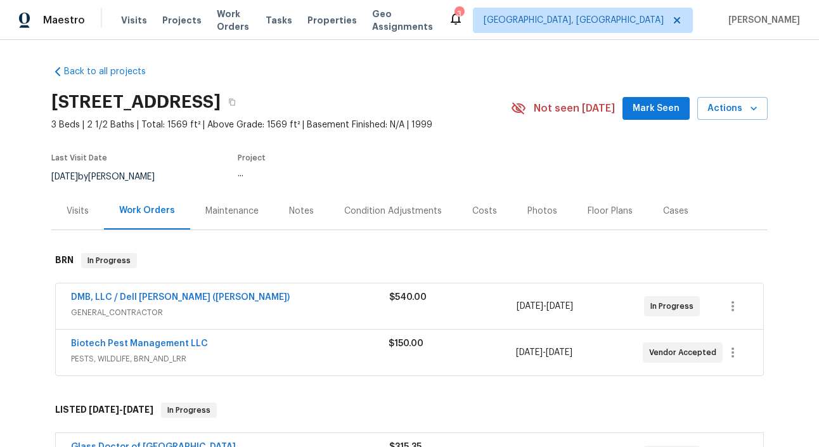
click at [119, 338] on span "Biotech Pest Management LLC" at bounding box center [139, 343] width 137 height 13
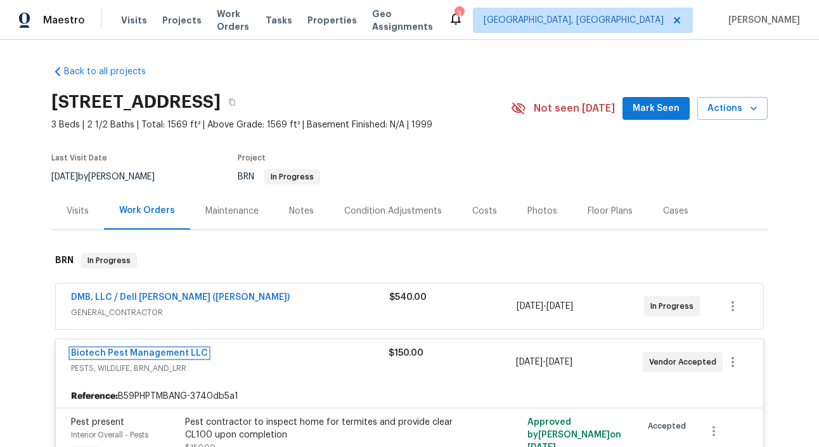
click at [152, 351] on link "Biotech Pest Management LLC" at bounding box center [139, 353] width 137 height 9
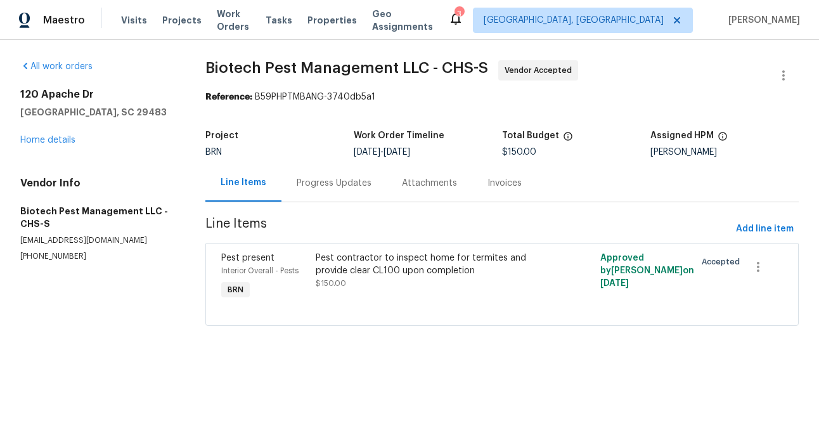
click at [329, 184] on div "Progress Updates" at bounding box center [334, 183] width 75 height 13
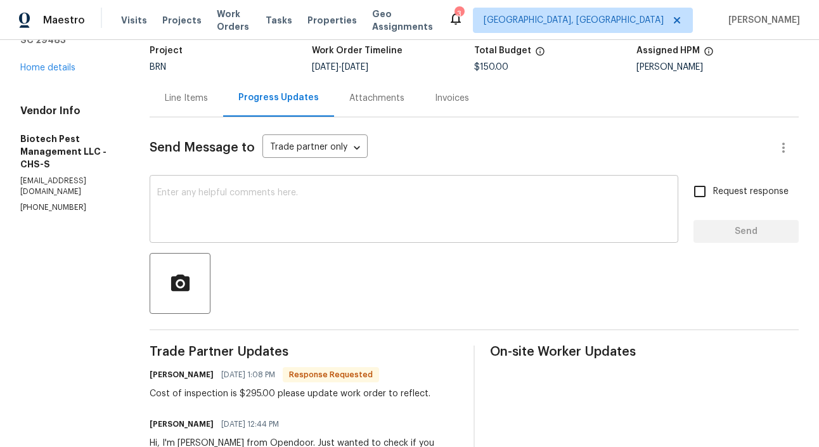
scroll to position [112, 0]
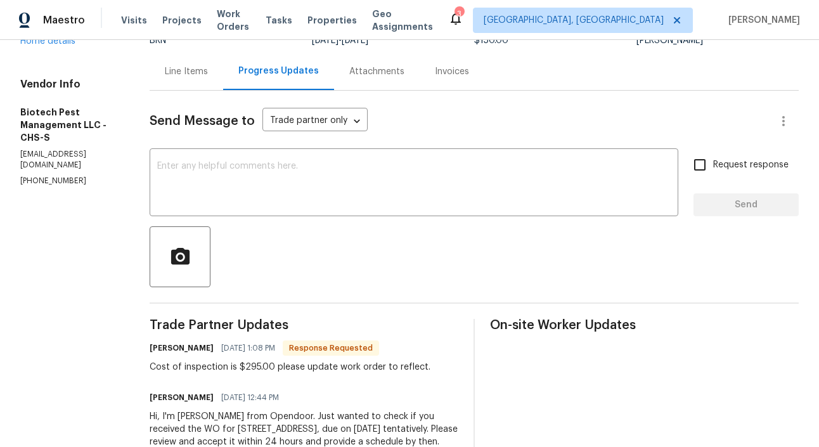
click at [247, 368] on div "Cost of inspection is $295.00 please update work order to reflect." at bounding box center [290, 367] width 281 height 13
copy div "295.00"
click at [173, 57] on div "Line Items" at bounding box center [187, 71] width 74 height 37
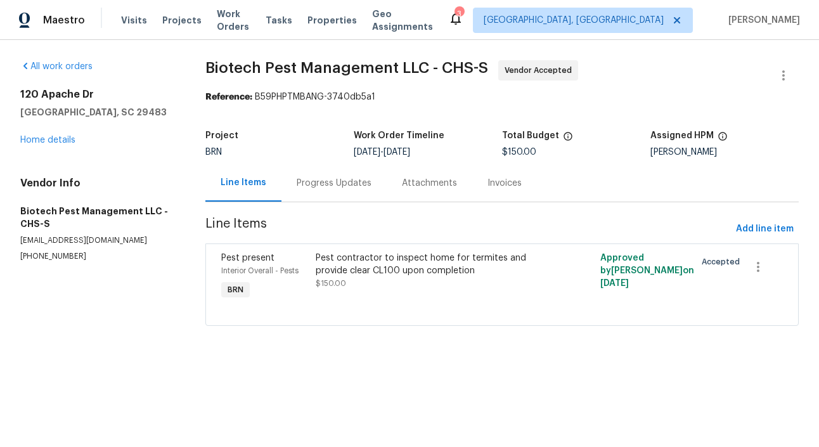
click at [311, 276] on div "Pest present Interior Overall - Pests BRN" at bounding box center [264, 277] width 95 height 58
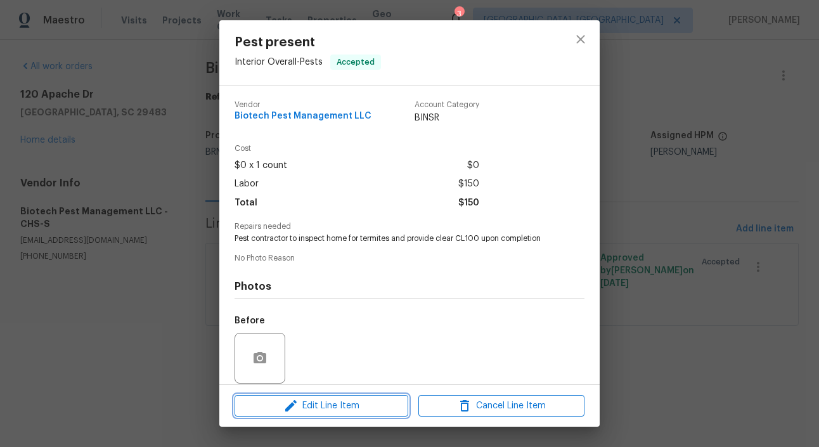
click at [310, 400] on span "Edit Line Item" at bounding box center [321, 406] width 166 height 16
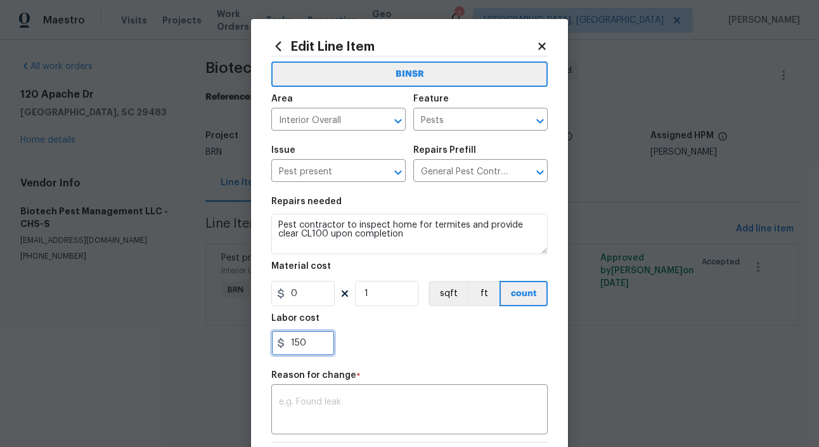
click at [297, 341] on input "150" at bounding box center [302, 342] width 63 height 25
paste input "295.0"
click at [302, 415] on textarea at bounding box center [409, 411] width 261 height 27
type input "295"
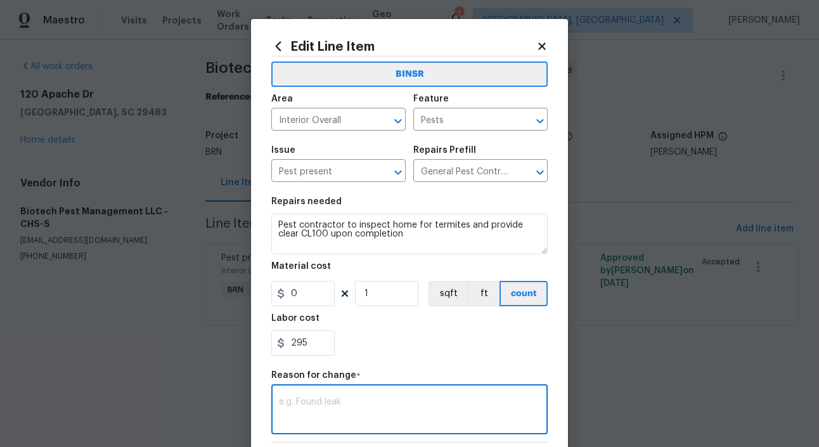
paste textarea "(RK) Updated per vendors final cost."
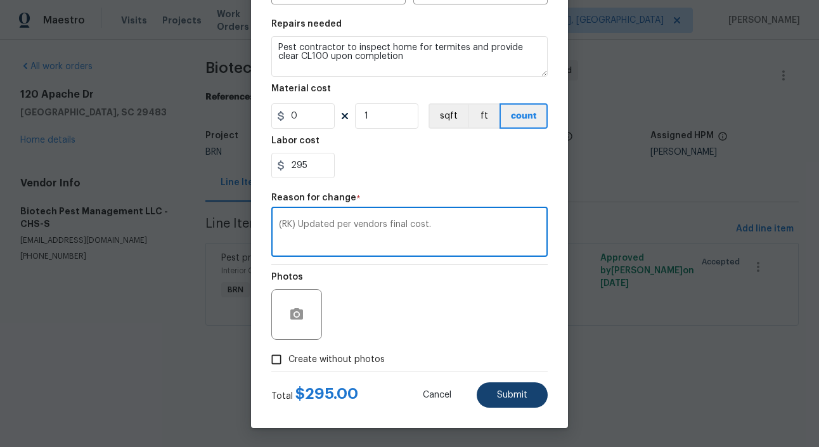
type textarea "(RK) Updated per vendors final cost."
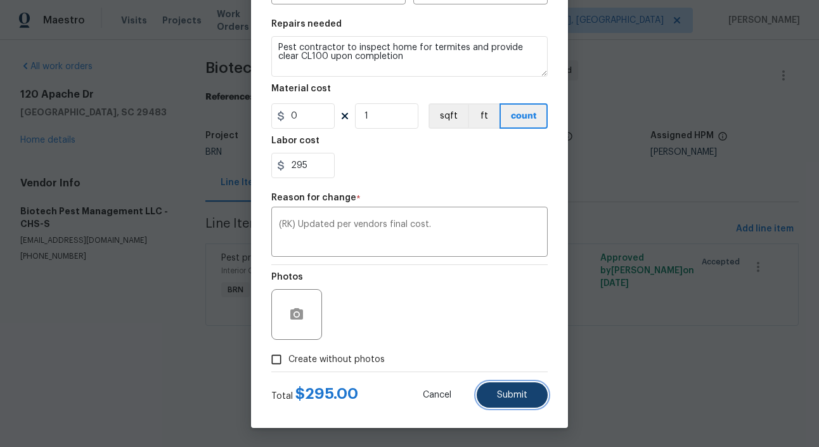
click at [515, 398] on span "Submit" at bounding box center [512, 396] width 30 height 10
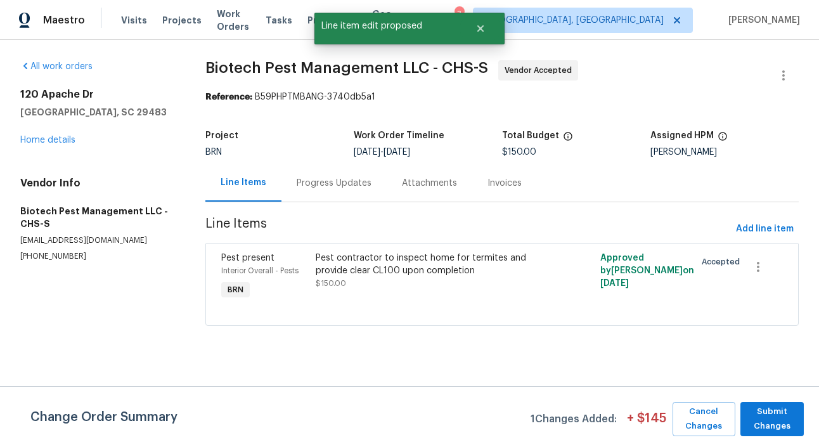
scroll to position [0, 0]
click at [765, 420] on span "Submit Changes" at bounding box center [772, 419] width 51 height 29
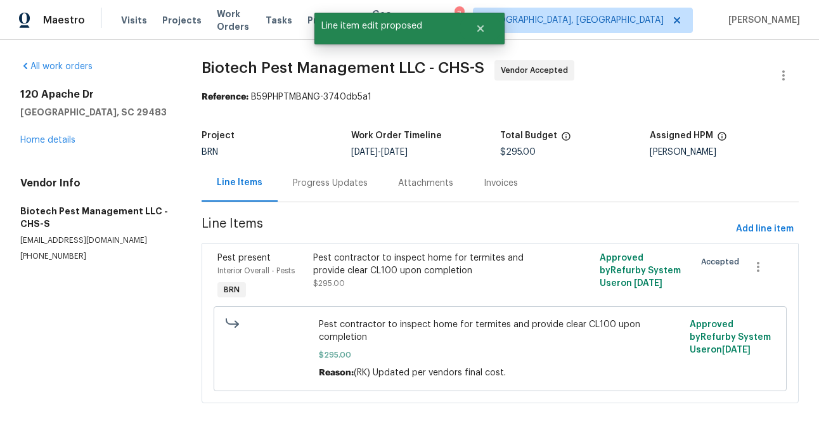
click at [327, 179] on div "Progress Updates" at bounding box center [330, 183] width 75 height 13
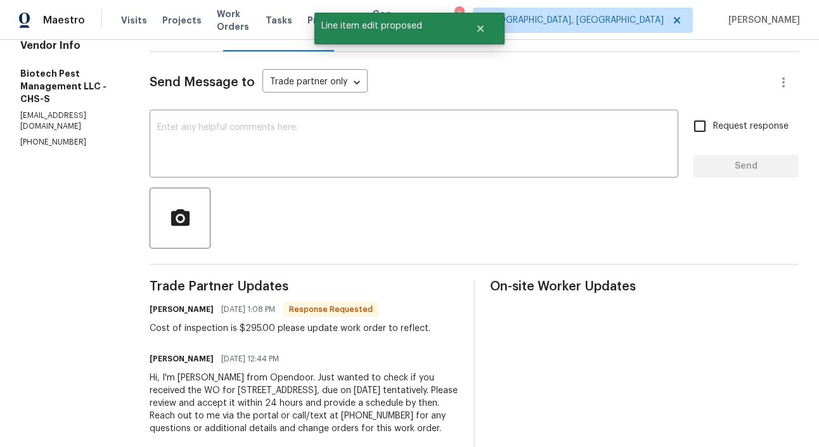
scroll to position [132, 0]
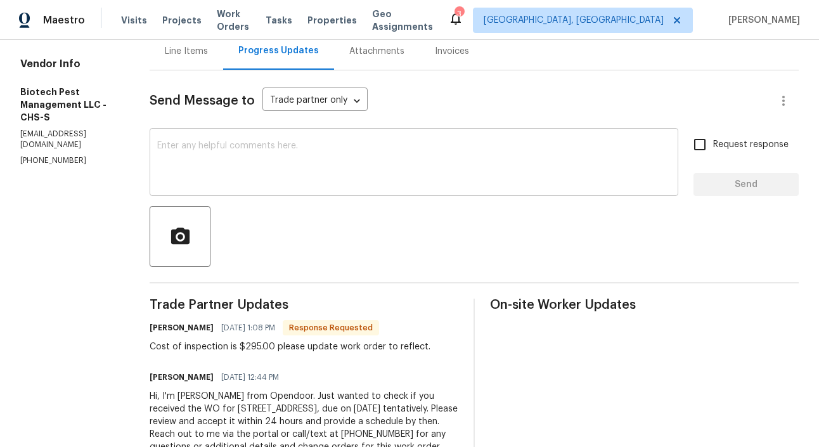
click at [230, 178] on textarea at bounding box center [414, 163] width 514 height 44
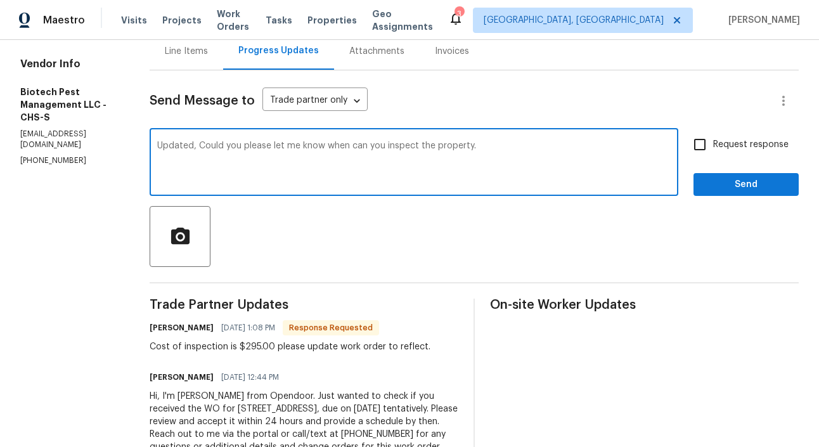
type textarea "Updated, Could you please let me know when can you inspect the property."
click at [704, 153] on input "Request response" at bounding box center [700, 144] width 27 height 27
checkbox input "true"
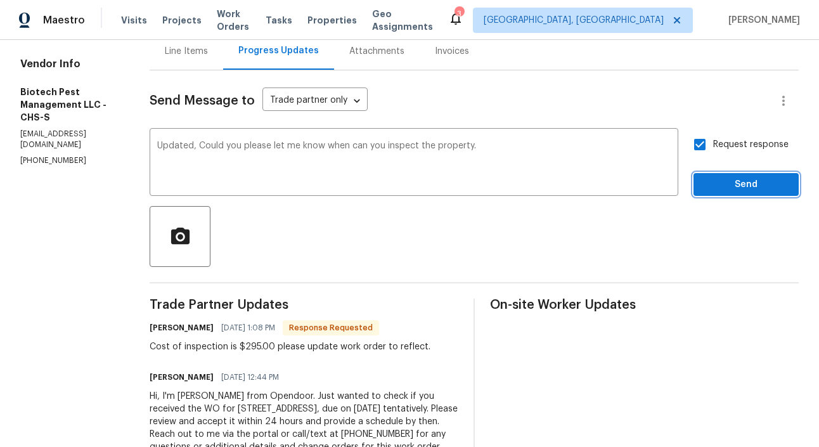
click at [763, 186] on span "Send" at bounding box center [746, 185] width 85 height 16
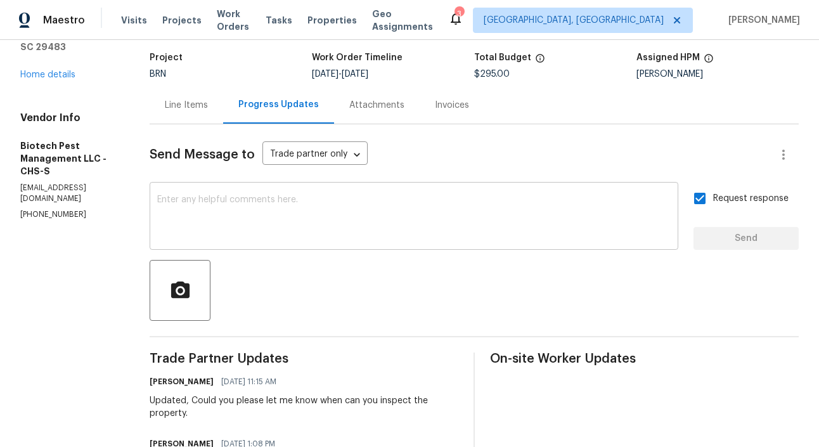
scroll to position [0, 0]
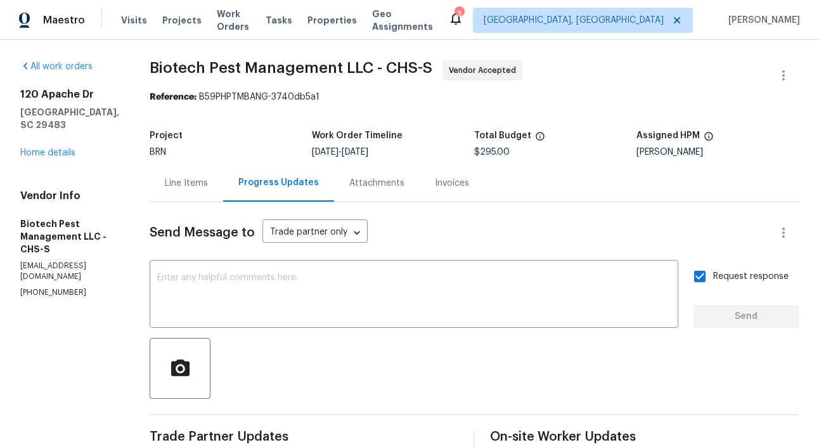
click at [74, 140] on div "120 Apache Dr Summerville, SC 29483 Home details" at bounding box center [69, 123] width 99 height 71
click at [51, 155] on link "Home details" at bounding box center [47, 152] width 55 height 9
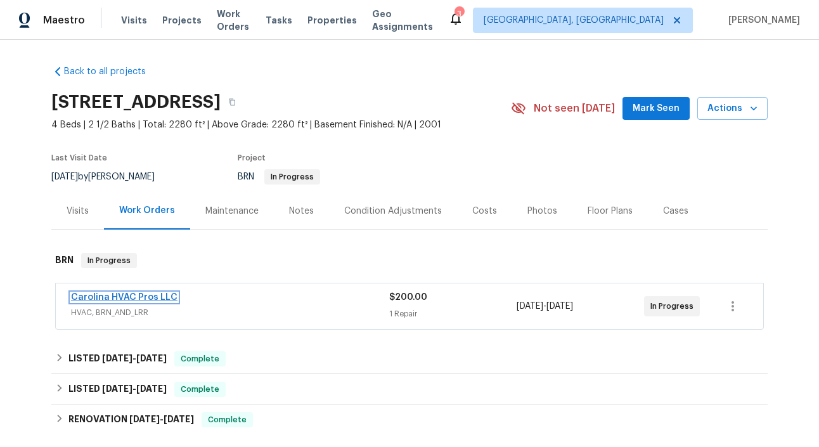
click at [158, 295] on link "Carolina HVAC Pros LLC" at bounding box center [124, 297] width 107 height 9
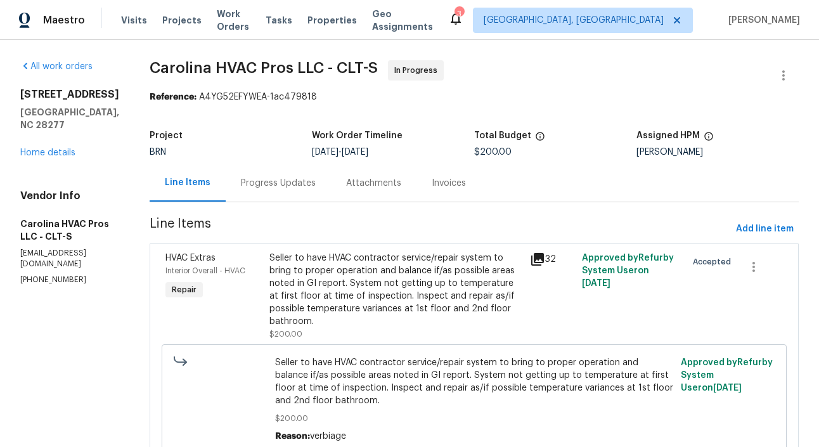
click at [281, 176] on div "Progress Updates" at bounding box center [278, 182] width 105 height 37
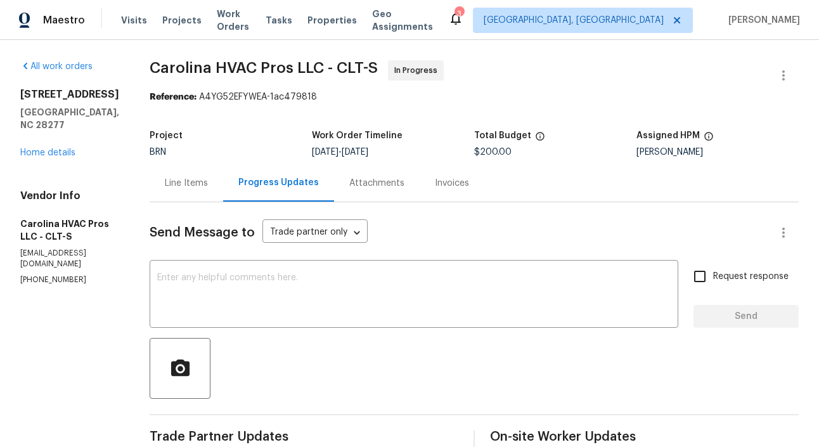
click at [56, 262] on div "Vendor Info Carolina HVAC Pros LLC - CLT-S [EMAIL_ADDRESS][DOMAIN_NAME] [PHONE_…" at bounding box center [69, 238] width 99 height 96
click at [56, 275] on p "[PHONE_NUMBER]" at bounding box center [69, 280] width 99 height 11
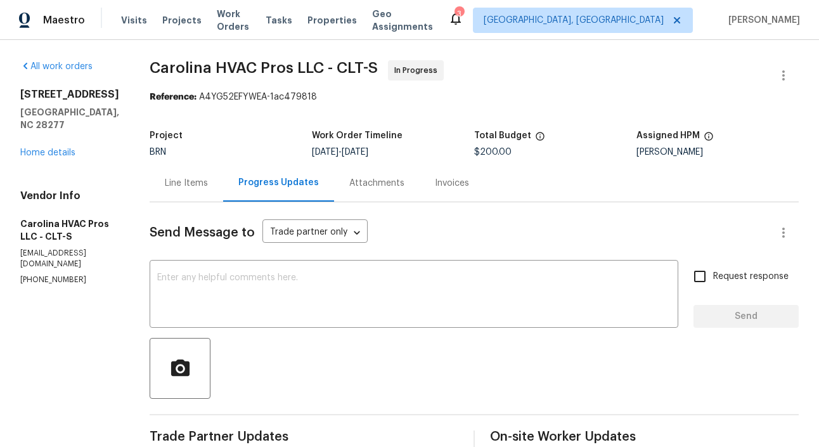
click at [56, 275] on p "[PHONE_NUMBER]" at bounding box center [69, 280] width 99 height 11
copy p "[PHONE_NUMBER]"
